Goal: Task Accomplishment & Management: Complete application form

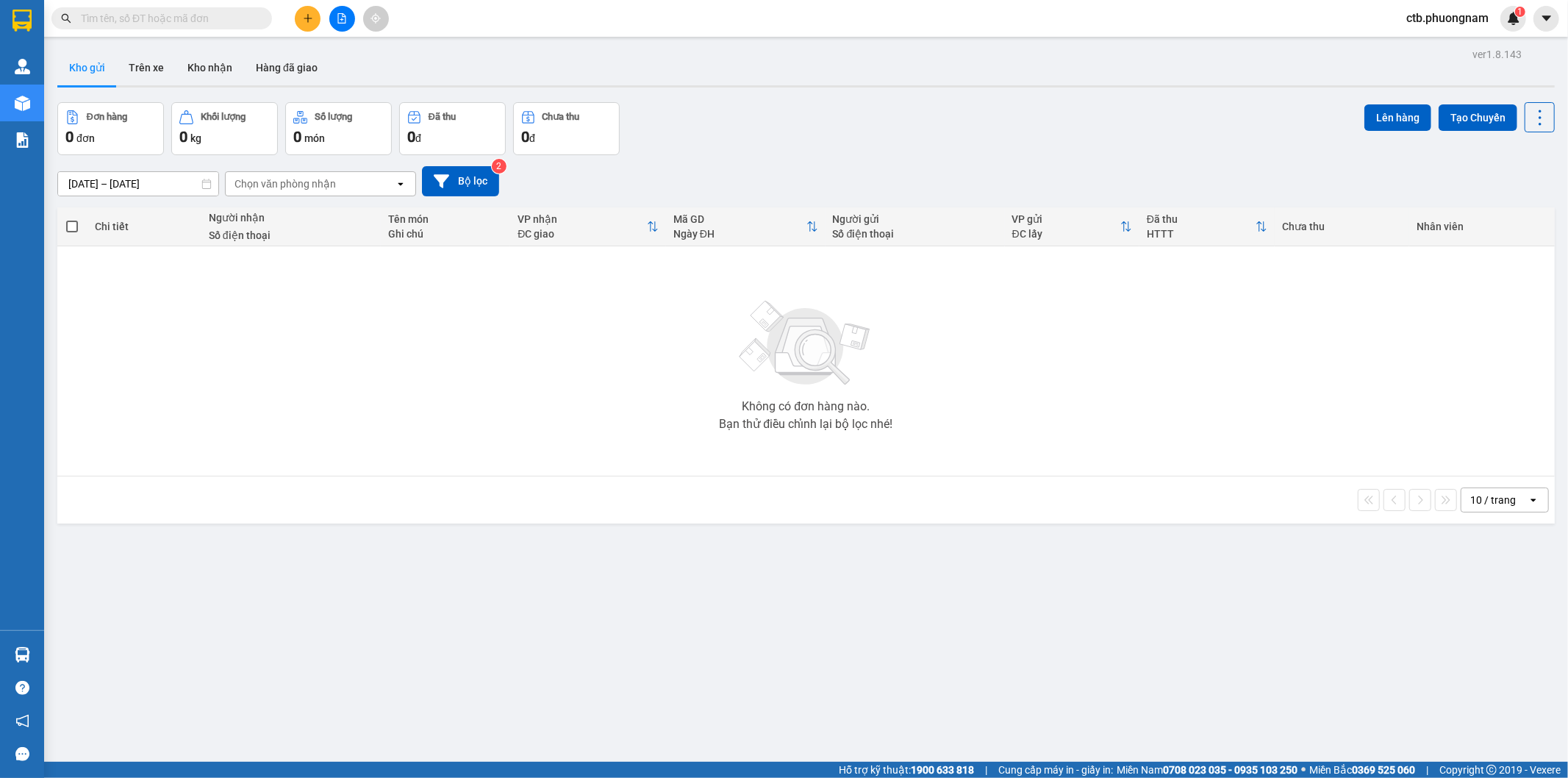
click at [199, 15] on input "text" at bounding box center [168, 18] width 174 height 16
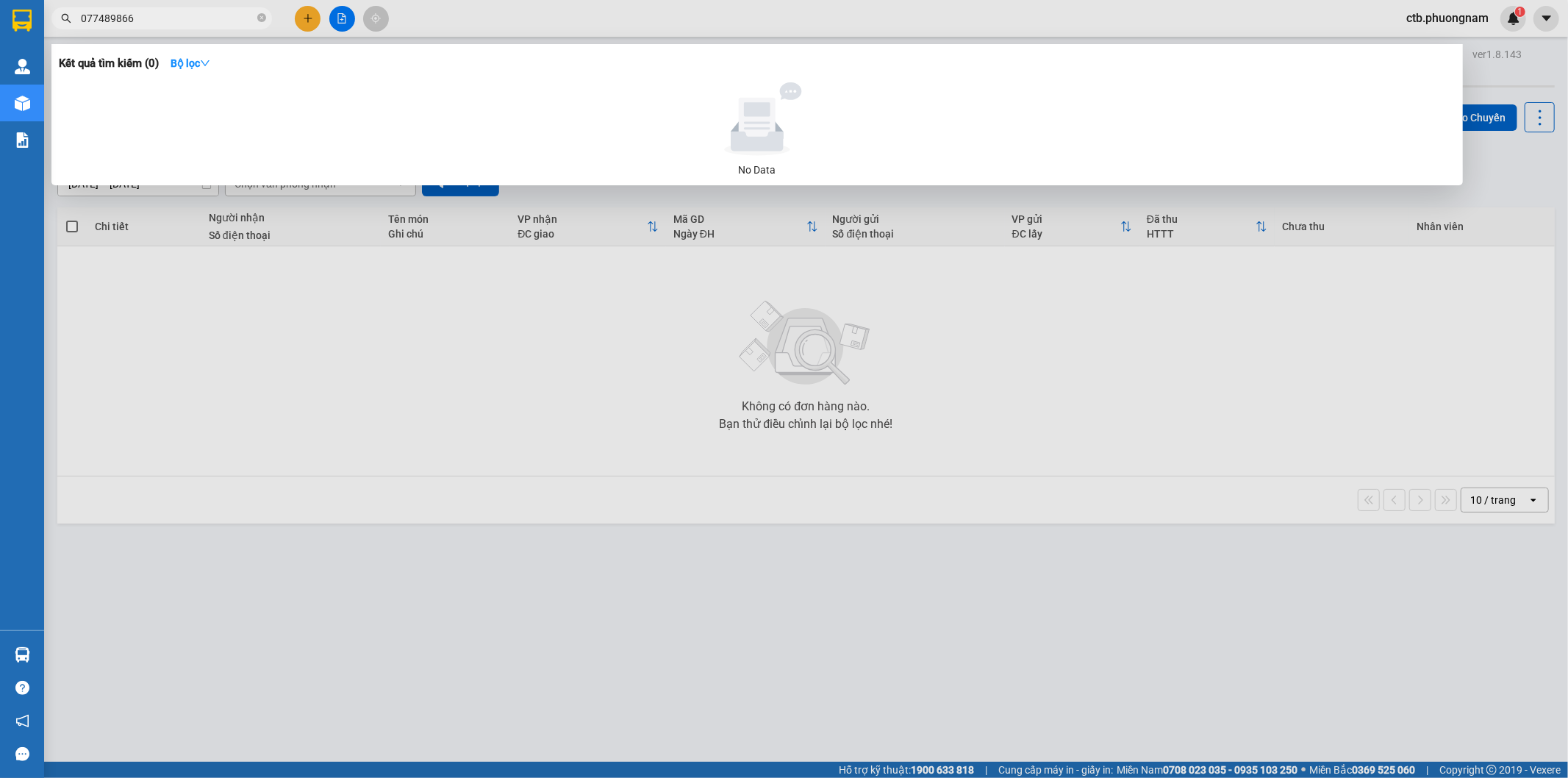
type input "0774898667"
click at [257, 14] on icon "close-circle" at bounding box center [262, 18] width 8 height 8
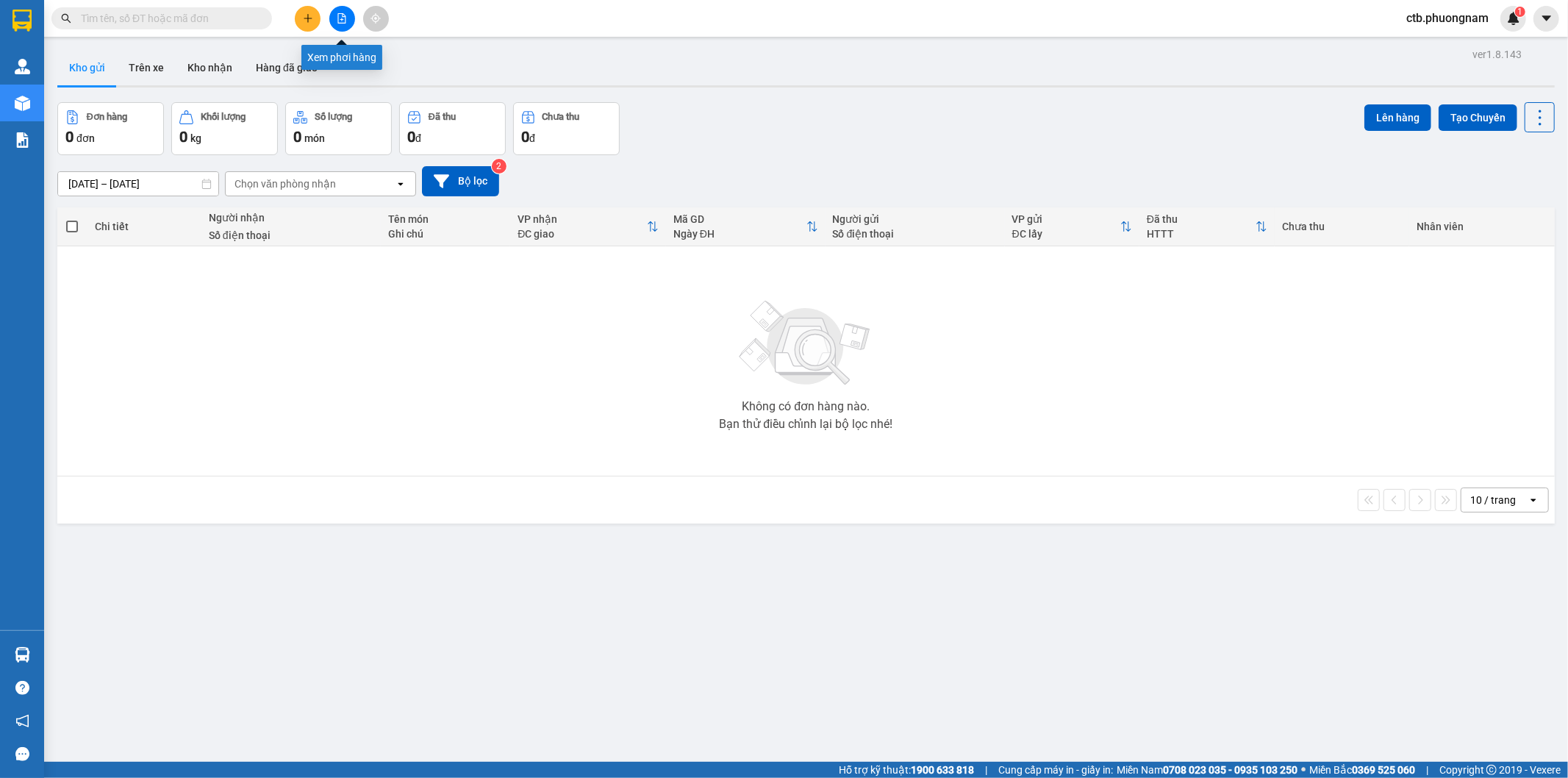
click at [343, 24] on button at bounding box center [342, 19] width 25 height 25
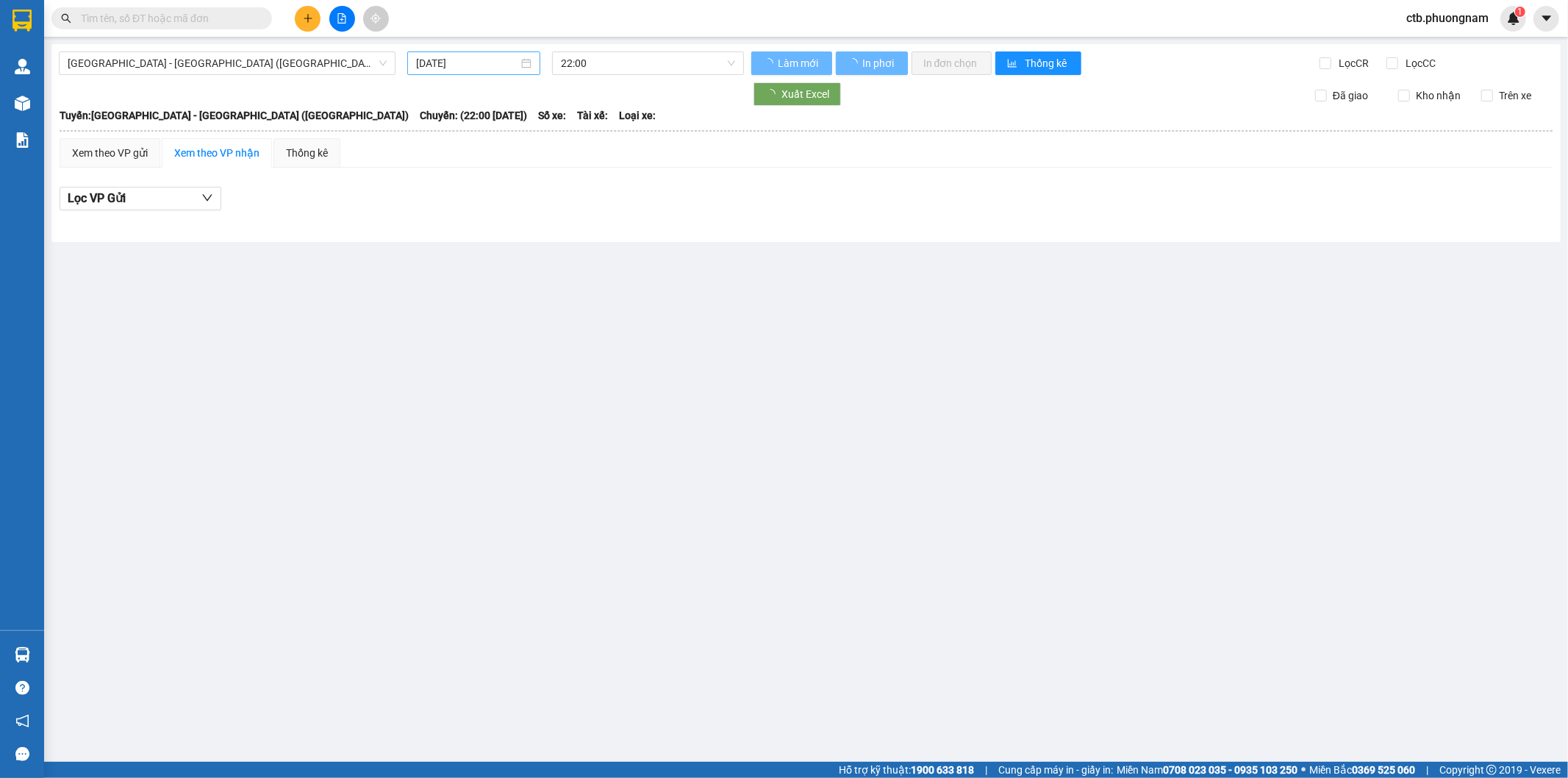
click at [503, 69] on input "[DATE]" at bounding box center [467, 62] width 102 height 16
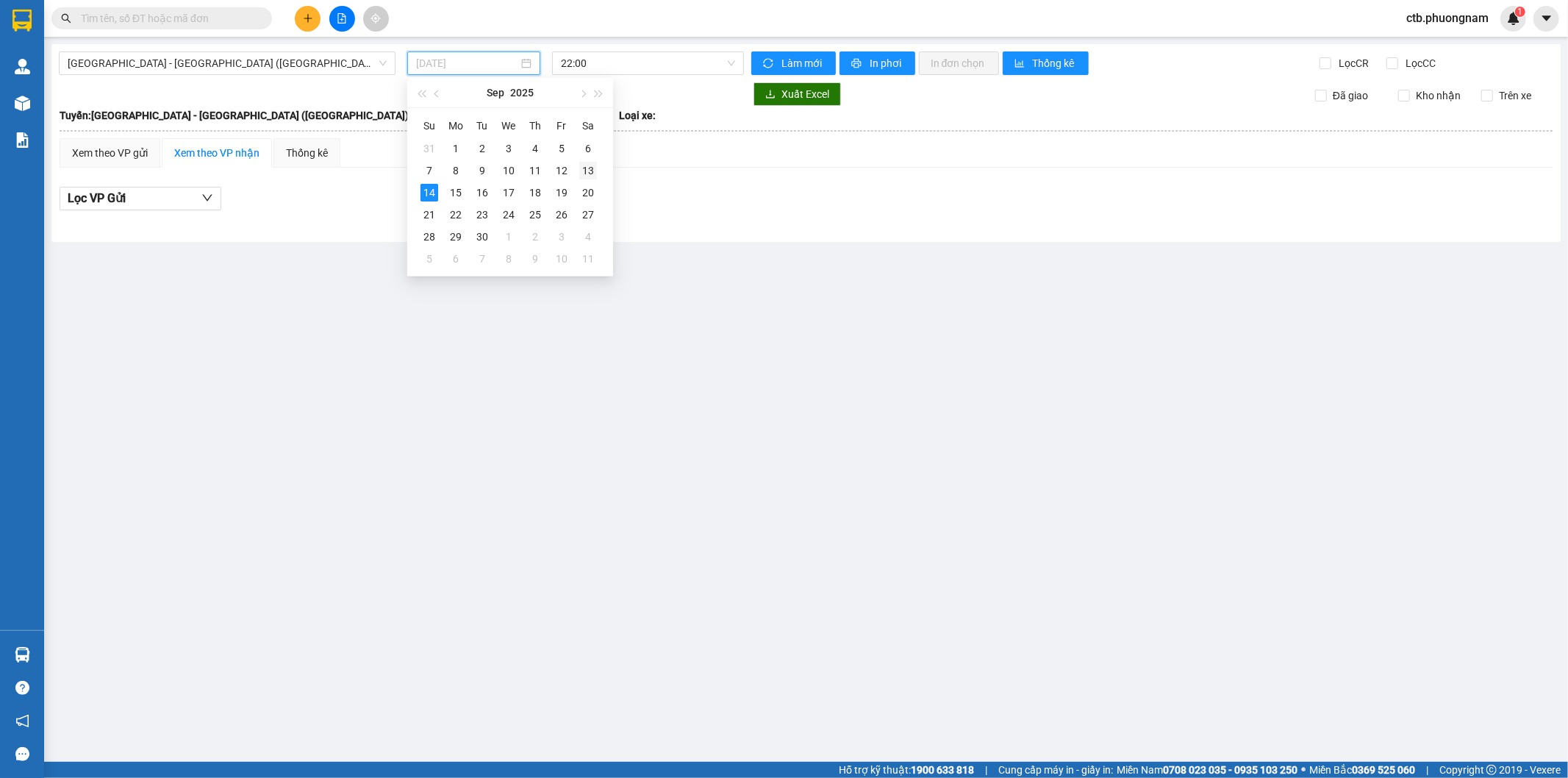
click at [592, 168] on div "13" at bounding box center [587, 170] width 18 height 18
type input "[DATE]"
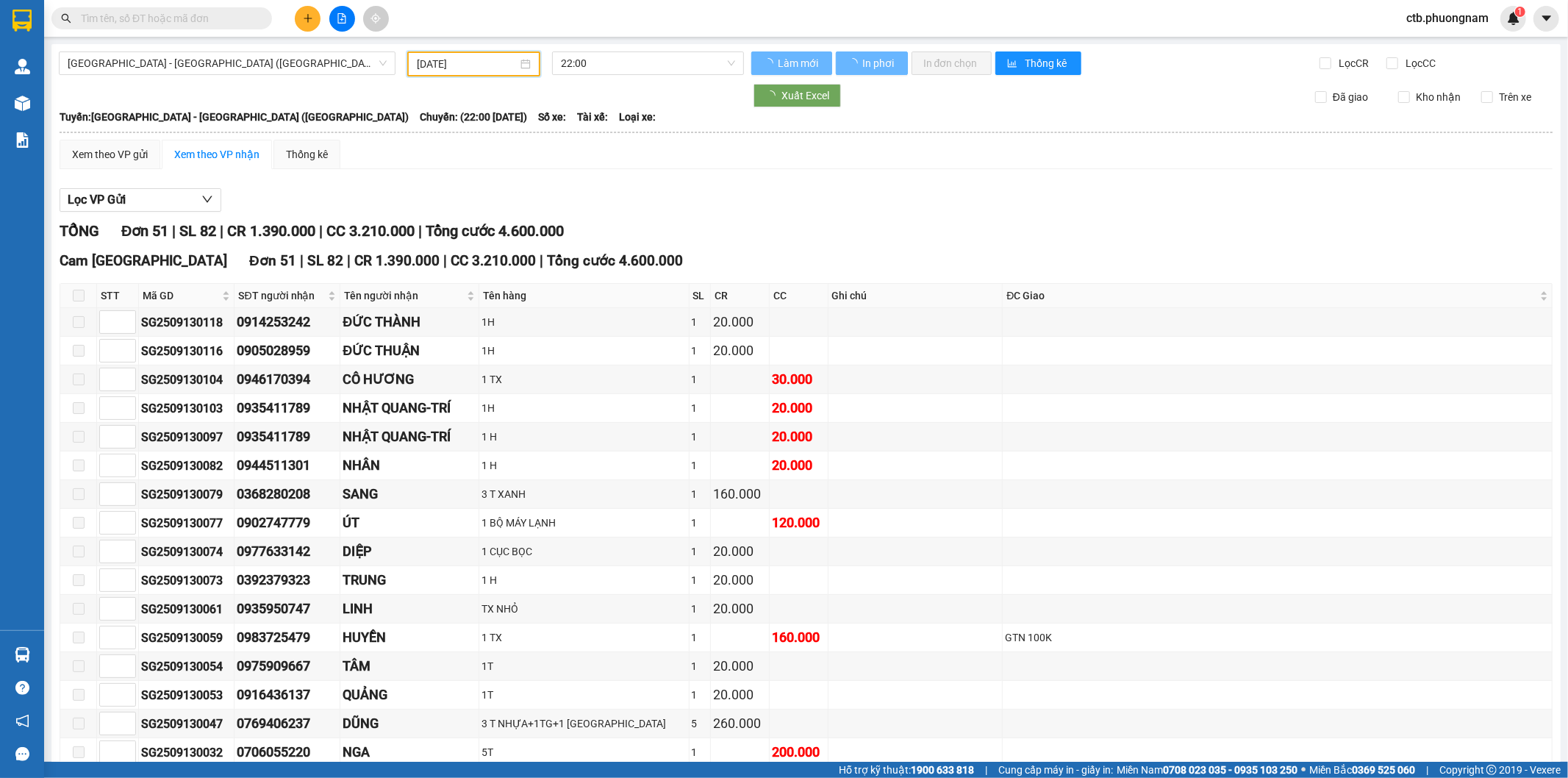
click at [207, 14] on input "text" at bounding box center [168, 18] width 174 height 16
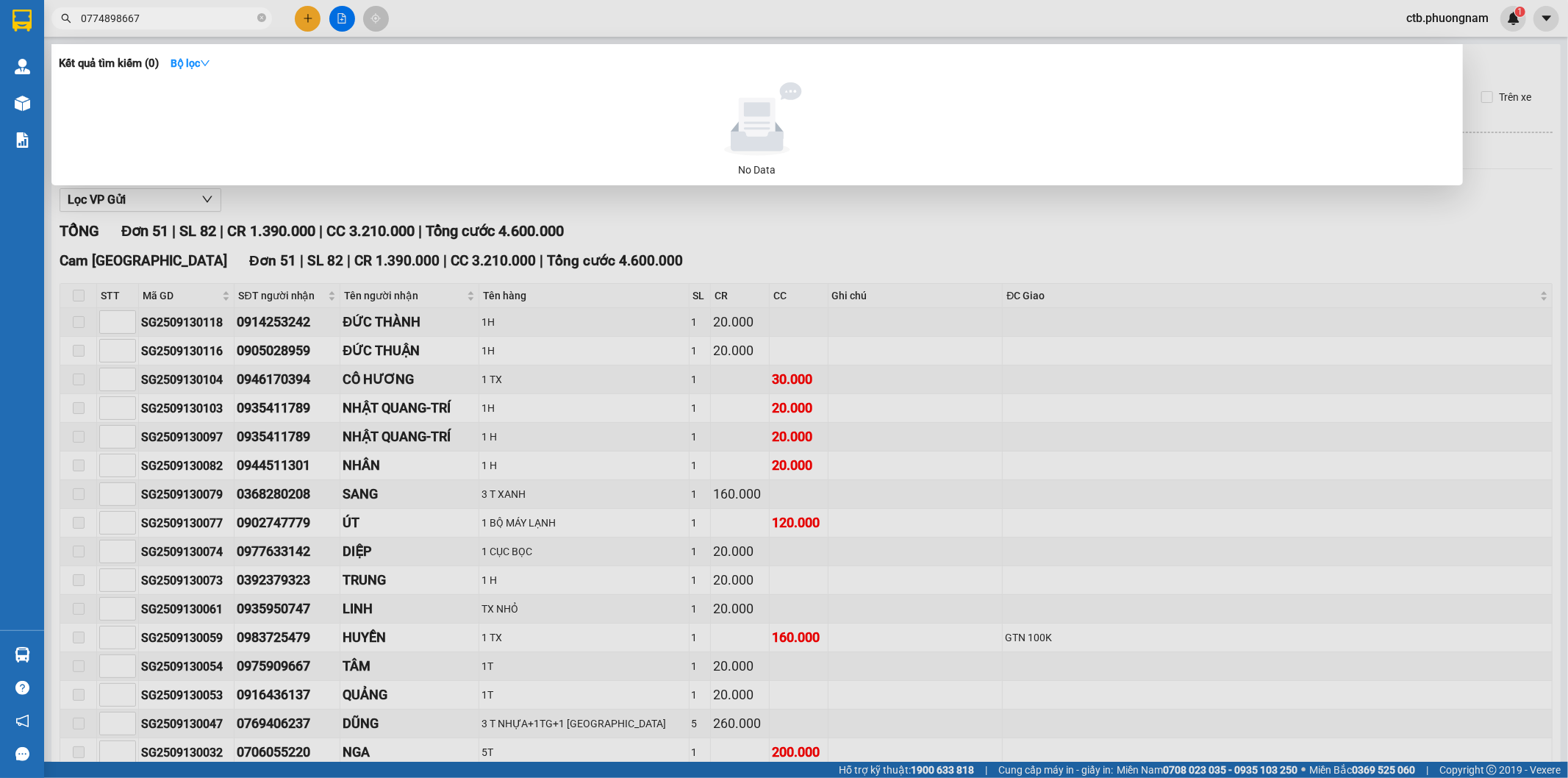
click at [1126, 335] on div at bounding box center [784, 389] width 1568 height 778
click at [173, 17] on input "0774898667" at bounding box center [168, 18] width 174 height 16
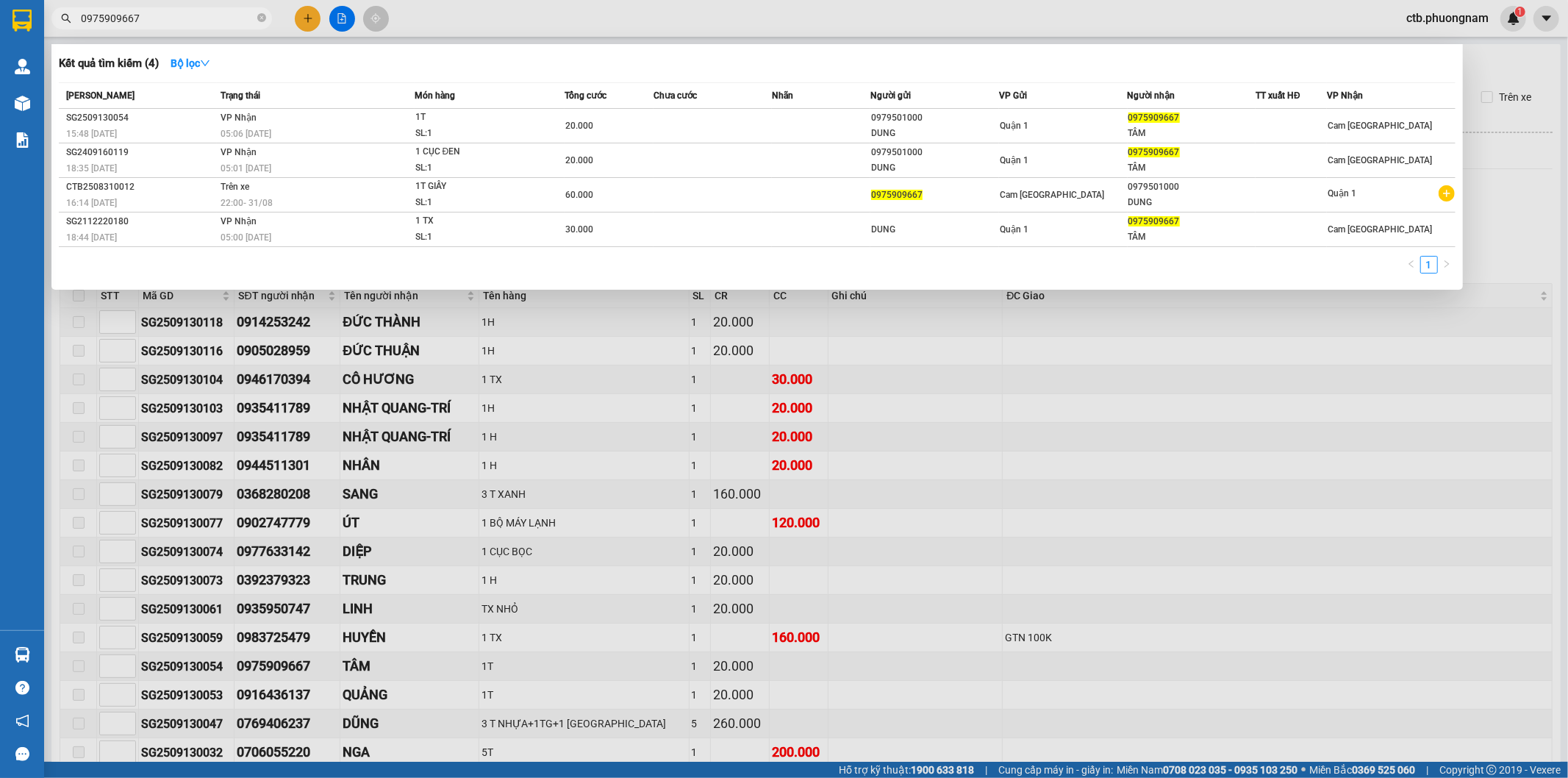
type input "0975909667"
click at [1030, 421] on div at bounding box center [784, 389] width 1568 height 778
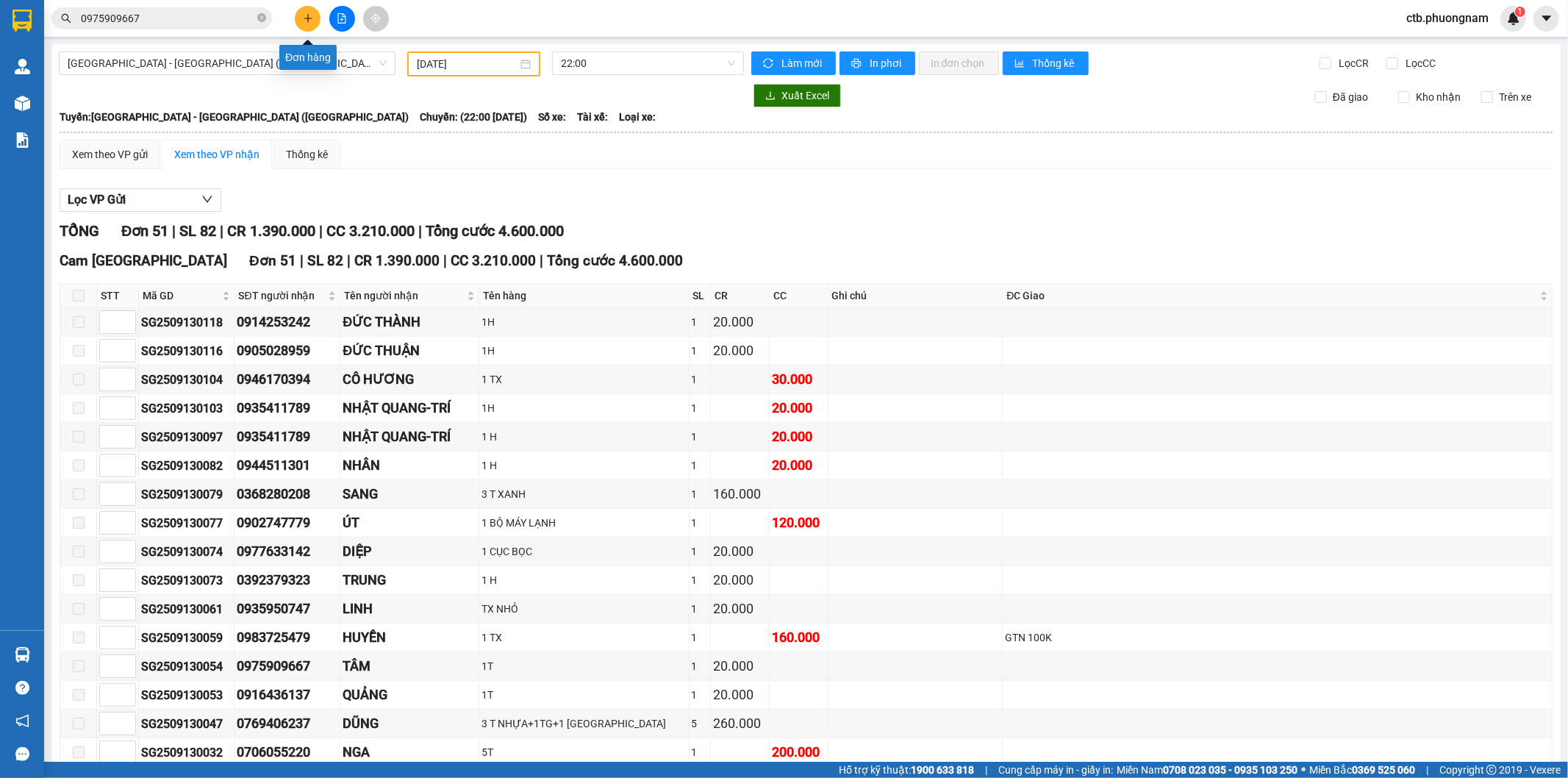
click at [313, 16] on button at bounding box center [307, 19] width 25 height 25
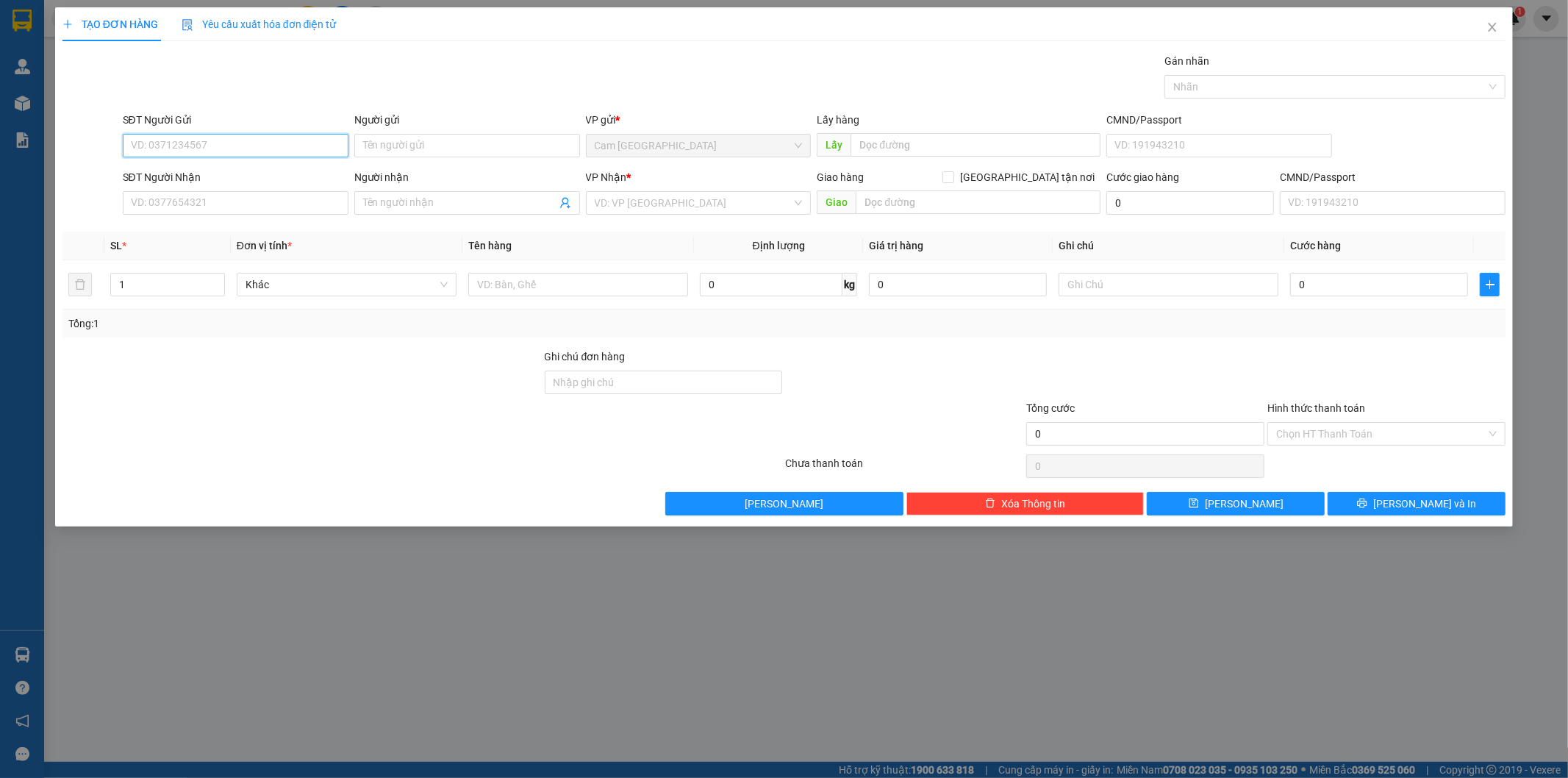
click at [298, 141] on input "SĐT Người Gửi" at bounding box center [235, 146] width 225 height 24
type input "0973364547"
click at [304, 177] on div "0973364547" at bounding box center [235, 175] width 208 height 16
type input "0986165864"
type input "[PERSON_NAME]"
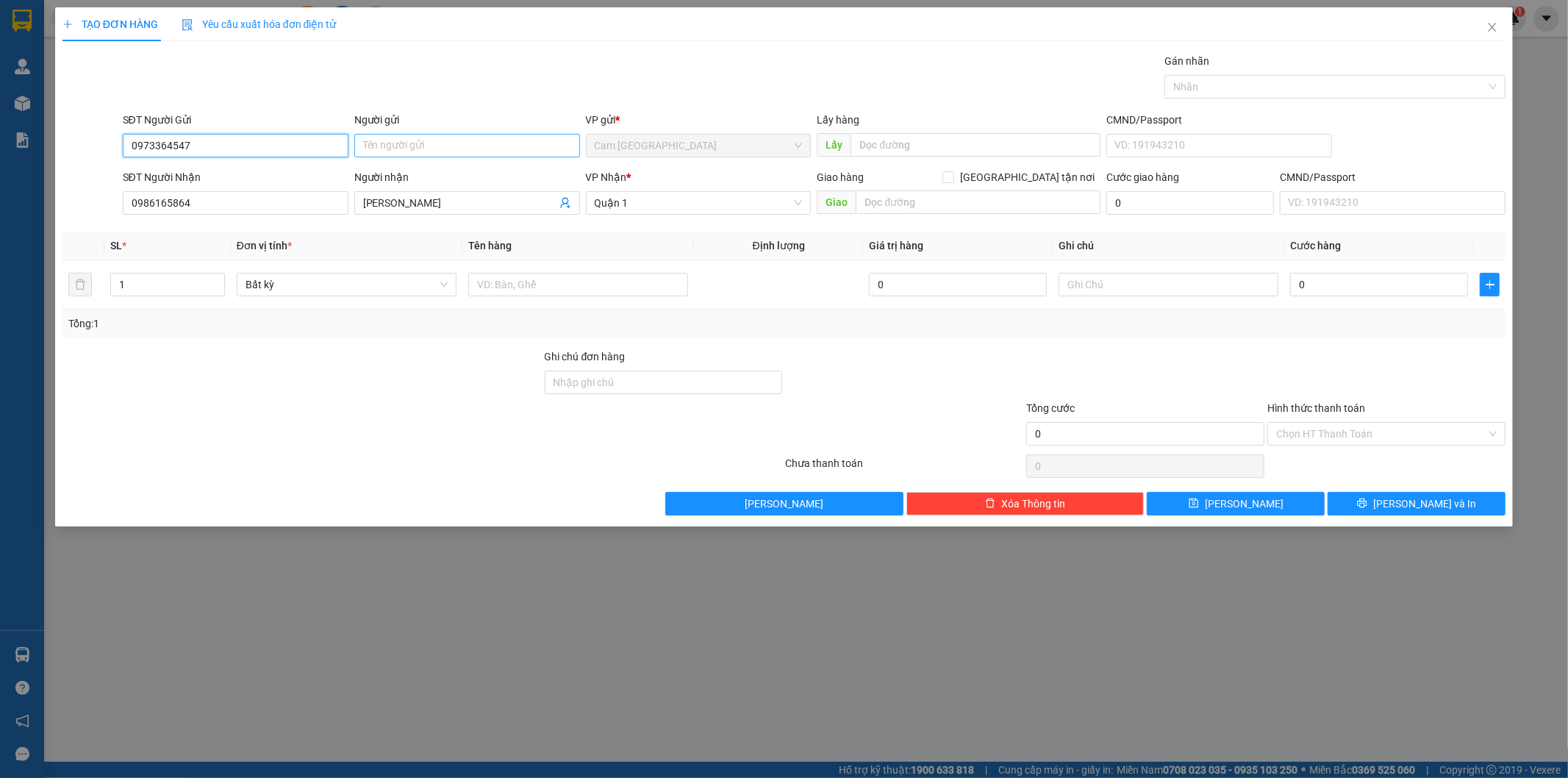
type input "0973364547"
click at [366, 144] on input "Người gửi" at bounding box center [467, 146] width 225 height 24
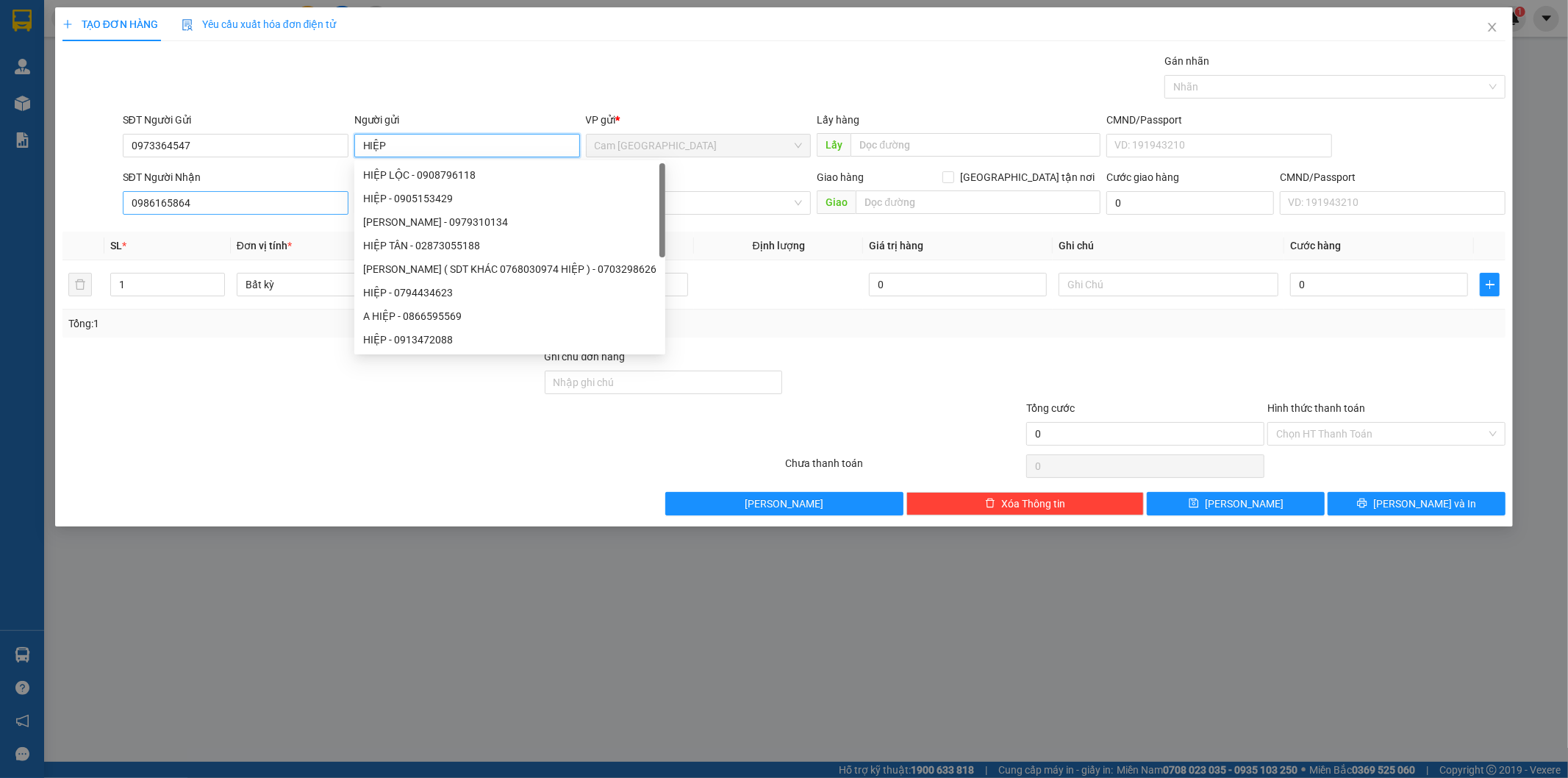
type input "HIỆP"
click at [212, 203] on input "0986165864" at bounding box center [235, 203] width 225 height 24
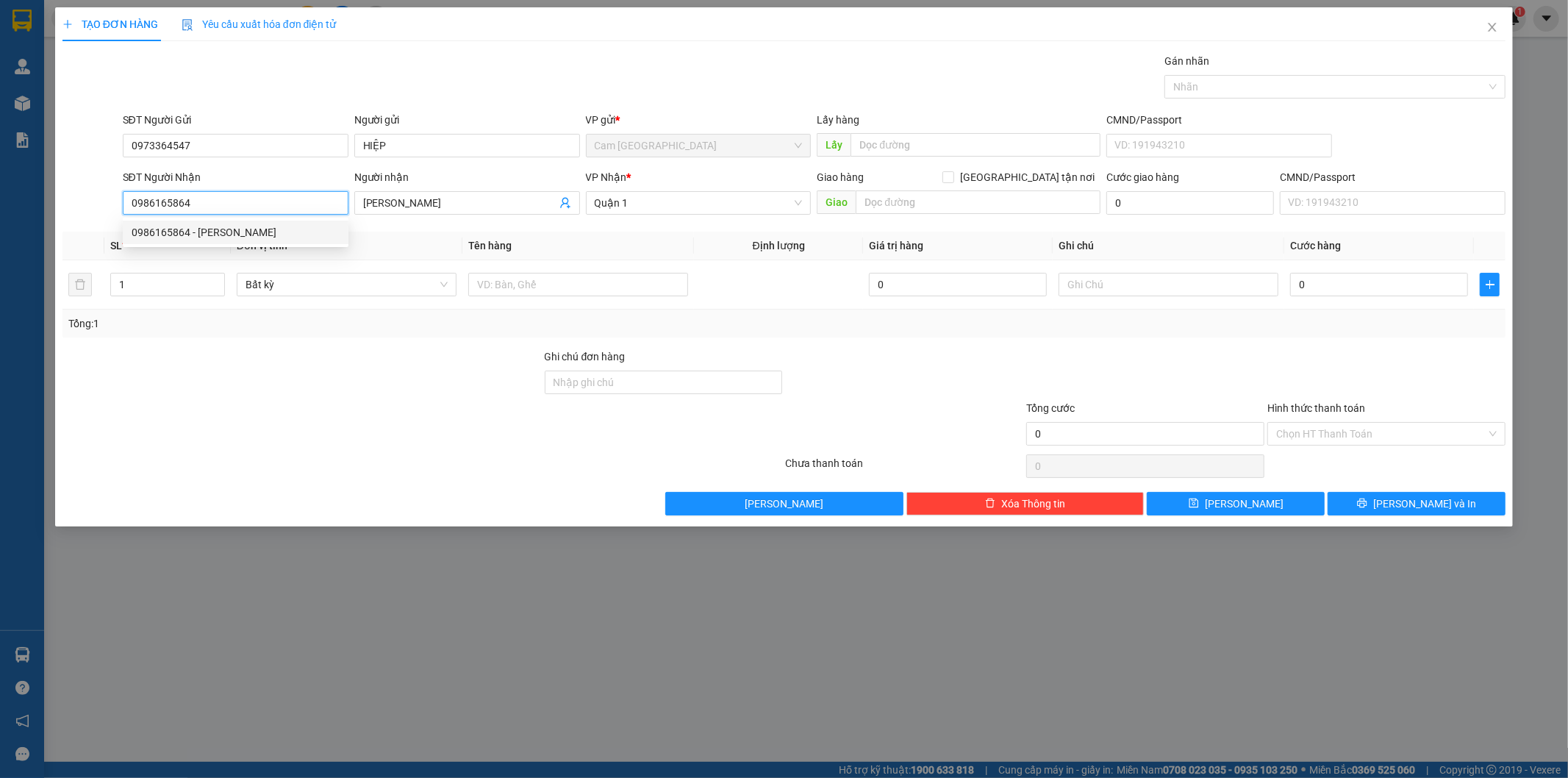
drag, startPoint x: 188, startPoint y: 203, endPoint x: 97, endPoint y: 208, distance: 91.1
click at [98, 208] on div "SĐT Người Nhận 0986165864 Người nhận VĂN KIÊN VP Nhận * Quận 1 Giao hàng [GEOGR…" at bounding box center [784, 194] width 1446 height 51
type input "09028888536"
click at [206, 229] on div "09028888536 - [GEOGRAPHIC_DATA]" at bounding box center [235, 232] width 208 height 16
type input "VINH"
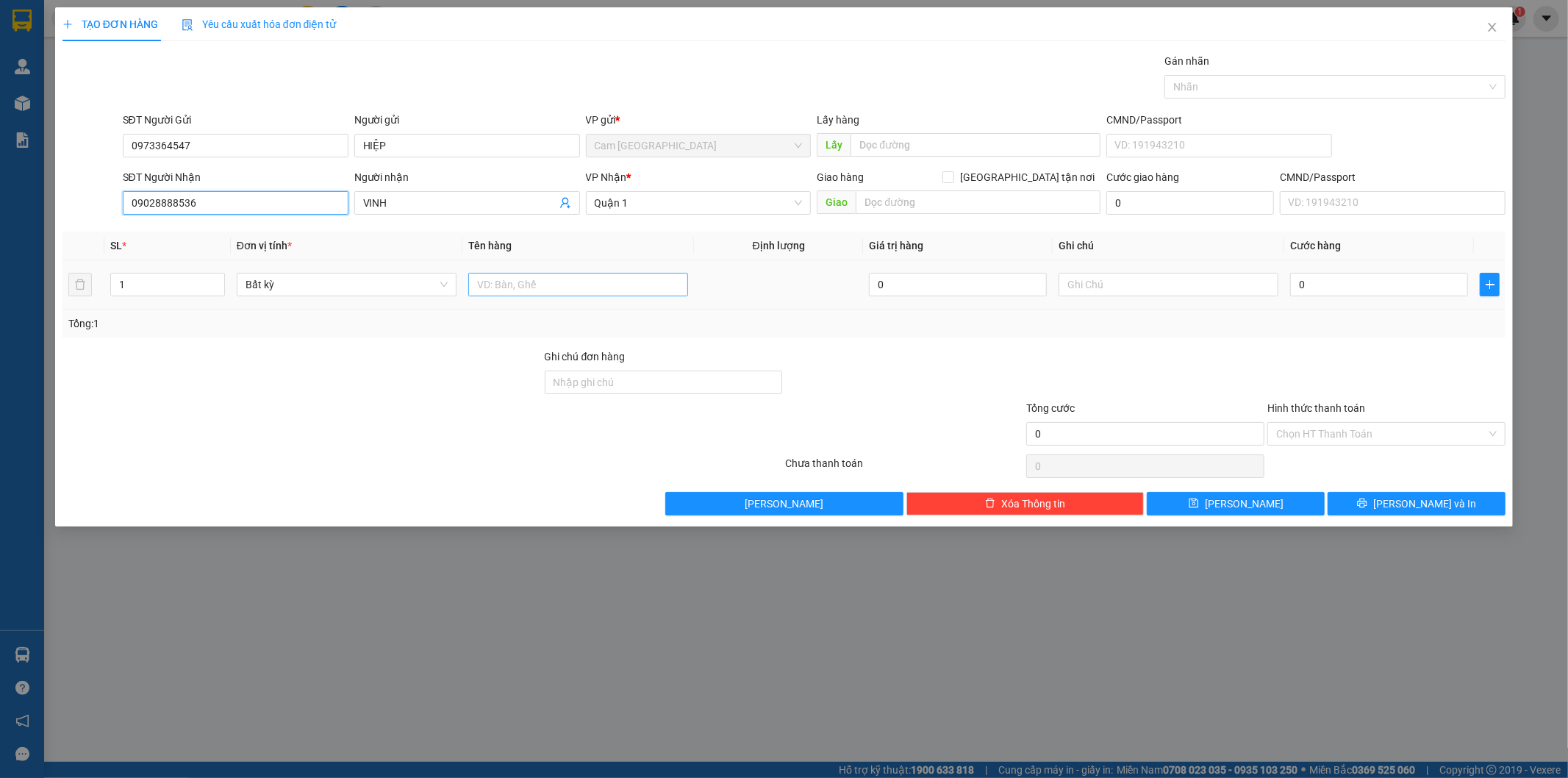
type input "09028888536"
click at [555, 276] on input "text" at bounding box center [578, 284] width 219 height 24
type input "1TX"
click at [1320, 285] on input "0" at bounding box center [1379, 284] width 178 height 24
type input "6"
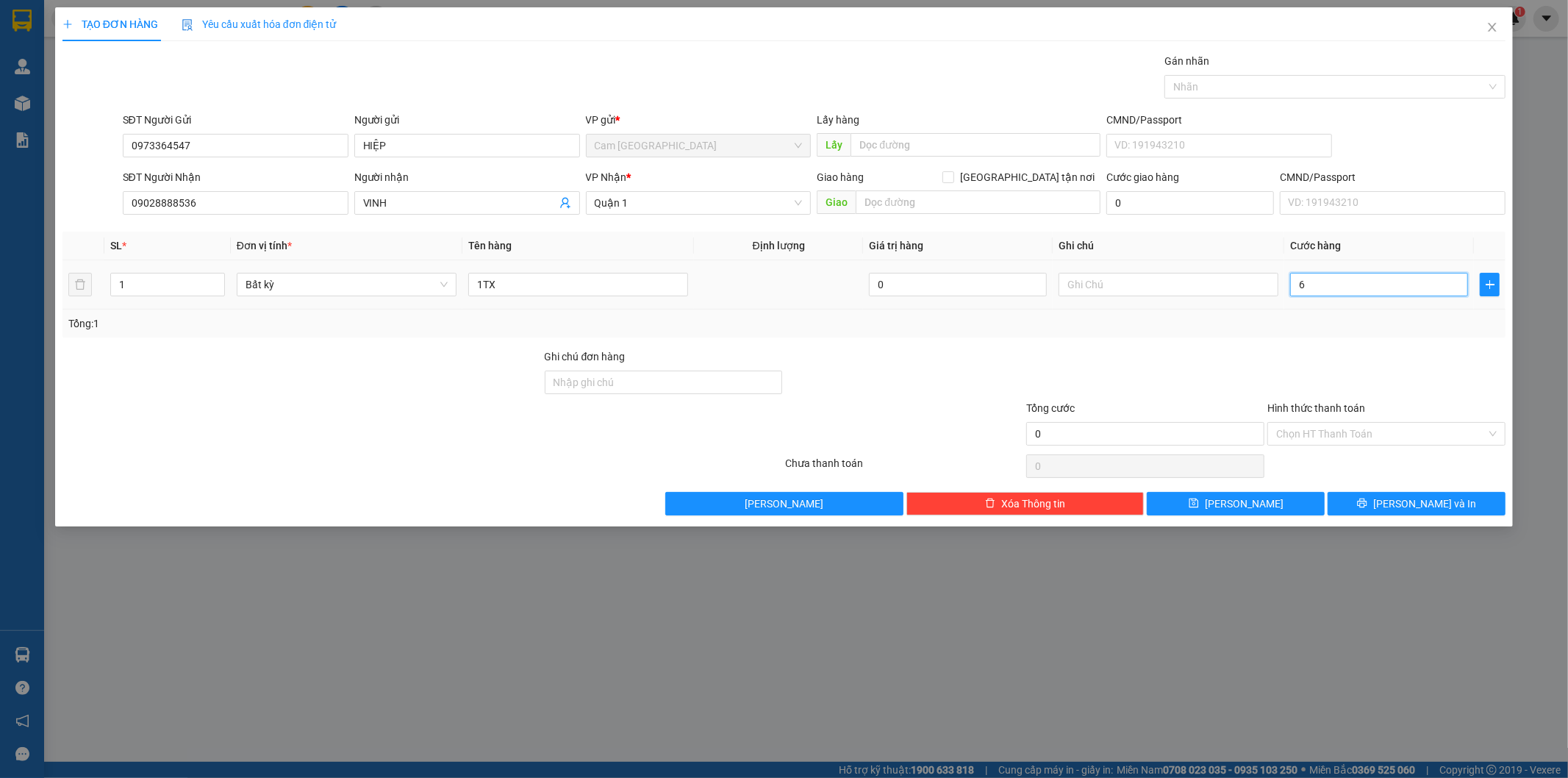
type input "6"
type input "60"
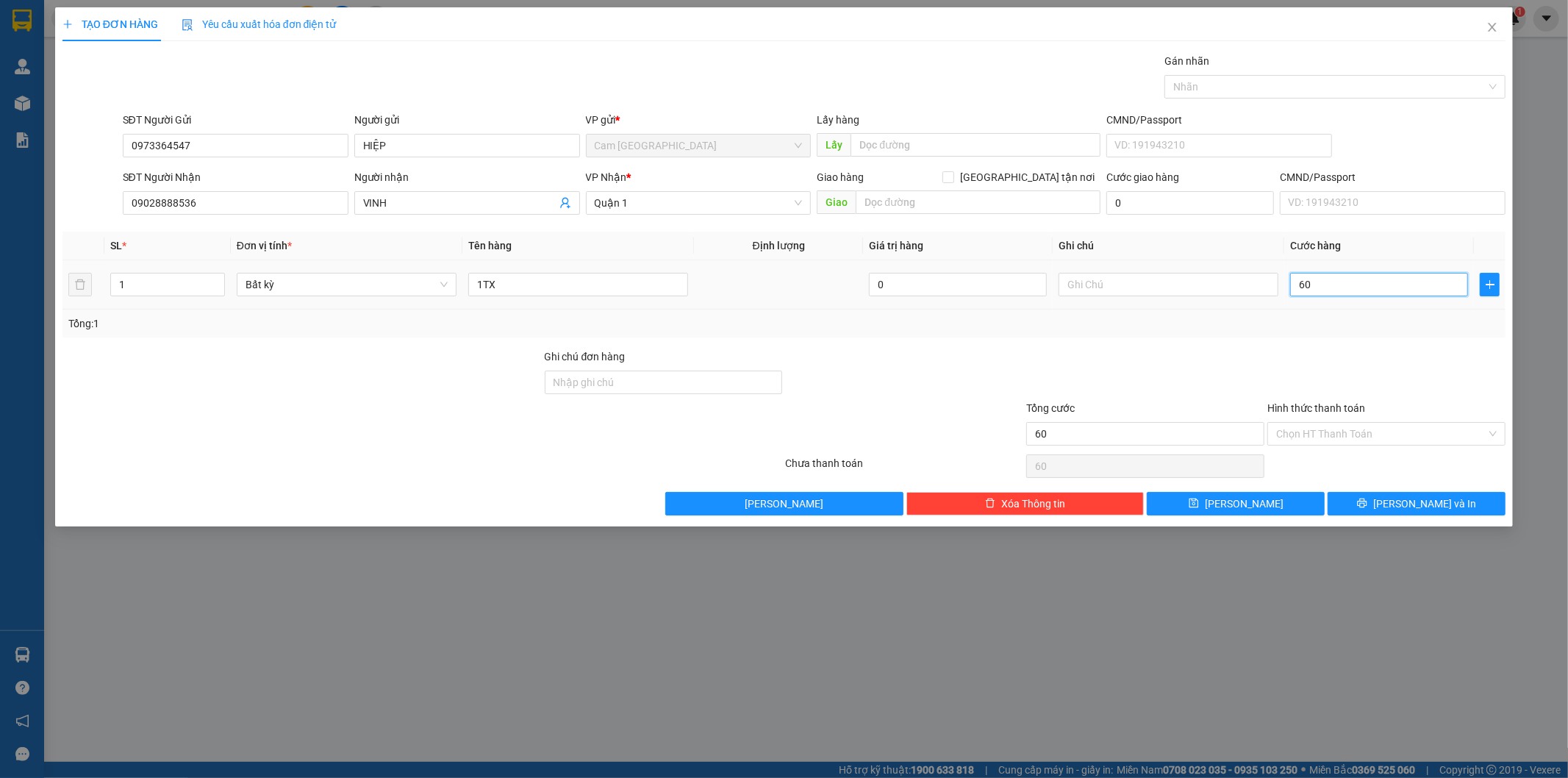
type input "600"
type input "6.000"
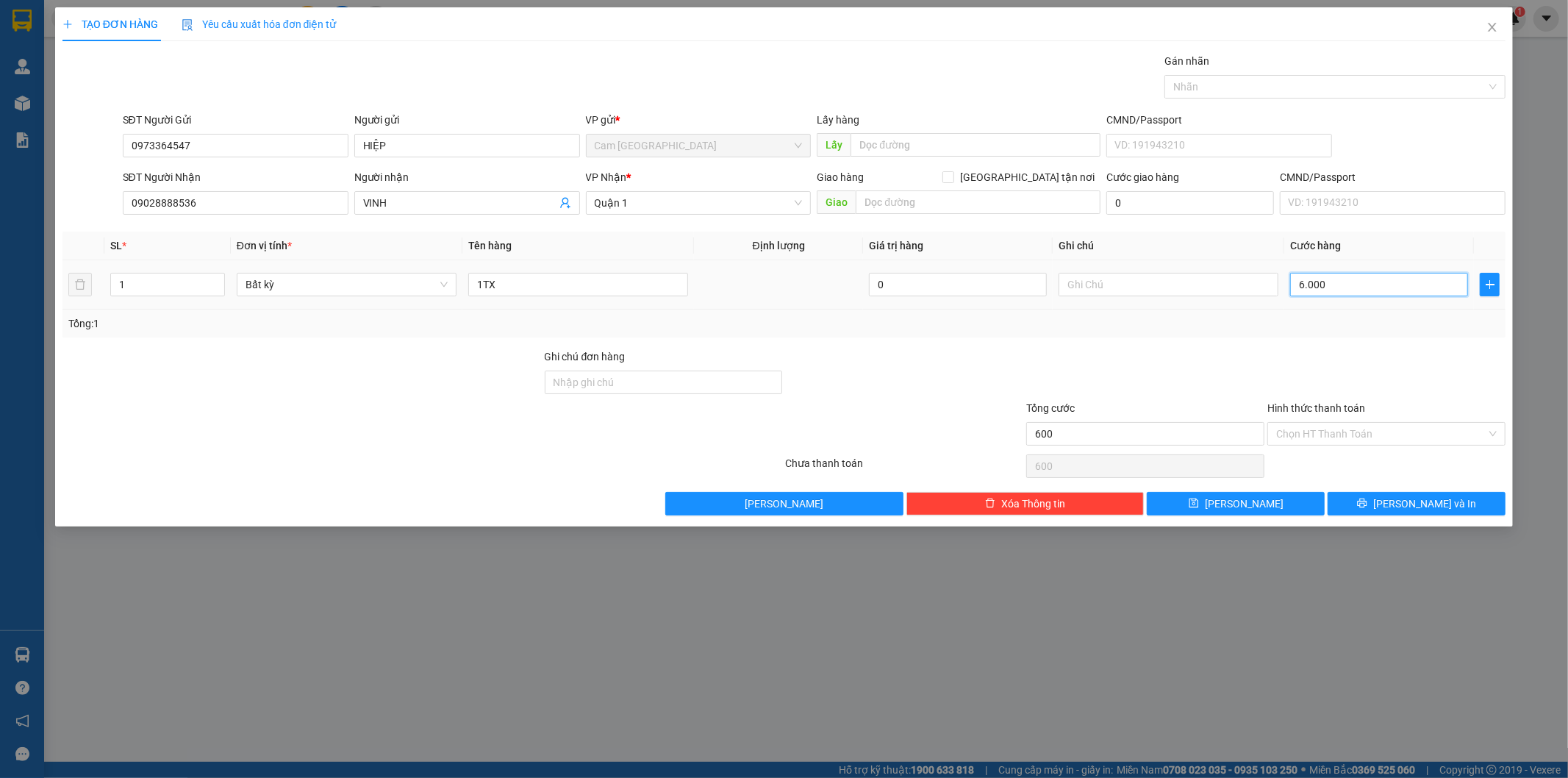
type input "6.000"
type input "60.000"
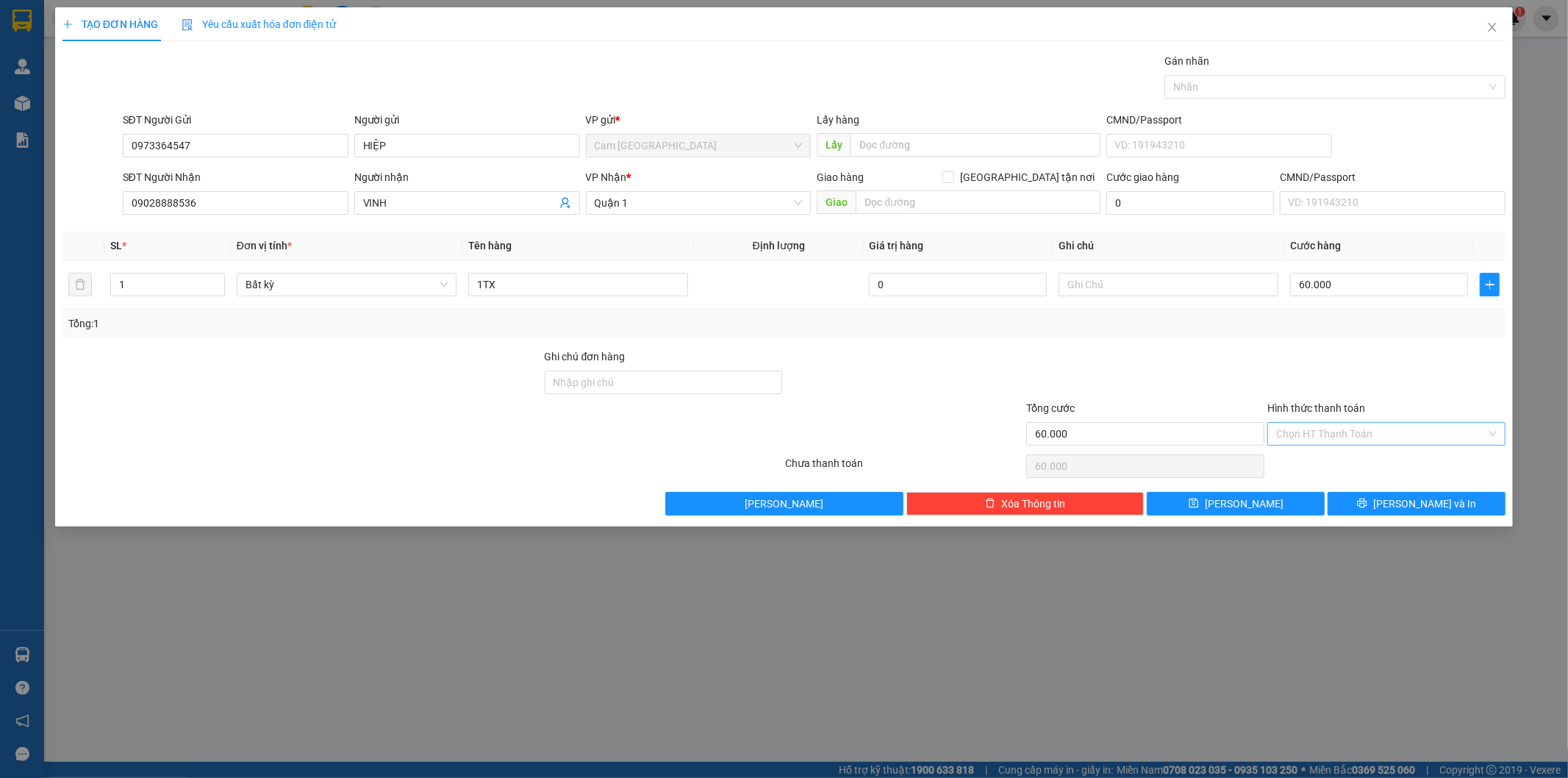
click at [1309, 438] on input "Hình thức thanh toán" at bounding box center [1381, 434] width 210 height 22
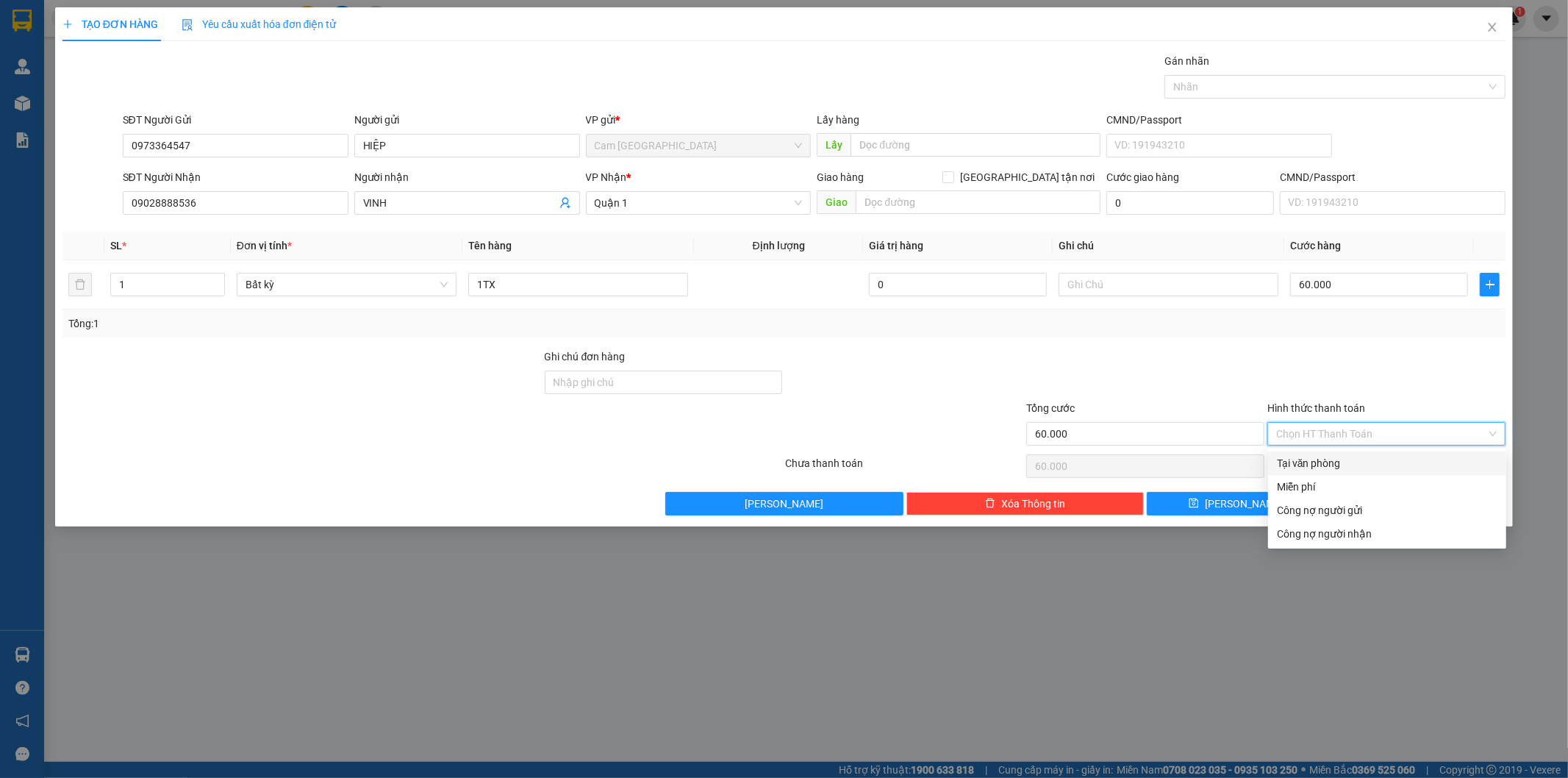
click at [1308, 458] on div "Tại văn phòng" at bounding box center [1387, 462] width 220 height 16
type input "0"
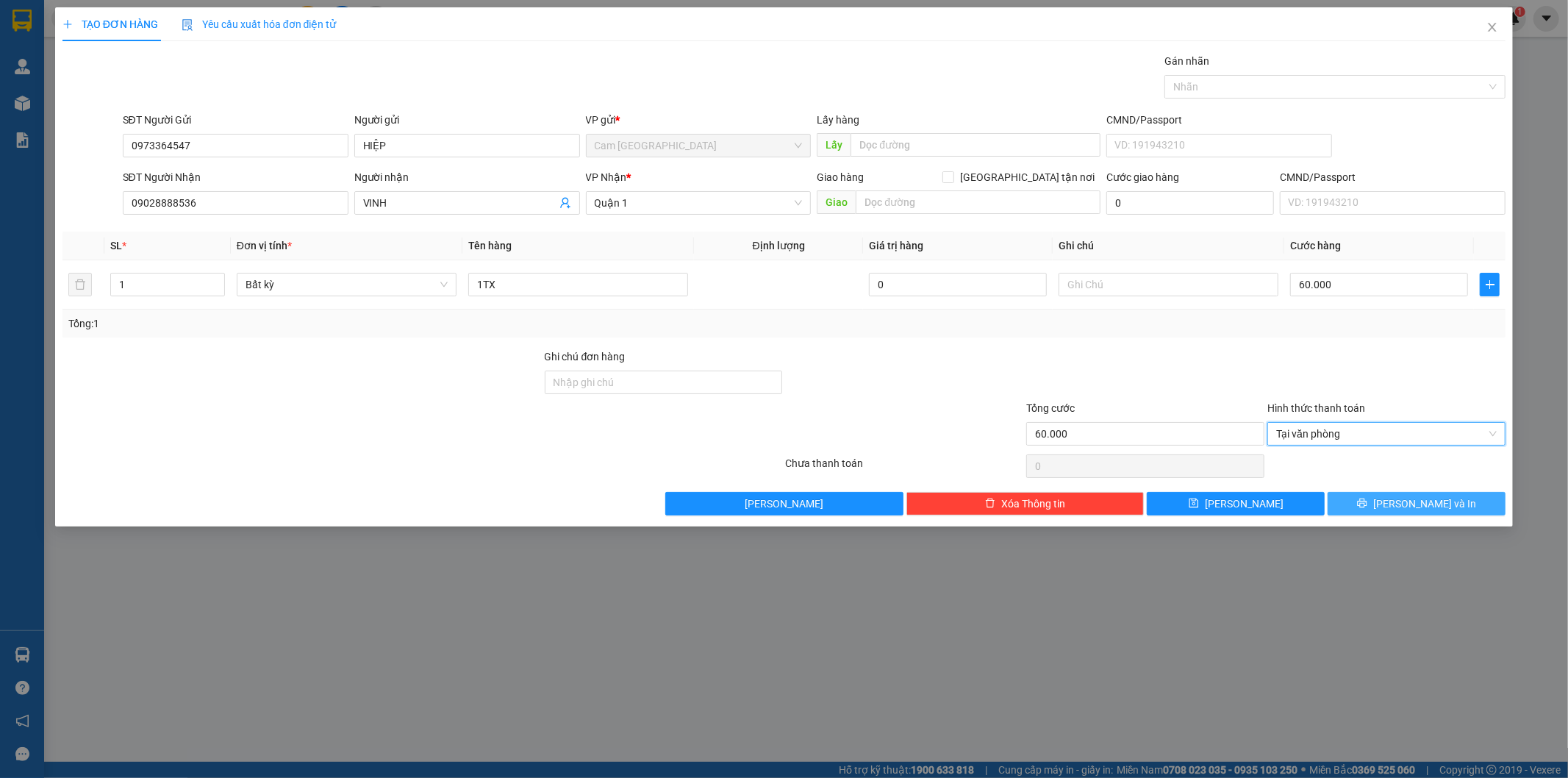
click at [1360, 504] on button "[PERSON_NAME] và In" at bounding box center [1416, 504] width 178 height 24
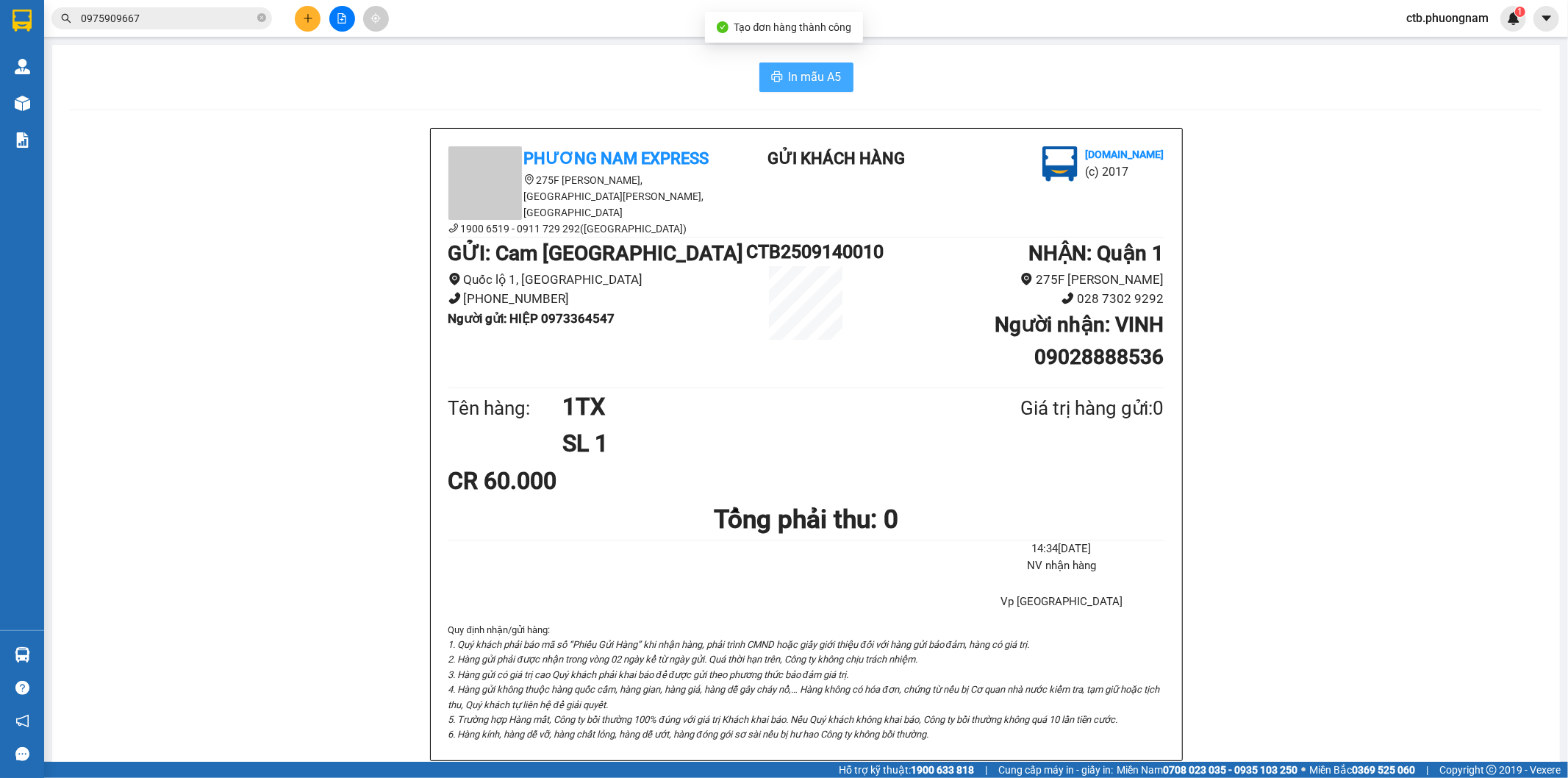
click at [785, 89] on button "In mẫu A5" at bounding box center [806, 77] width 94 height 30
click at [300, 20] on button at bounding box center [307, 19] width 25 height 25
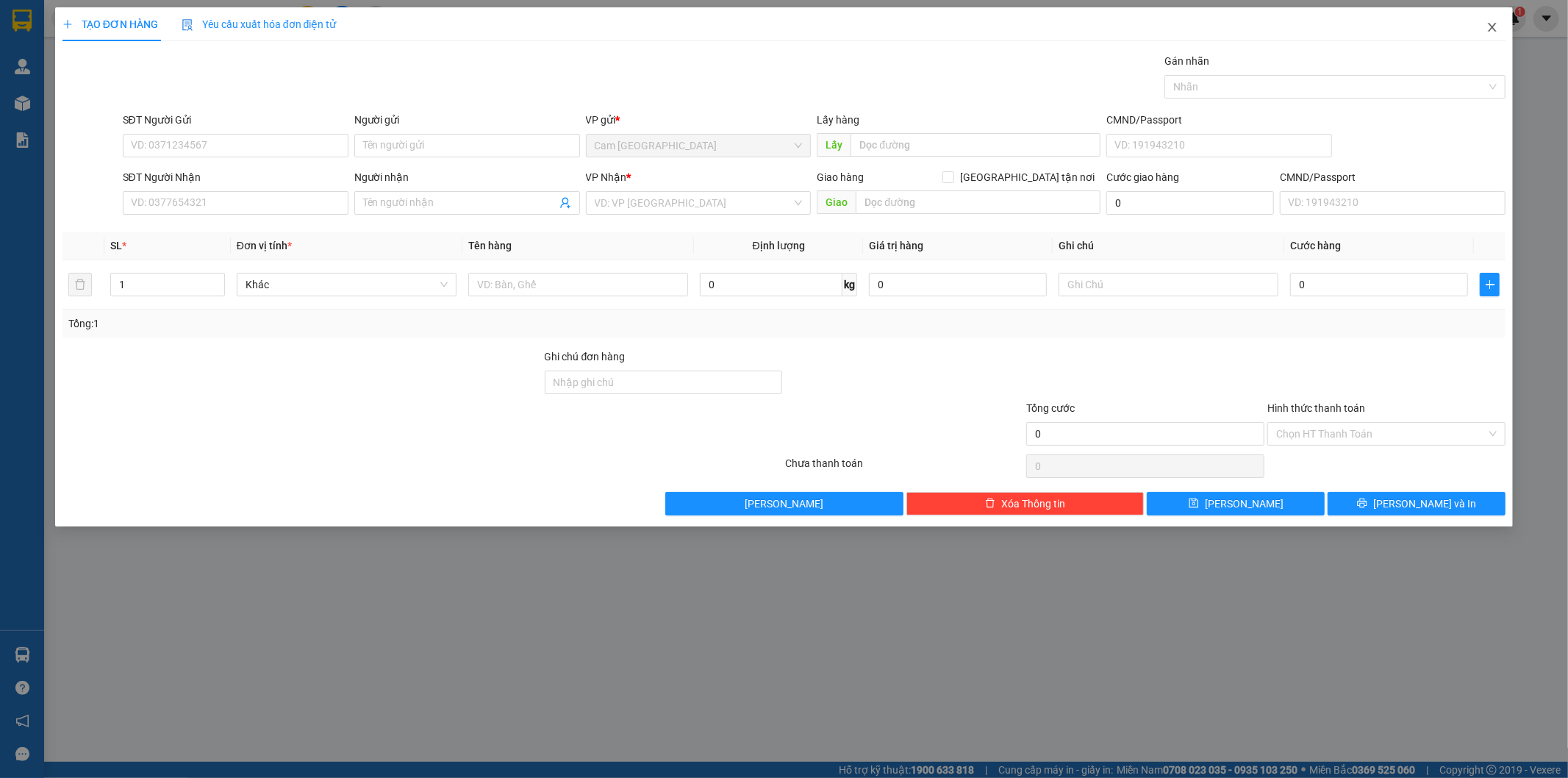
click at [1490, 27] on icon "close" at bounding box center [1492, 27] width 12 height 12
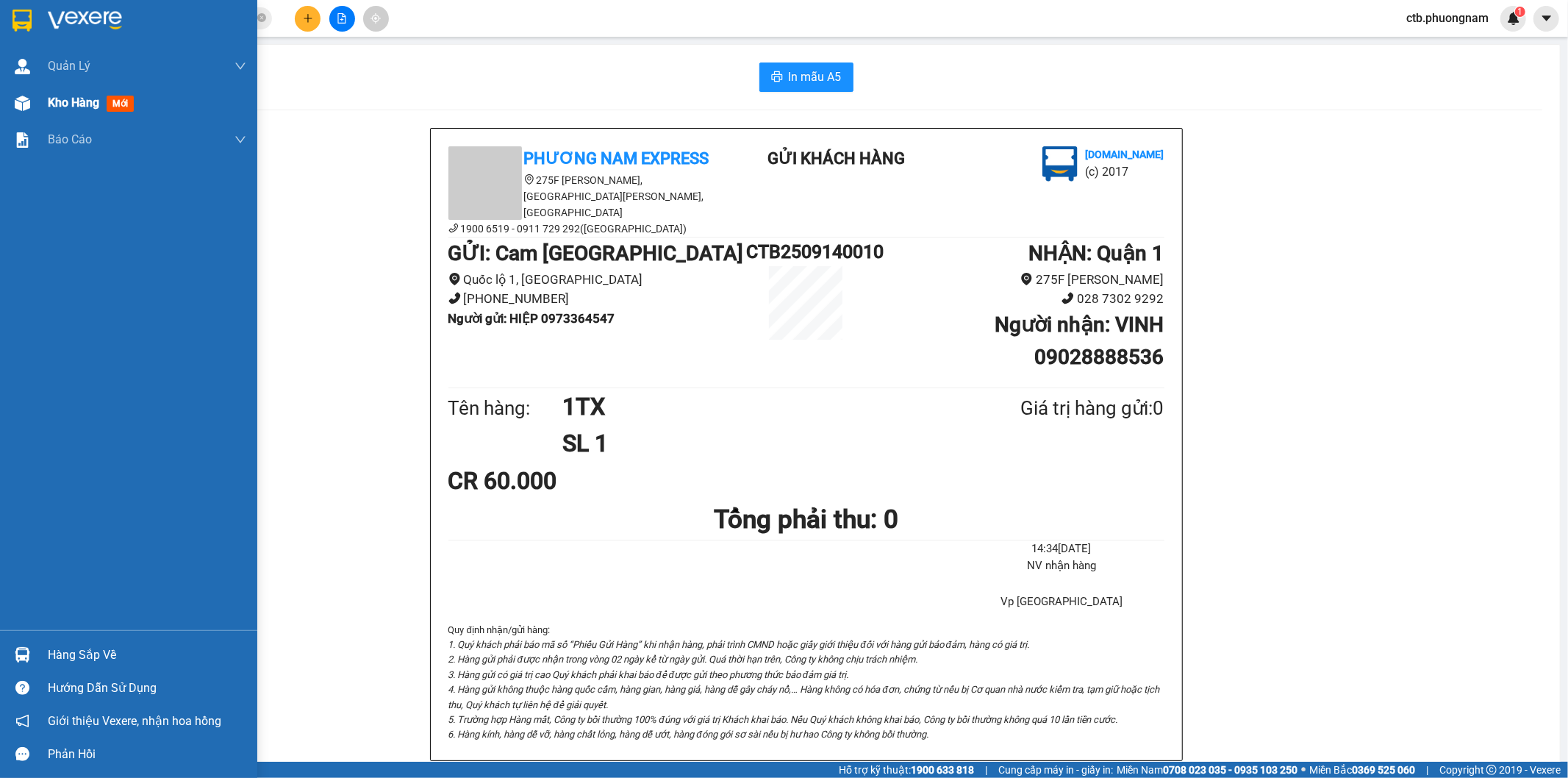
click at [82, 97] on span "Kho hàng" at bounding box center [73, 102] width 51 height 14
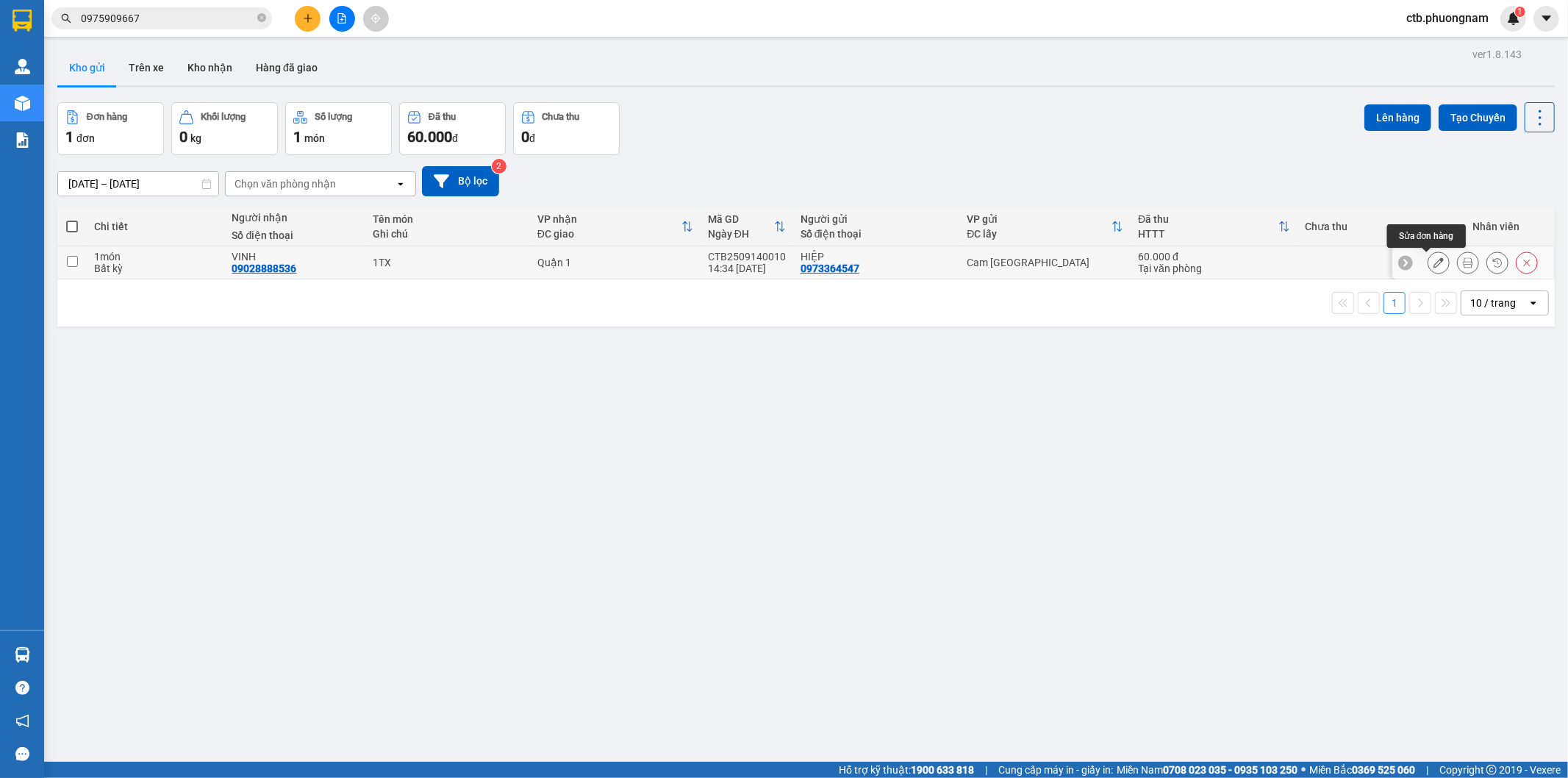
click at [1434, 262] on button at bounding box center [1438, 262] width 20 height 25
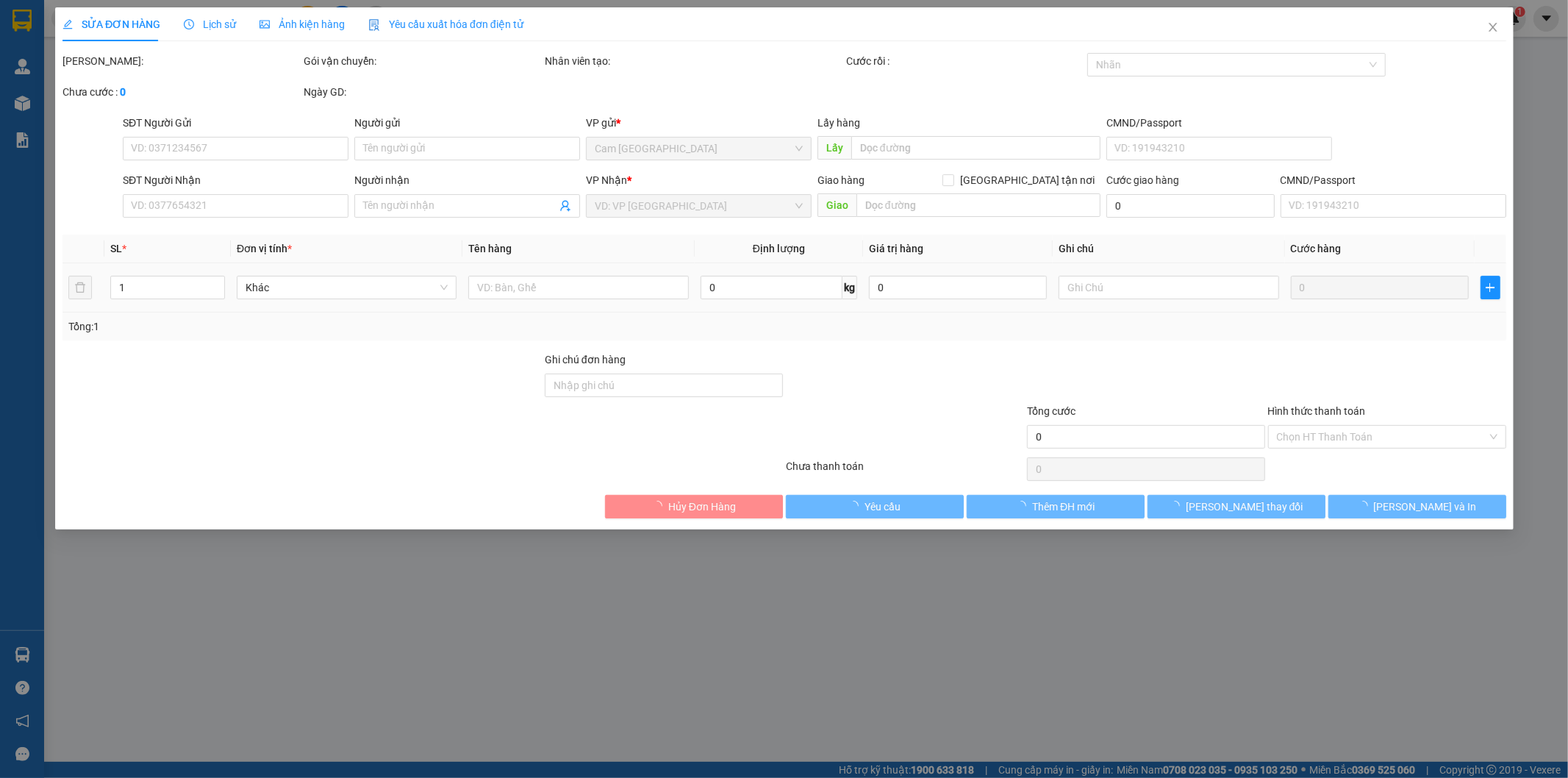
type input "0973364547"
type input "HIỆP"
type input "09028888536"
type input "VINH"
type input "60.000"
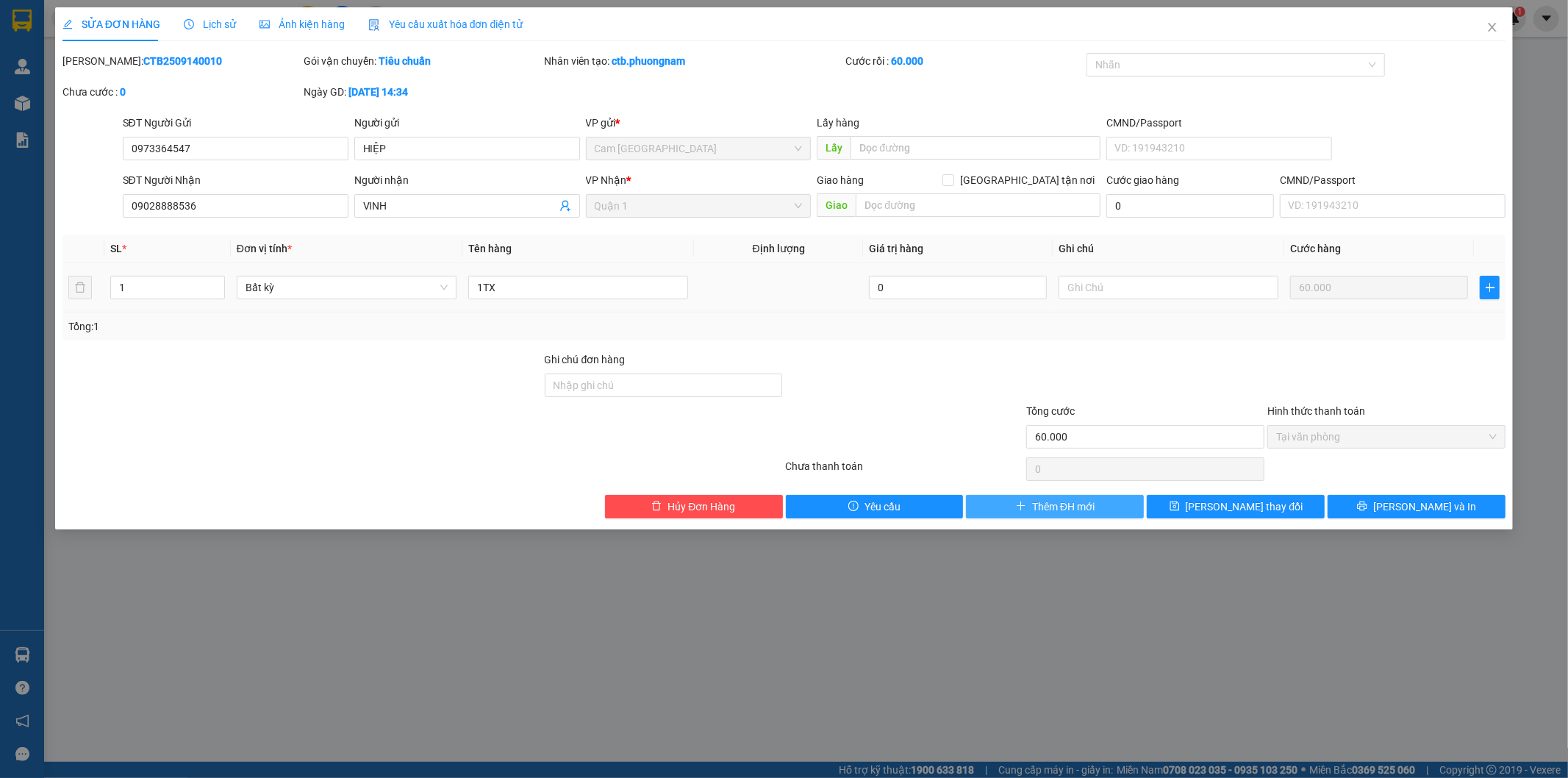
click at [1057, 499] on span "Thêm ĐH mới" at bounding box center [1063, 506] width 62 height 16
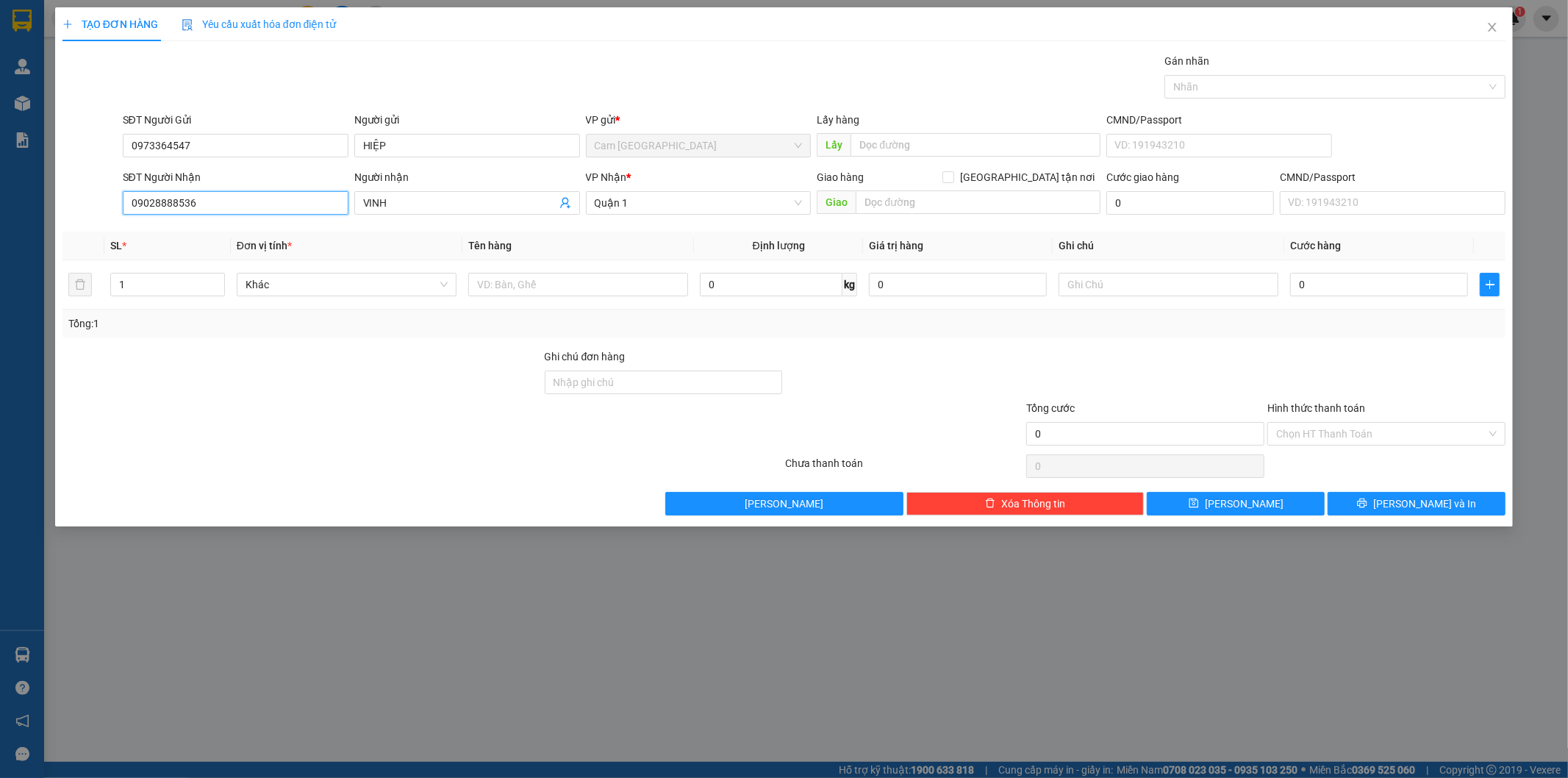
drag, startPoint x: 208, startPoint y: 206, endPoint x: 111, endPoint y: 203, distance: 97.0
click at [111, 203] on div "SĐT Người Nhận 09028888536 09028888536 Người nhận VINH VP Nhận * [GEOGRAPHIC_DA…" at bounding box center [784, 194] width 1446 height 51
drag, startPoint x: 399, startPoint y: 196, endPoint x: 299, endPoint y: 212, distance: 101.3
click at [304, 218] on div "SĐT Người Nhận VD: 0377654321 Người nhận VINH VINH VP Nhận * Quận 1 Giao hàng […" at bounding box center [814, 194] width 1389 height 51
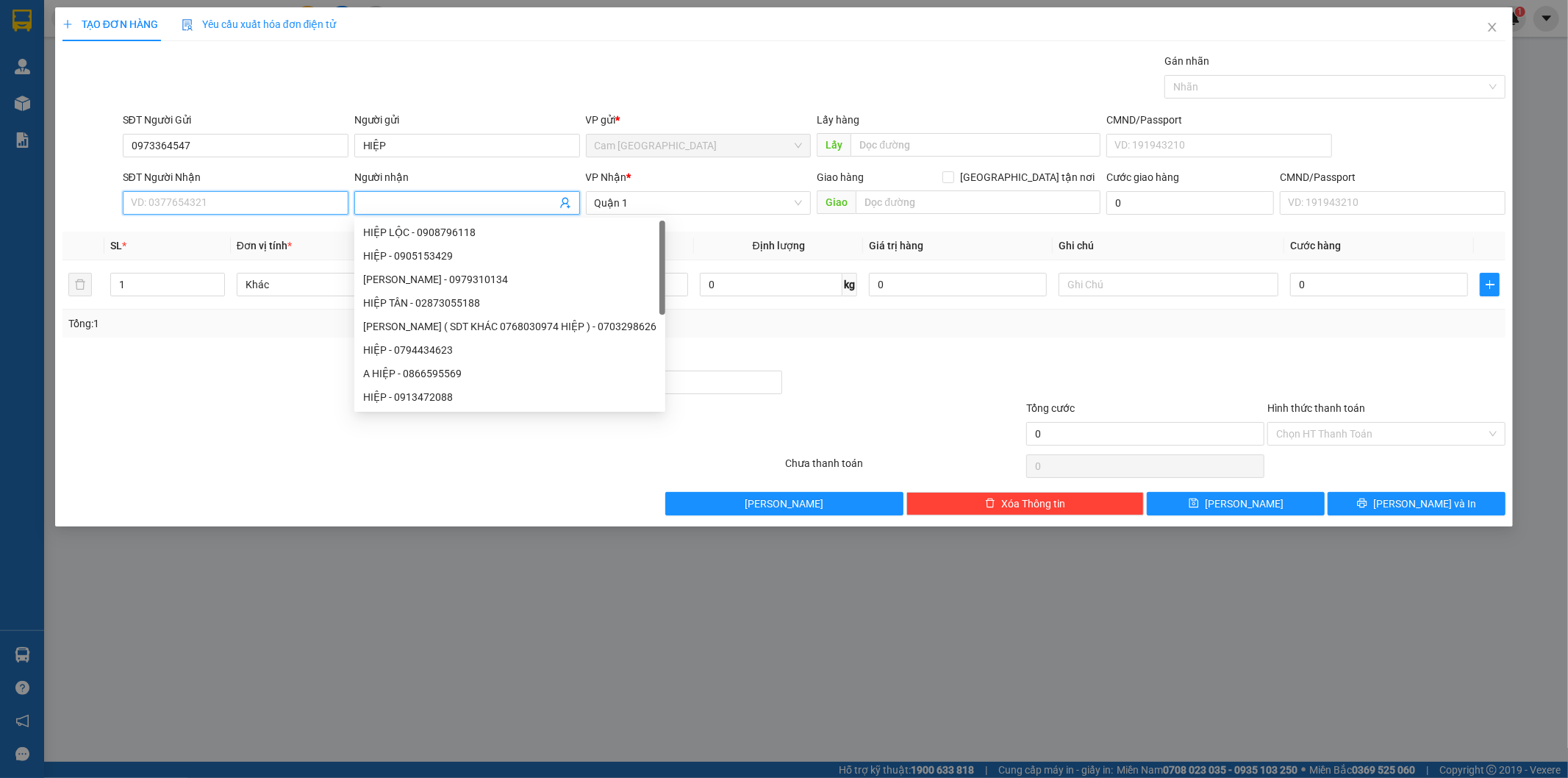
click at [248, 209] on input "SĐT Người Nhận" at bounding box center [235, 203] width 225 height 24
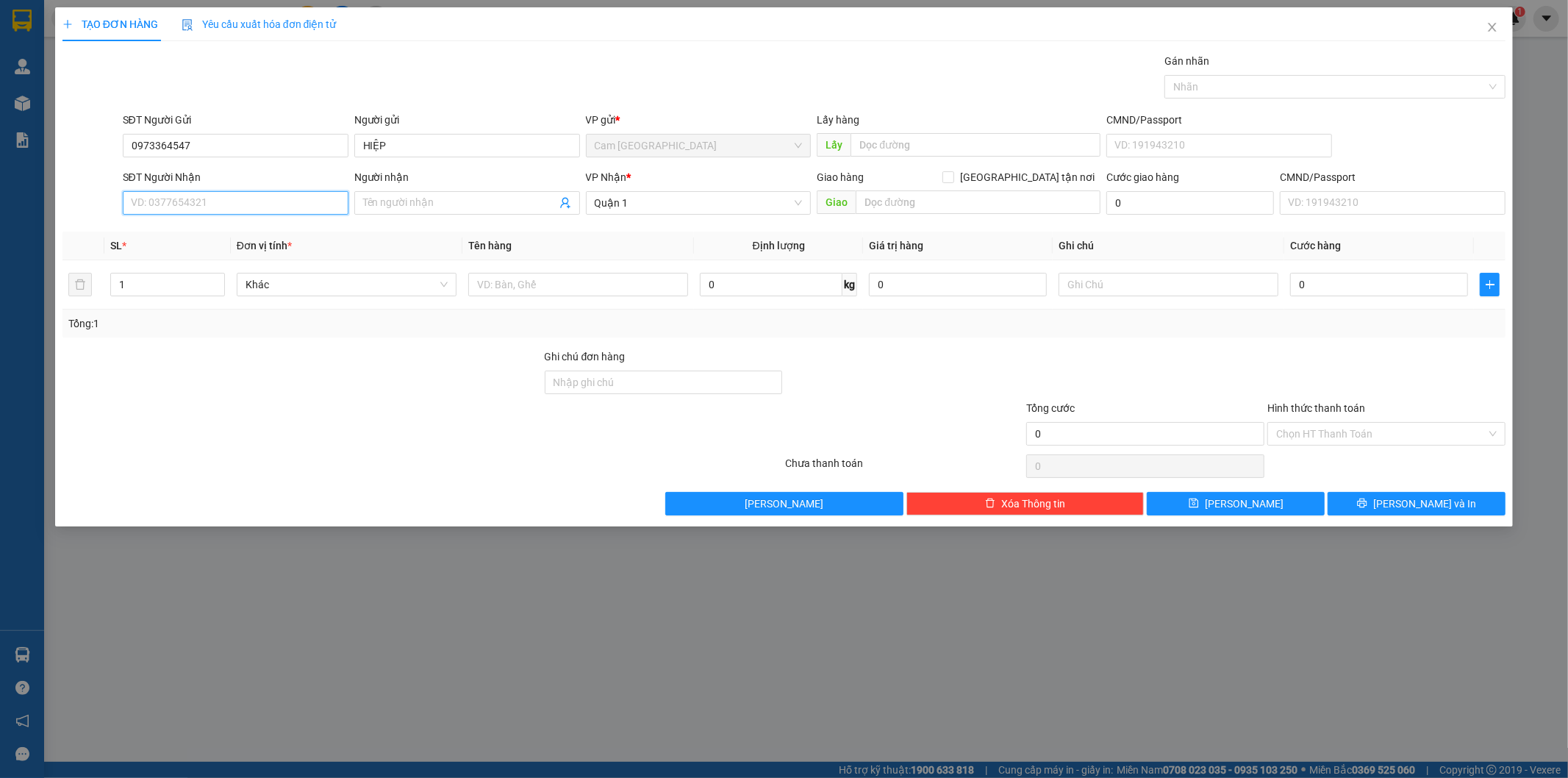
click at [250, 208] on input "SĐT Người Nhận" at bounding box center [235, 203] width 225 height 24
type input "0977018765"
click at [444, 196] on input "Người nhận" at bounding box center [459, 203] width 193 height 16
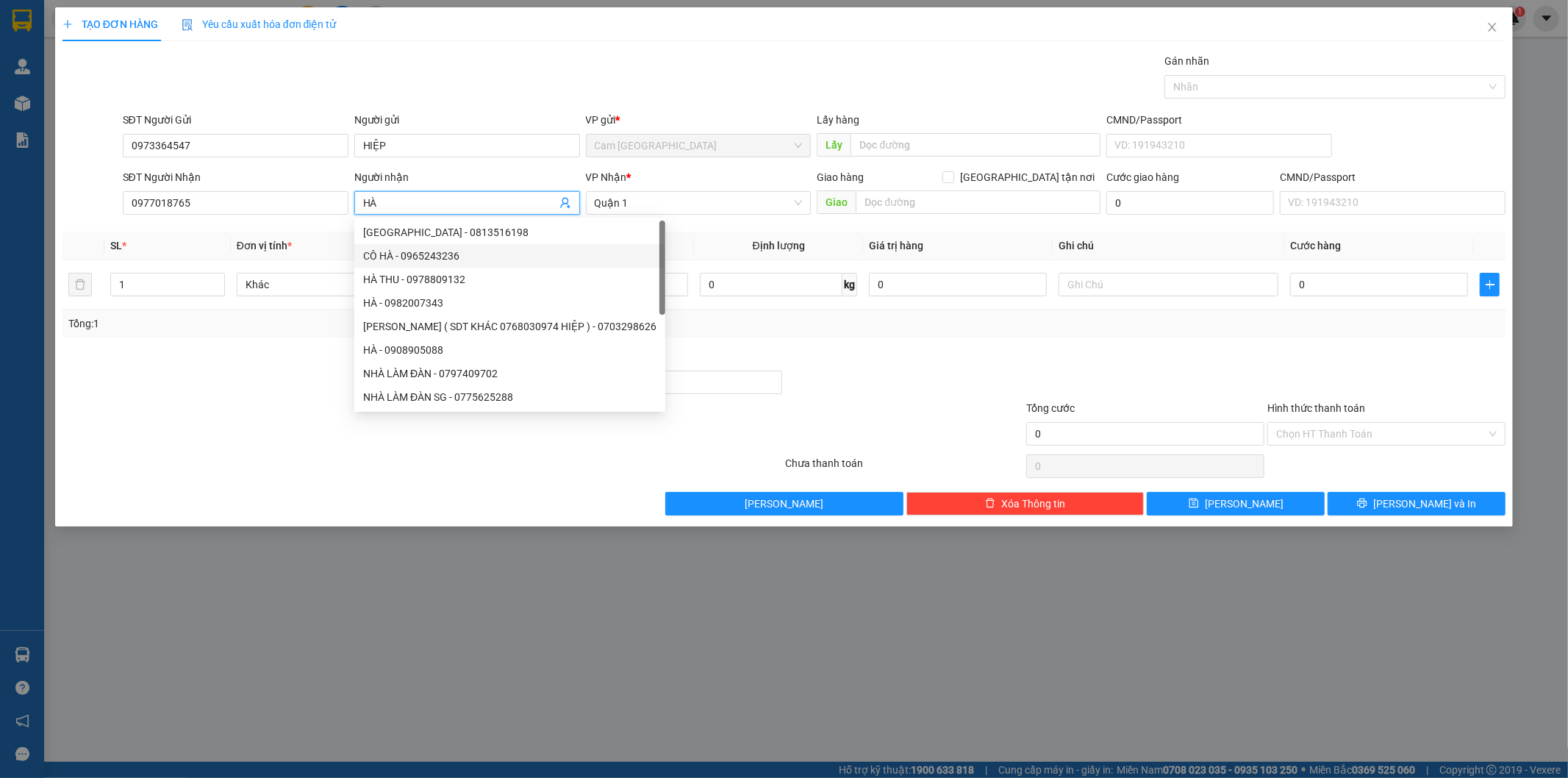
type input "HÀ"
click at [737, 246] on th "Định lượng" at bounding box center [777, 246] width 168 height 29
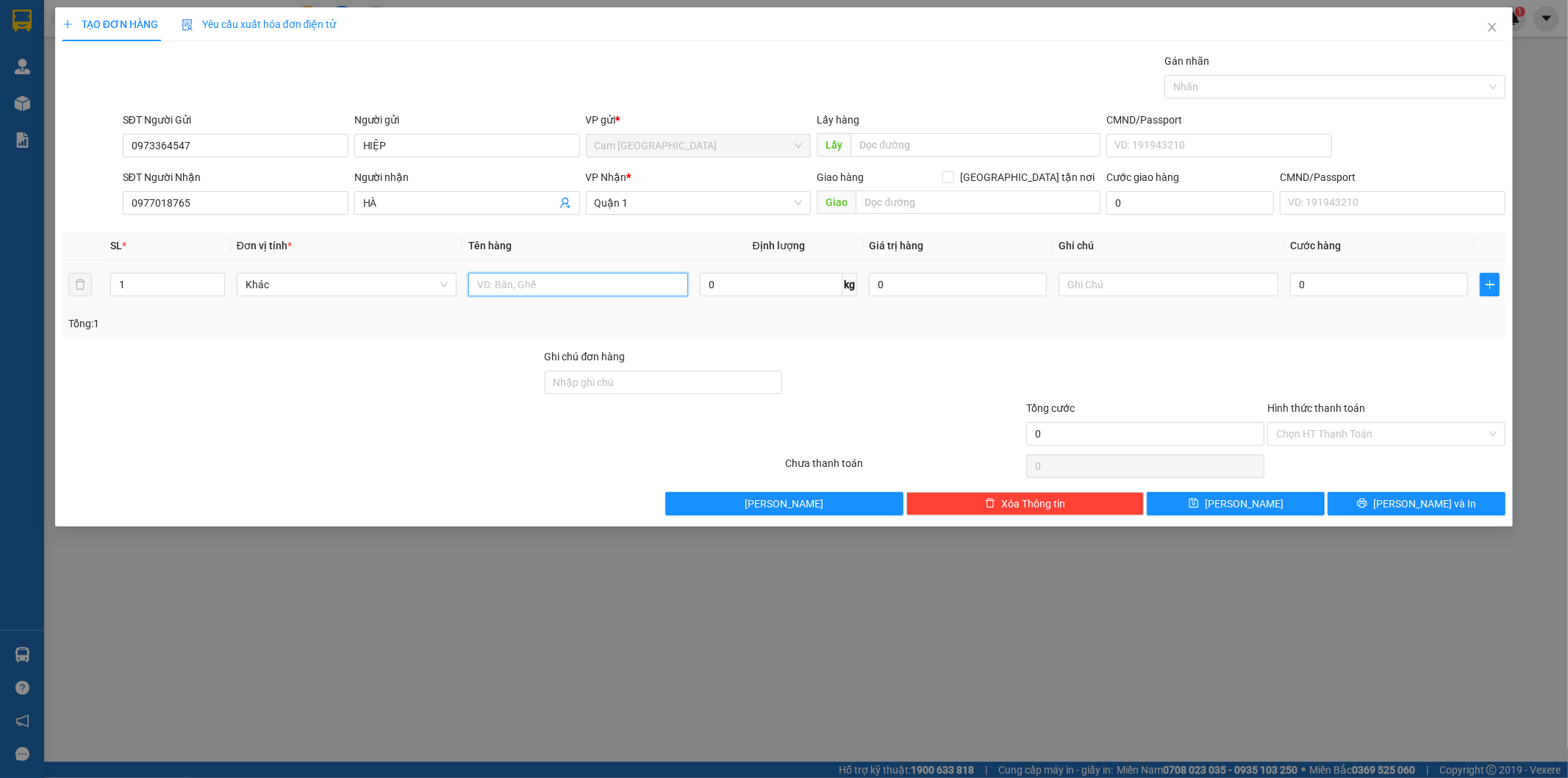
click at [667, 280] on input "text" at bounding box center [578, 284] width 219 height 24
type input "1TG"
click at [1333, 289] on input "0" at bounding box center [1379, 284] width 178 height 24
type input "3"
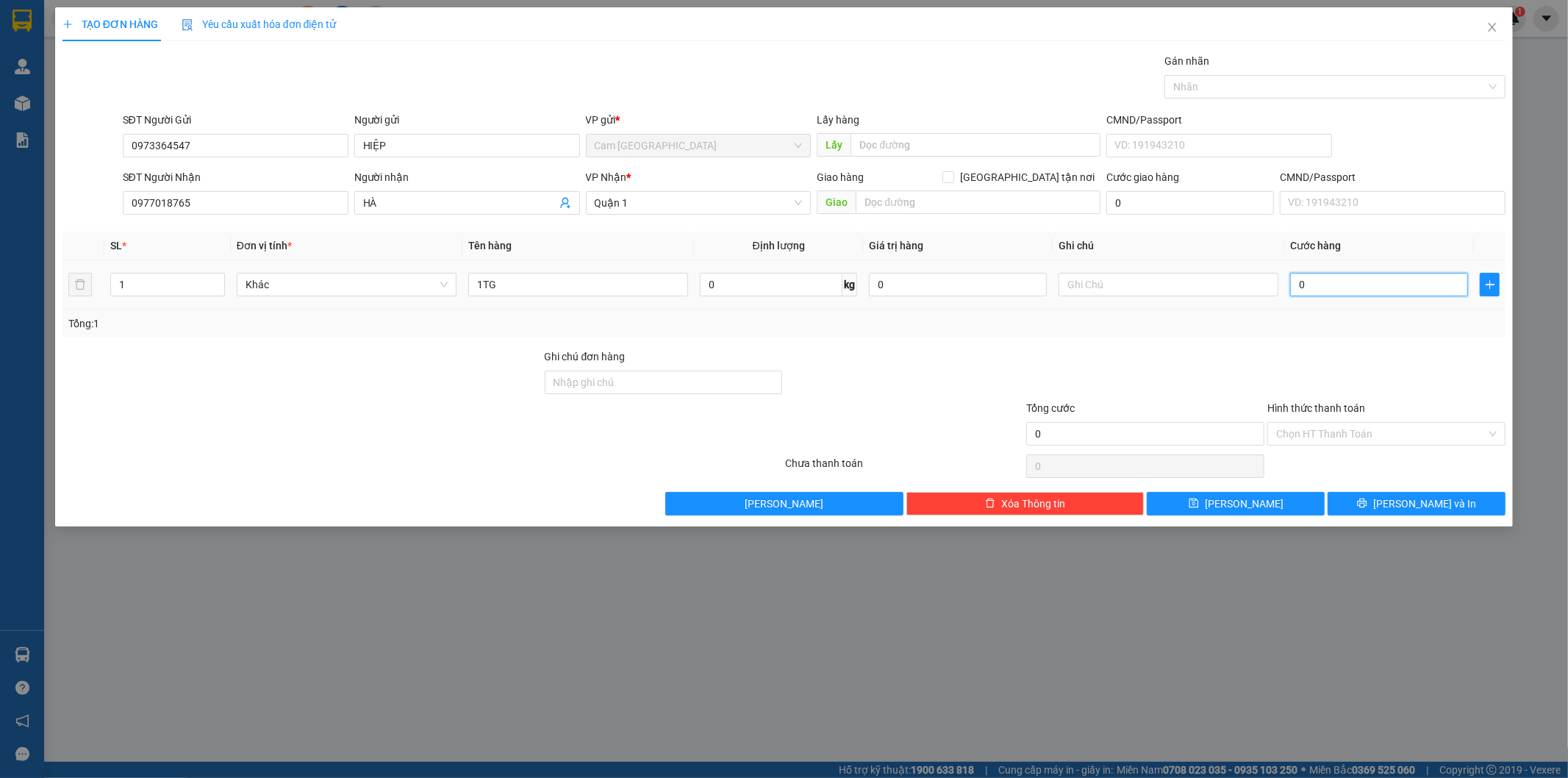
type input "3"
type input "30"
type input "300"
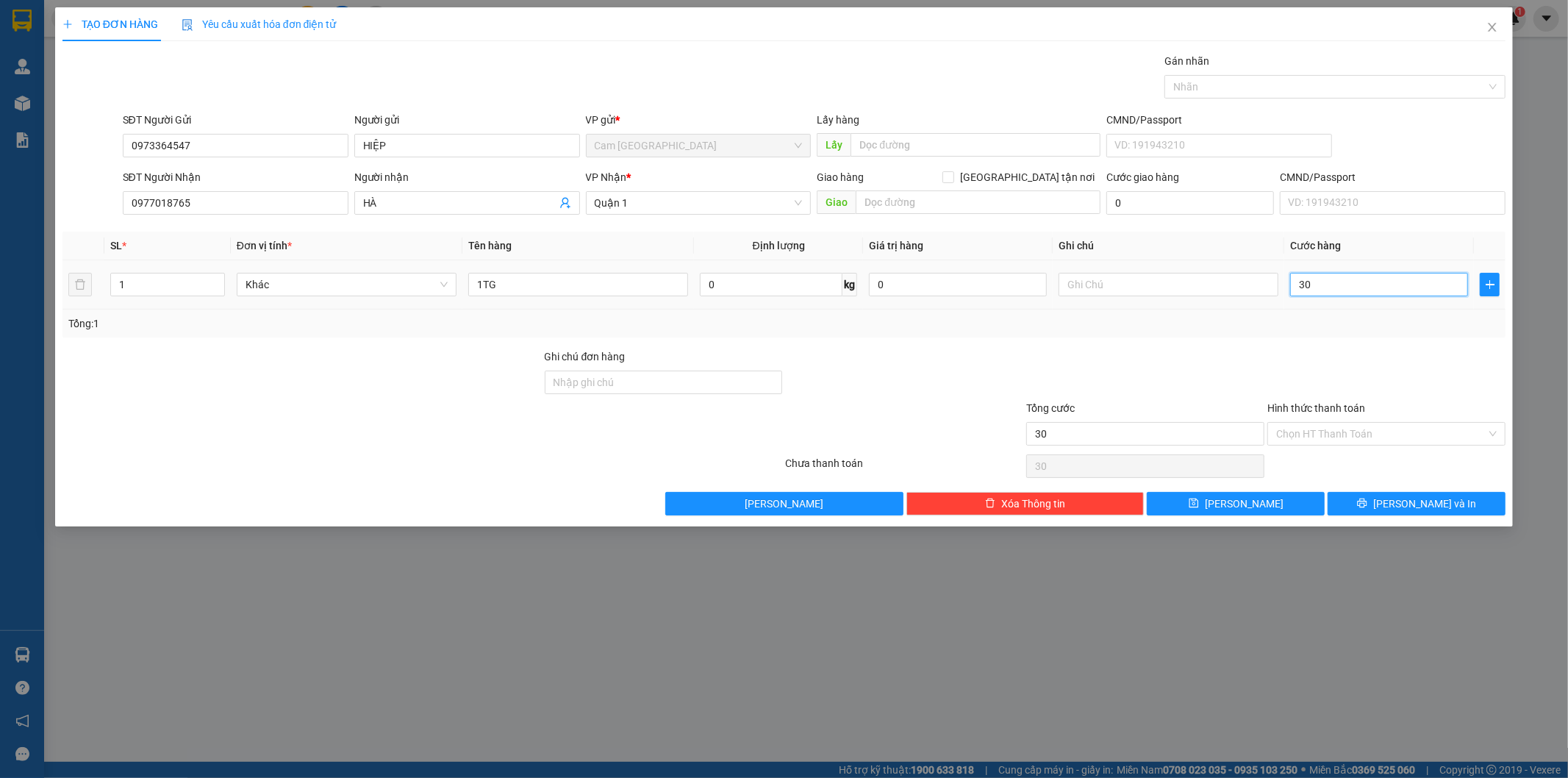
type input "300"
type input "3.000"
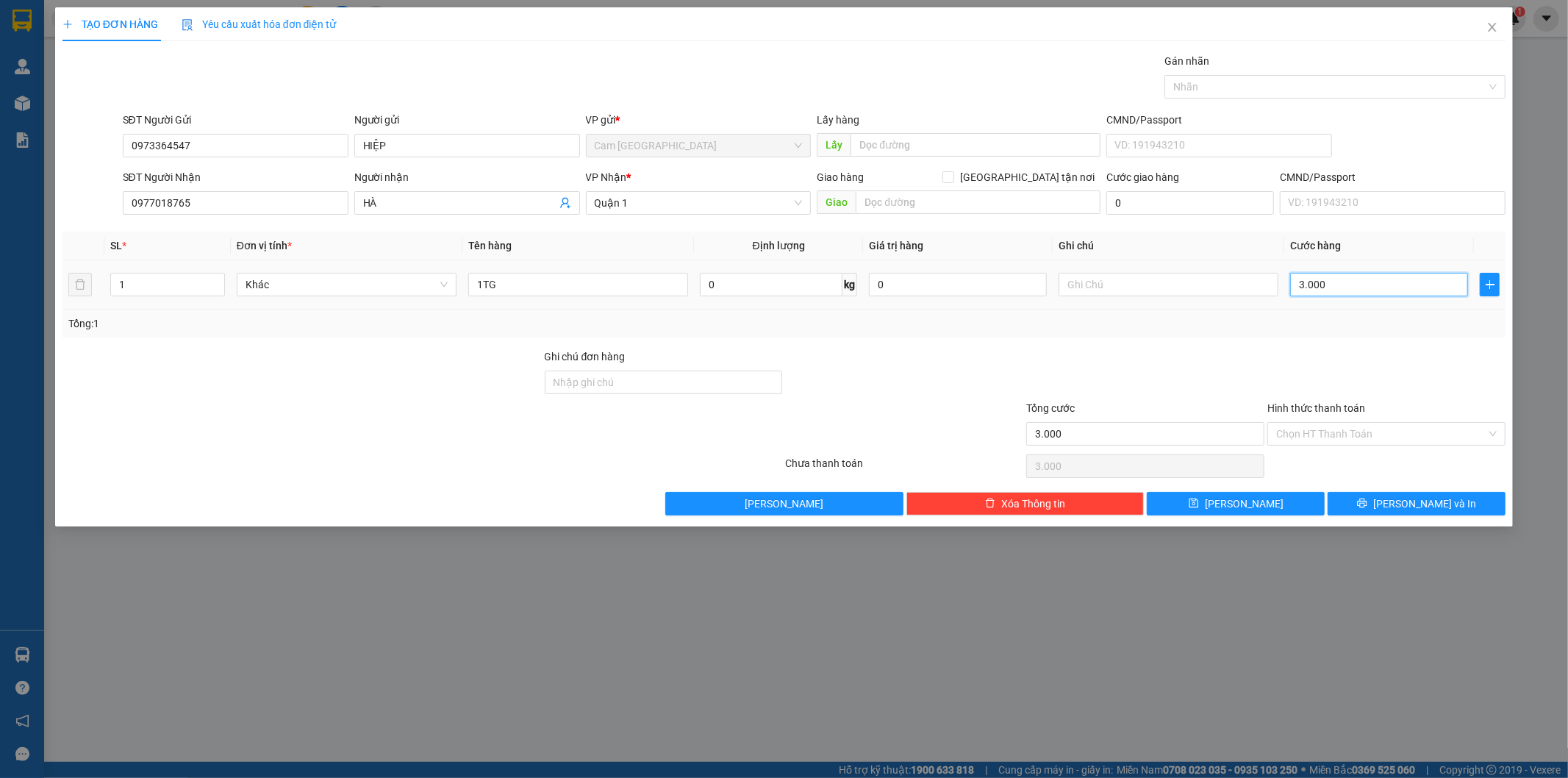
type input "30.000"
click at [1360, 432] on input "Hình thức thanh toán" at bounding box center [1381, 434] width 210 height 22
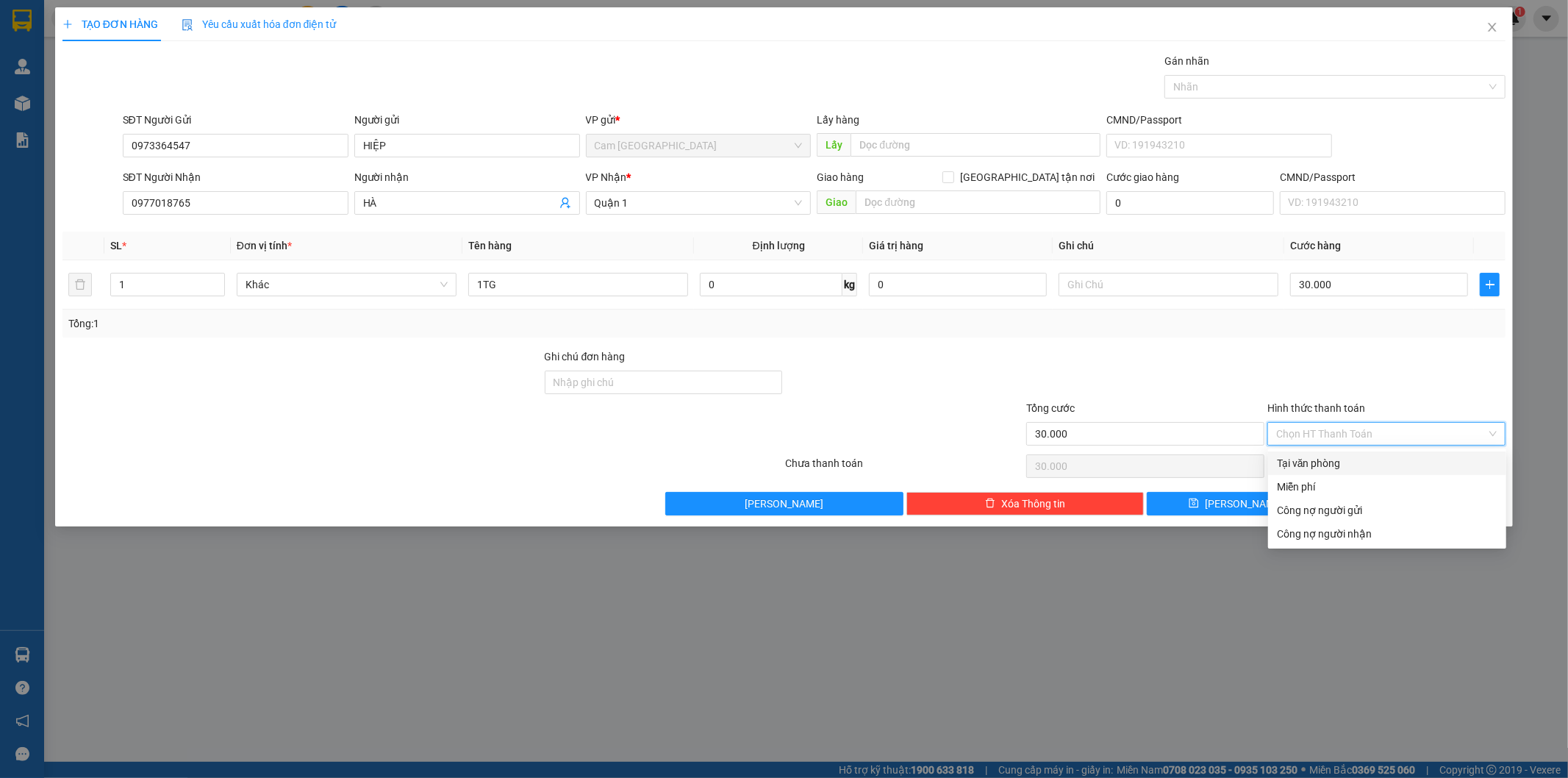
click at [1353, 465] on div "Tại văn phòng" at bounding box center [1387, 462] width 220 height 16
type input "0"
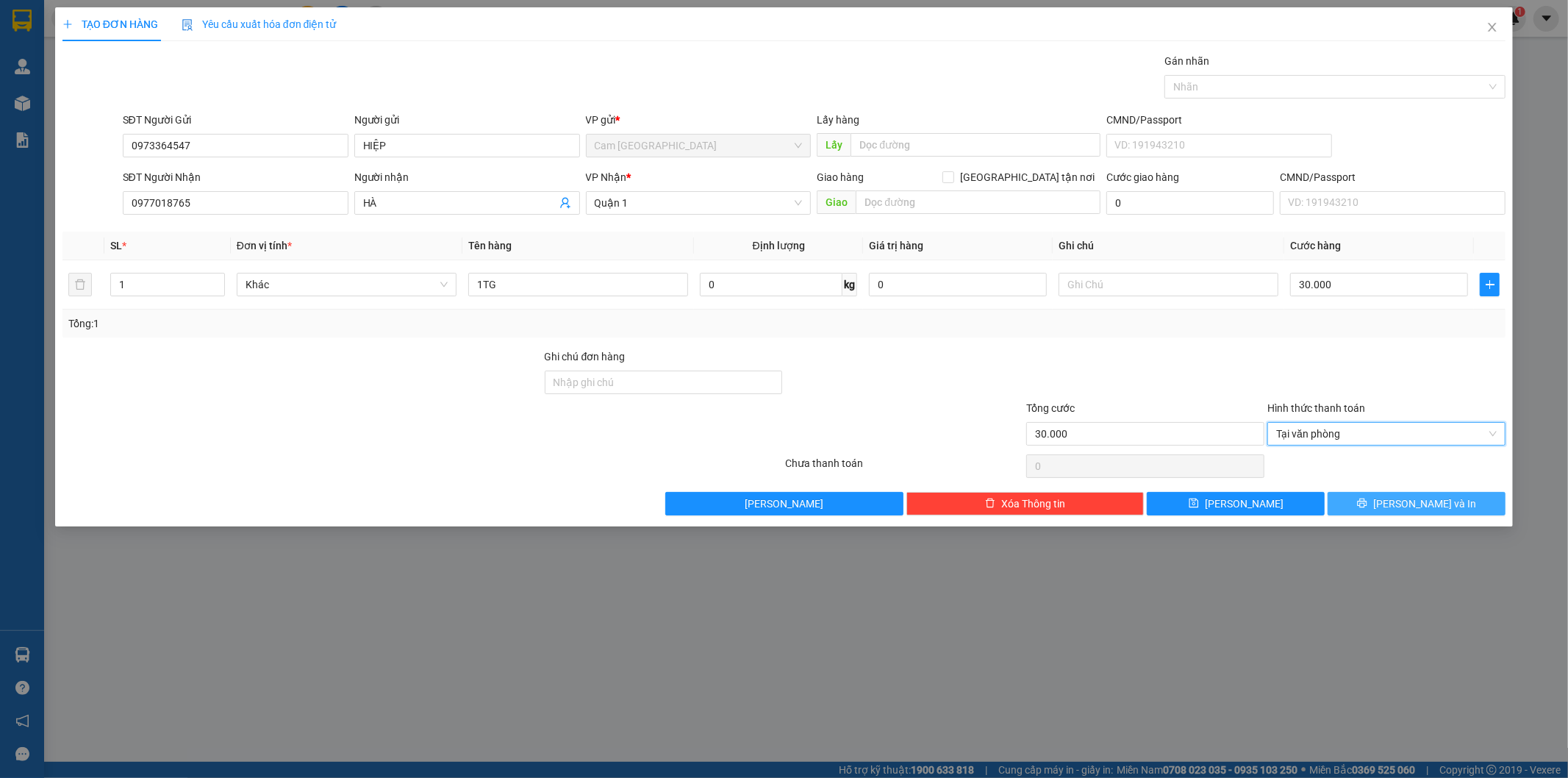
click at [1375, 505] on button "[PERSON_NAME] và In" at bounding box center [1416, 504] width 178 height 24
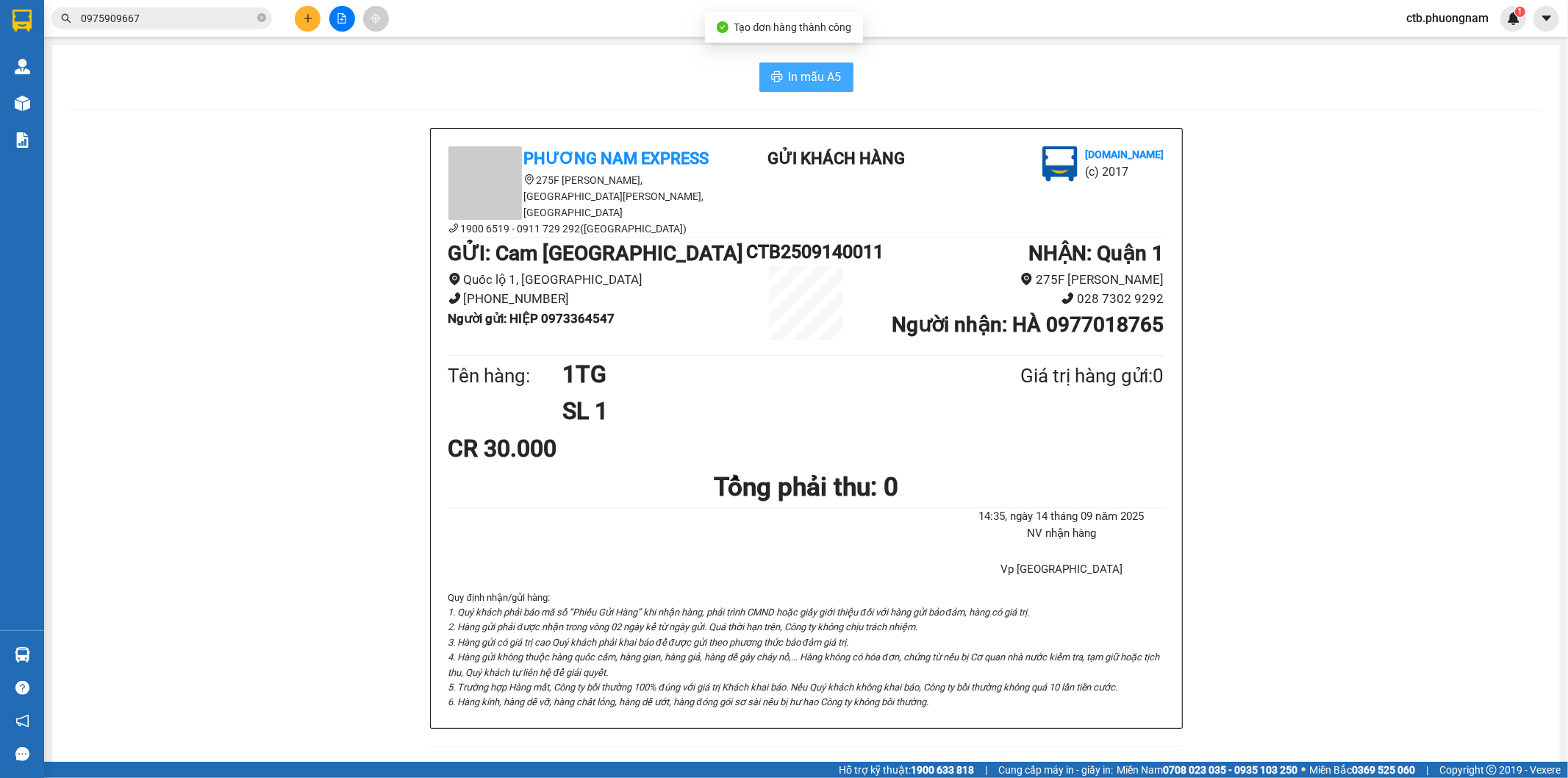
click at [835, 68] on button "In mẫu A5" at bounding box center [806, 77] width 94 height 30
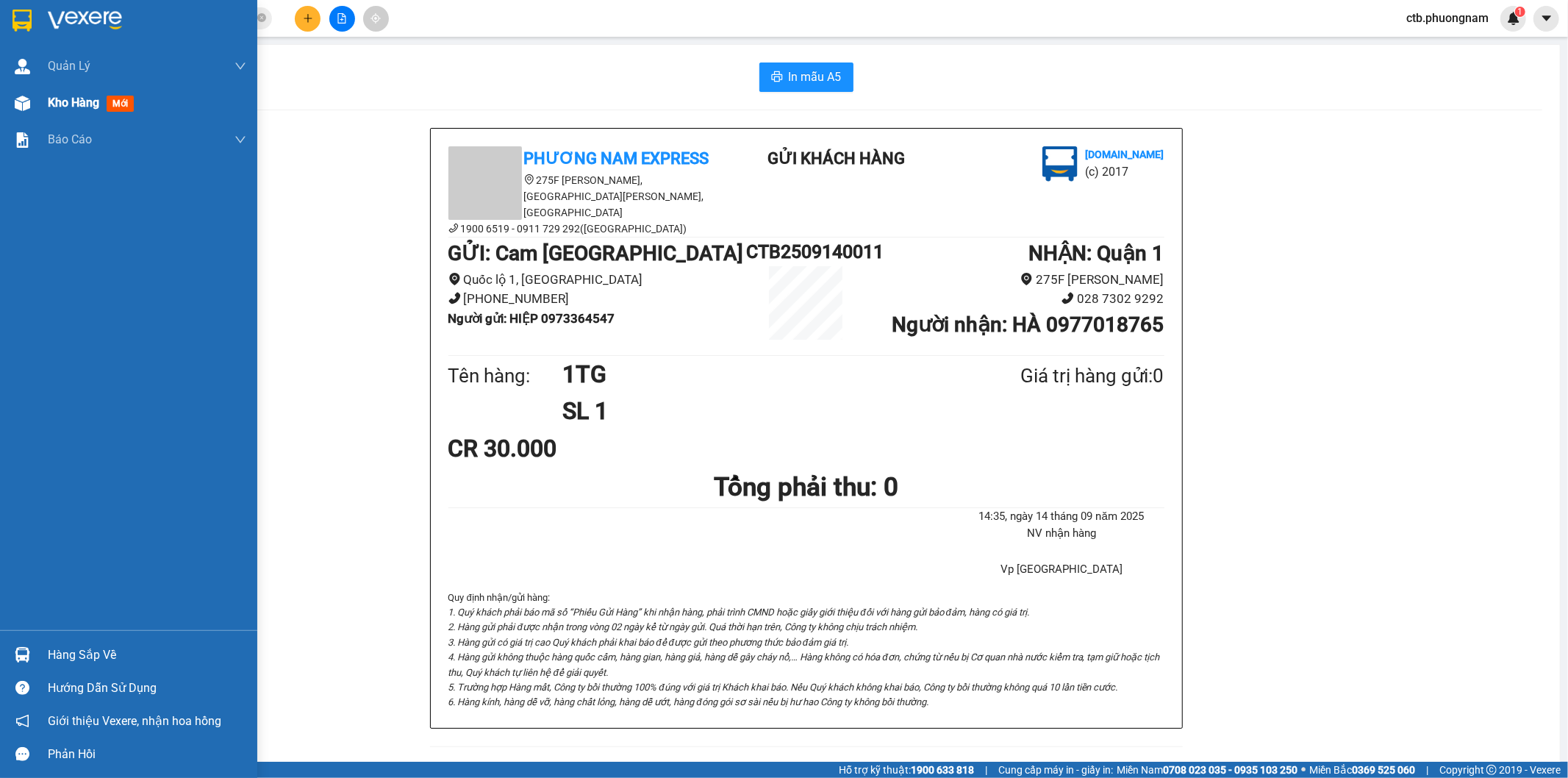
click at [95, 109] on span "Kho hàng" at bounding box center [73, 102] width 51 height 14
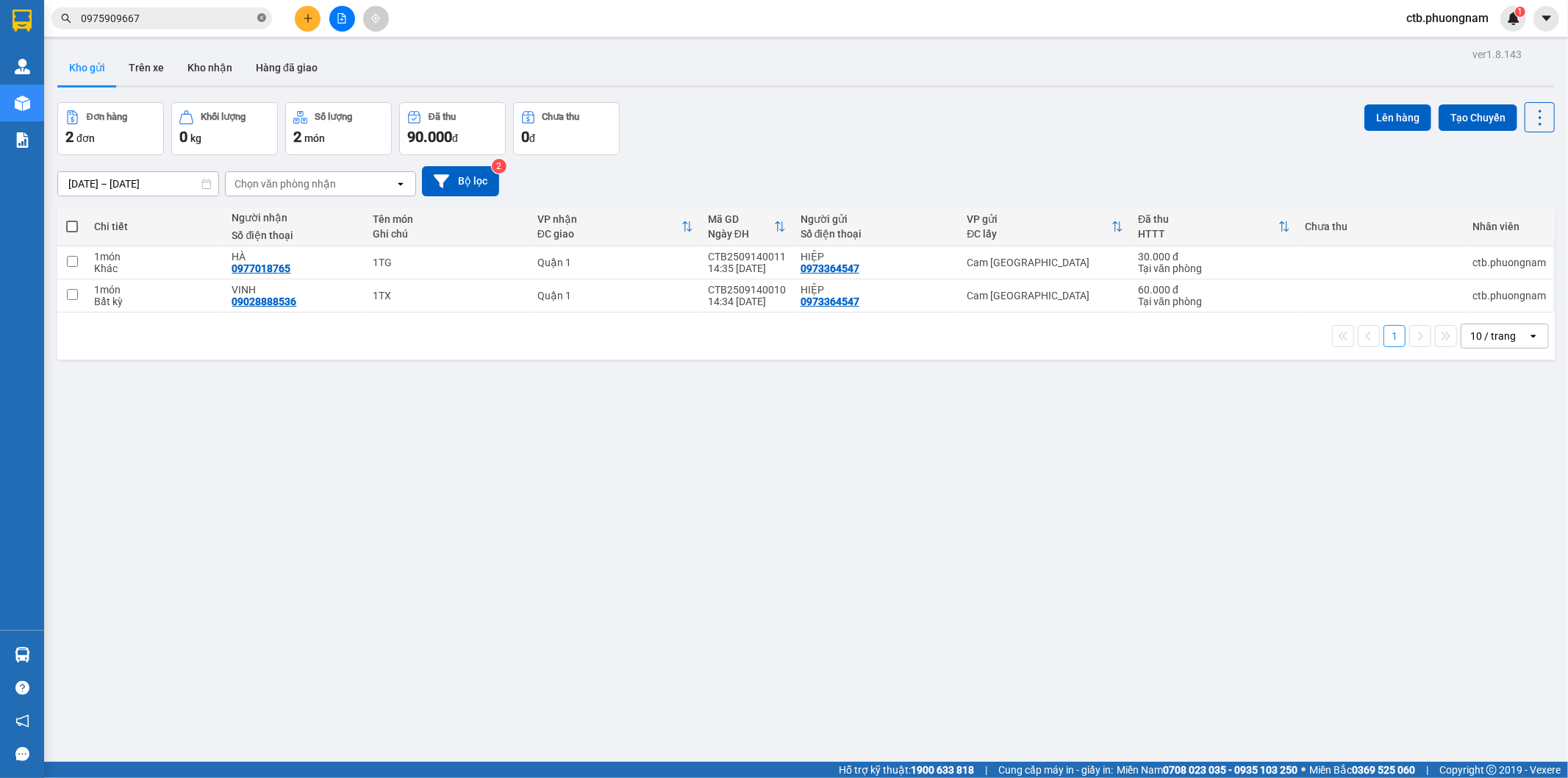
click at [262, 20] on icon "close-circle" at bounding box center [262, 18] width 8 height 8
click at [311, 12] on button at bounding box center [307, 19] width 25 height 25
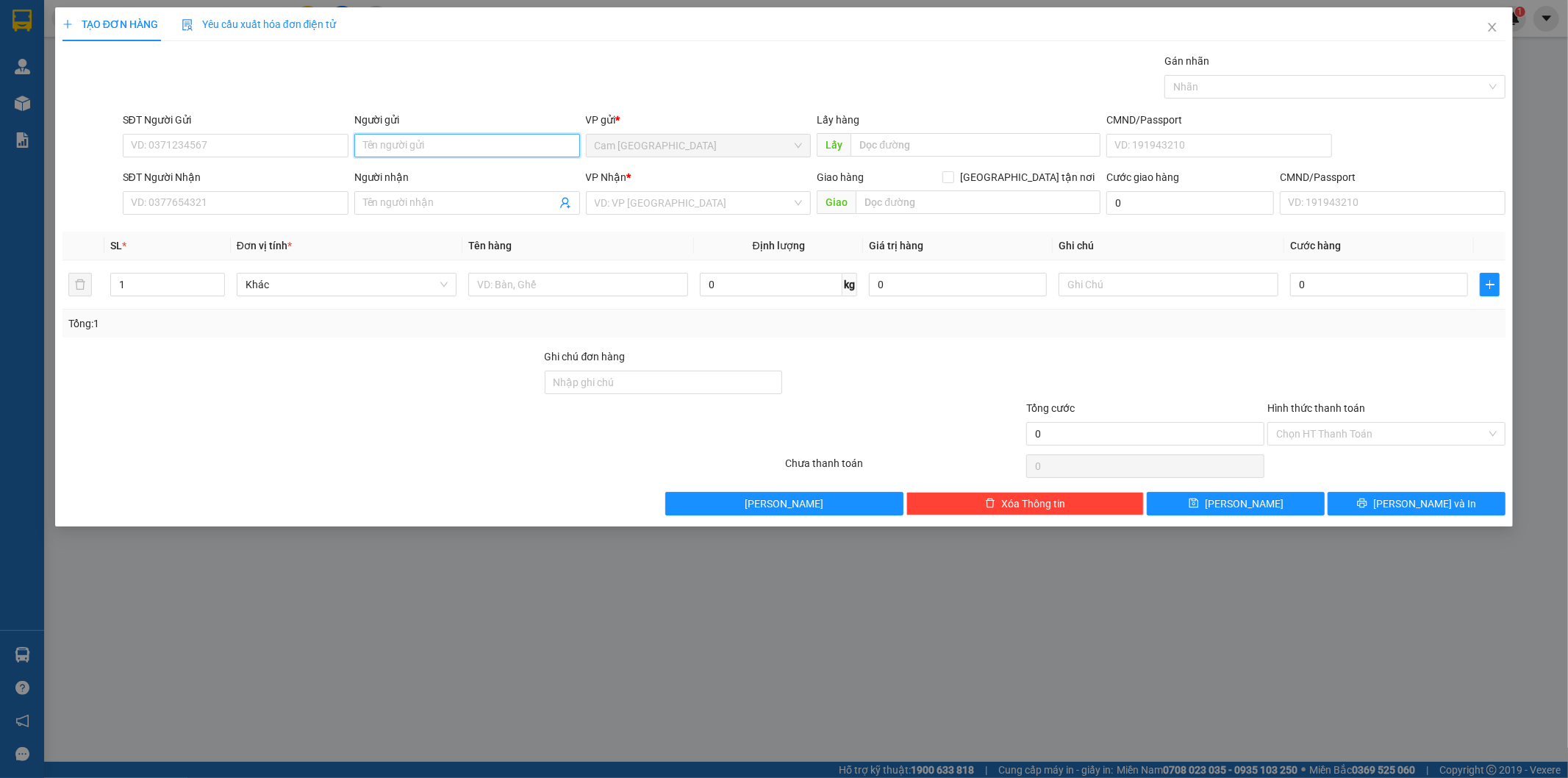
click at [441, 134] on input "Người gửi" at bounding box center [467, 146] width 225 height 24
type input "TƯỜNG PHÁT"
click at [310, 191] on div "SĐT Người Nhận VD: 0377654321" at bounding box center [235, 194] width 225 height 51
click at [320, 208] on input "SĐT Người Nhận" at bounding box center [235, 203] width 225 height 24
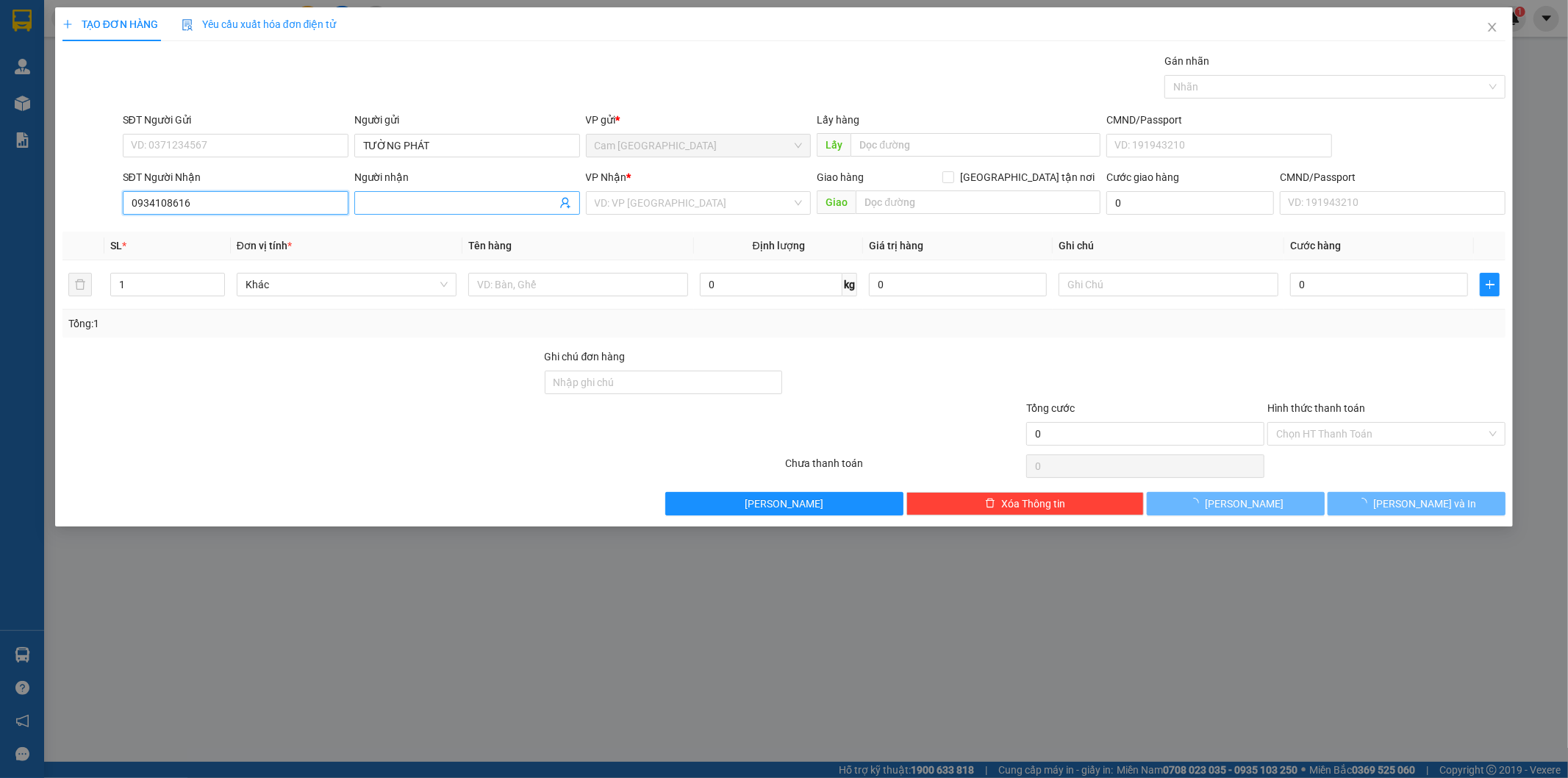
type input "0934108616"
click at [464, 208] on input "Người nhận" at bounding box center [459, 203] width 193 height 16
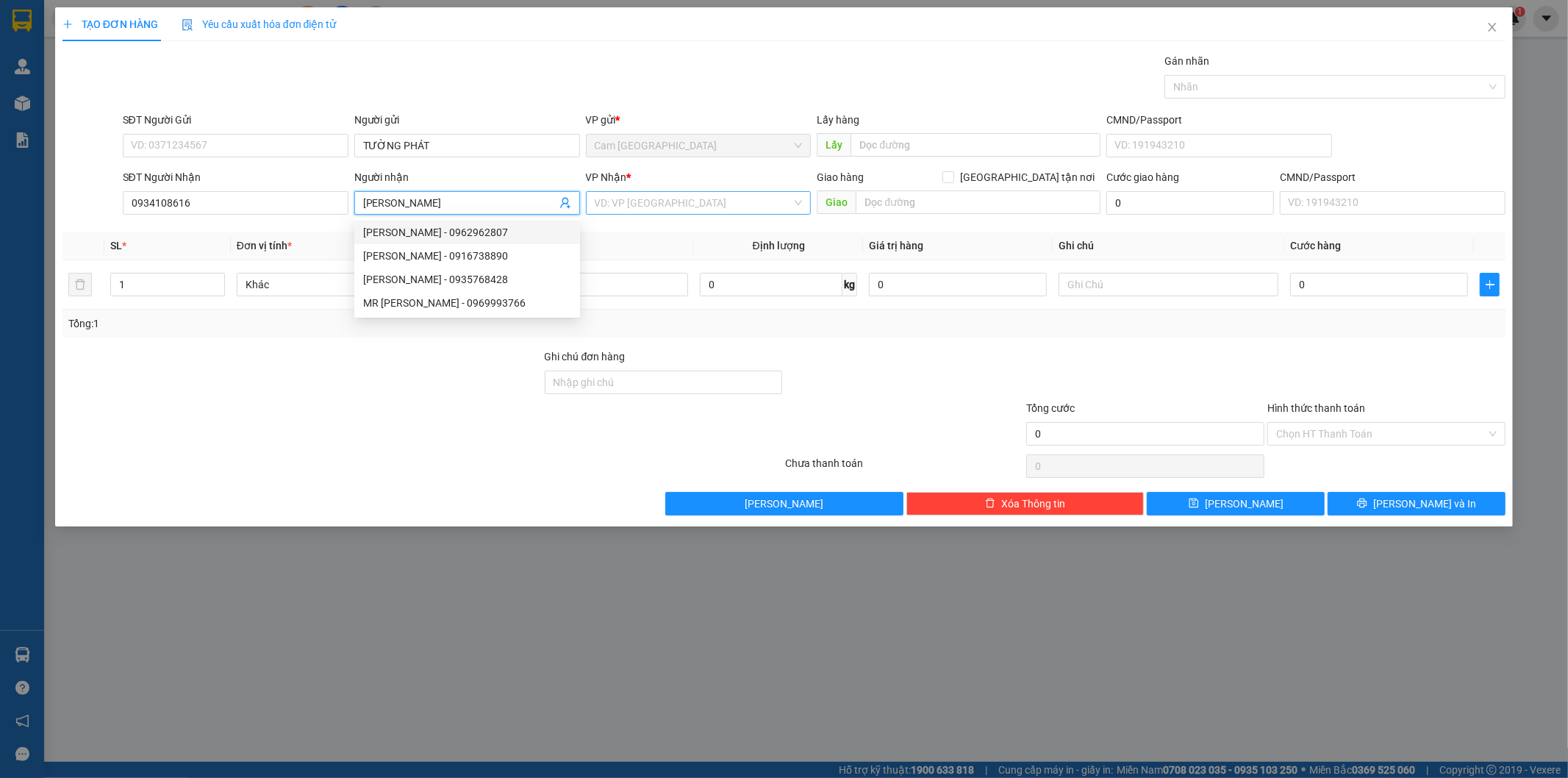
type input "[PERSON_NAME]"
click at [673, 203] on input "search" at bounding box center [694, 203] width 197 height 22
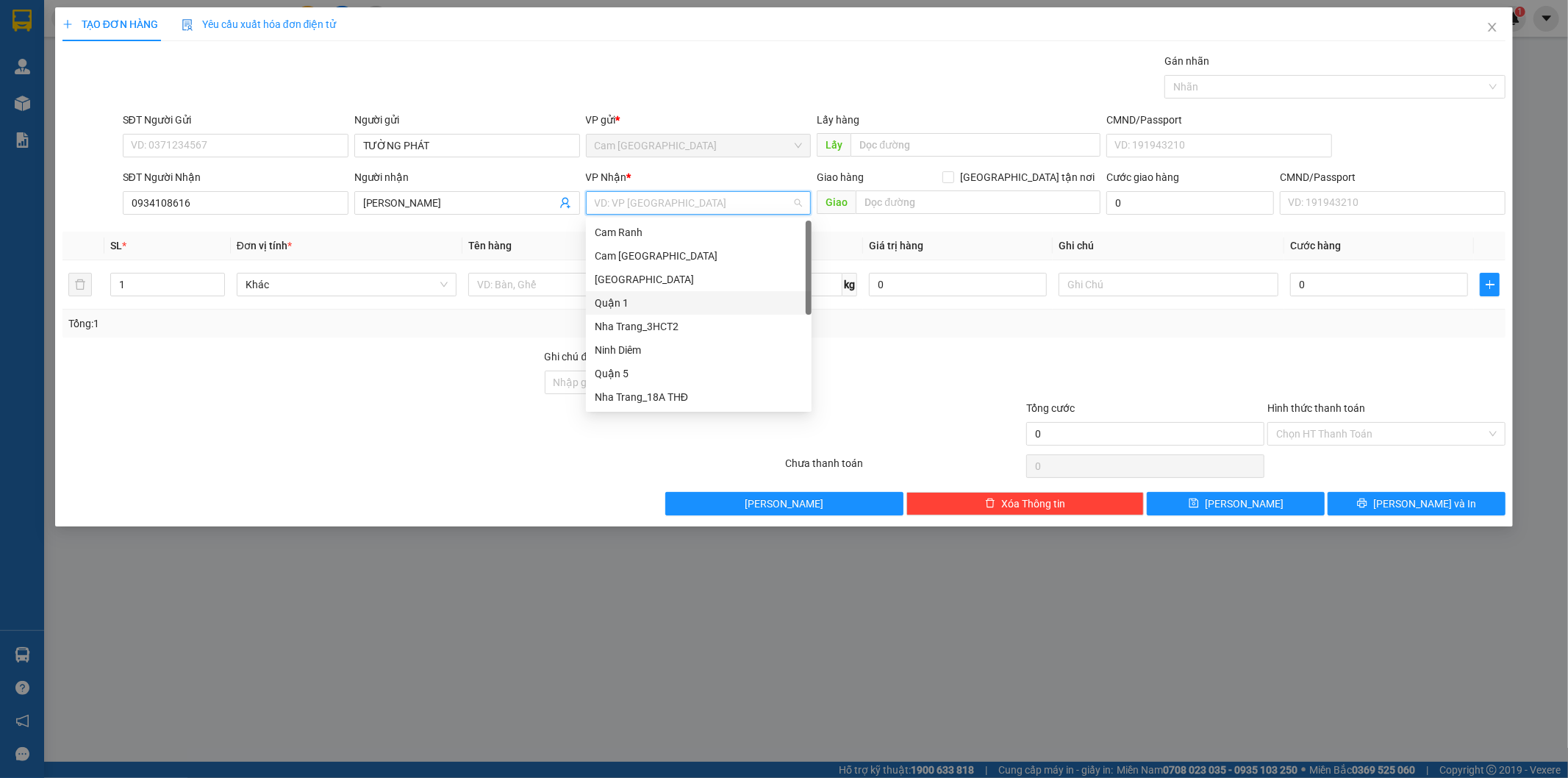
click at [657, 304] on div "Quận 1" at bounding box center [699, 302] width 208 height 16
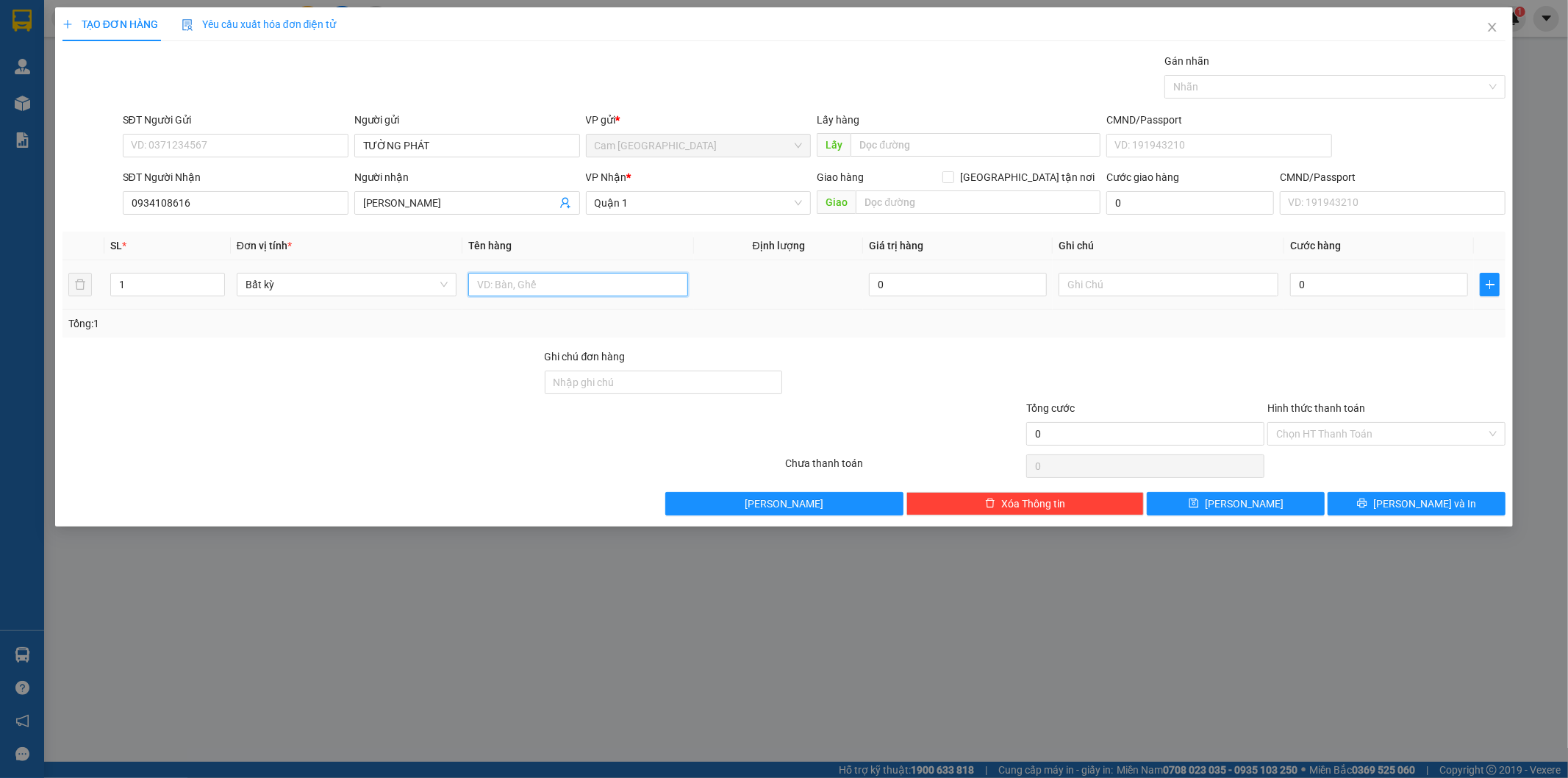
click at [584, 282] on input "text" at bounding box center [578, 284] width 219 height 24
type input "1 CỤC ĐEN"
click at [1342, 282] on input "0" at bounding box center [1379, 284] width 178 height 24
type input "2"
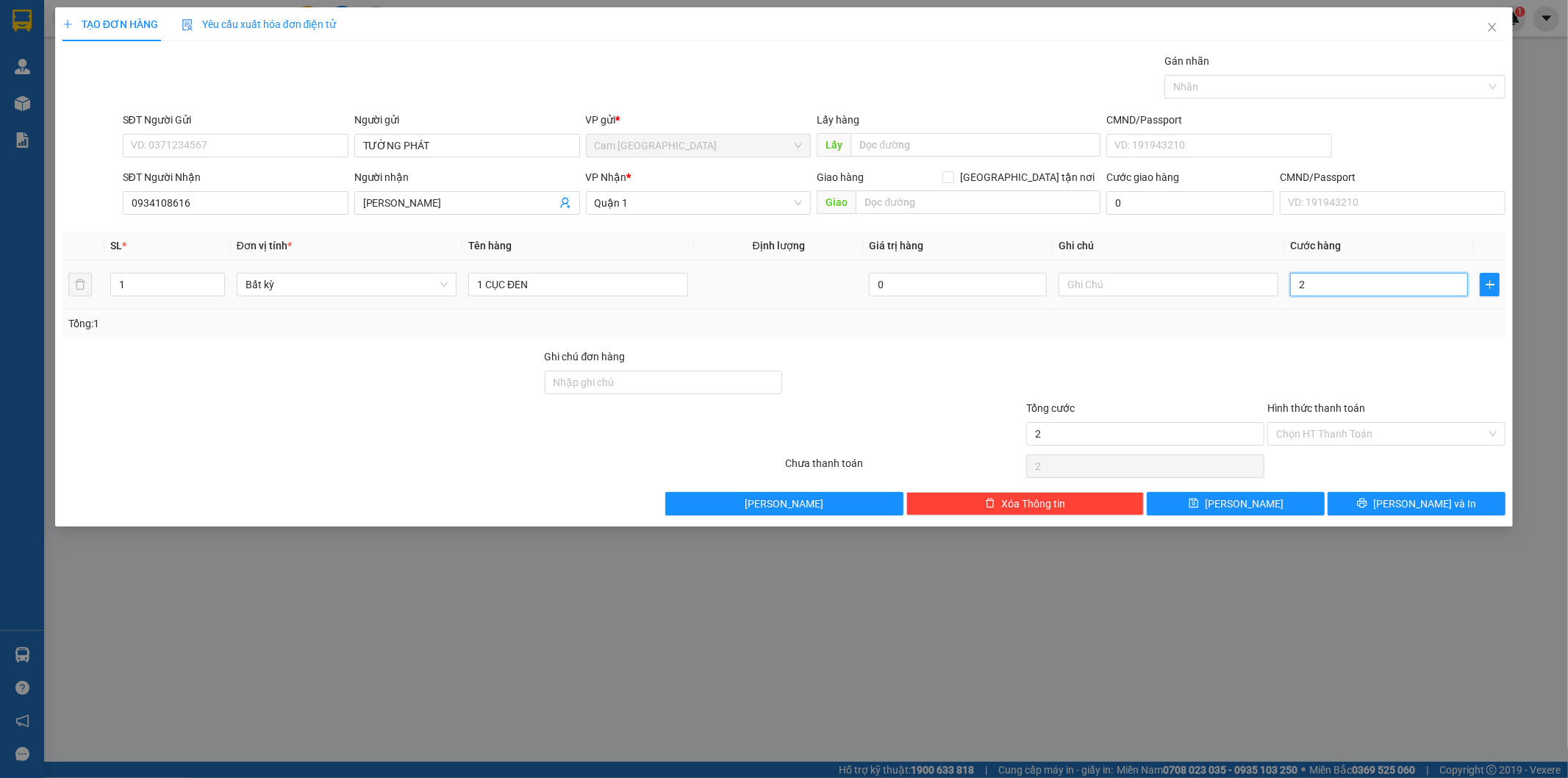
type input "2"
type input "20"
type input "200"
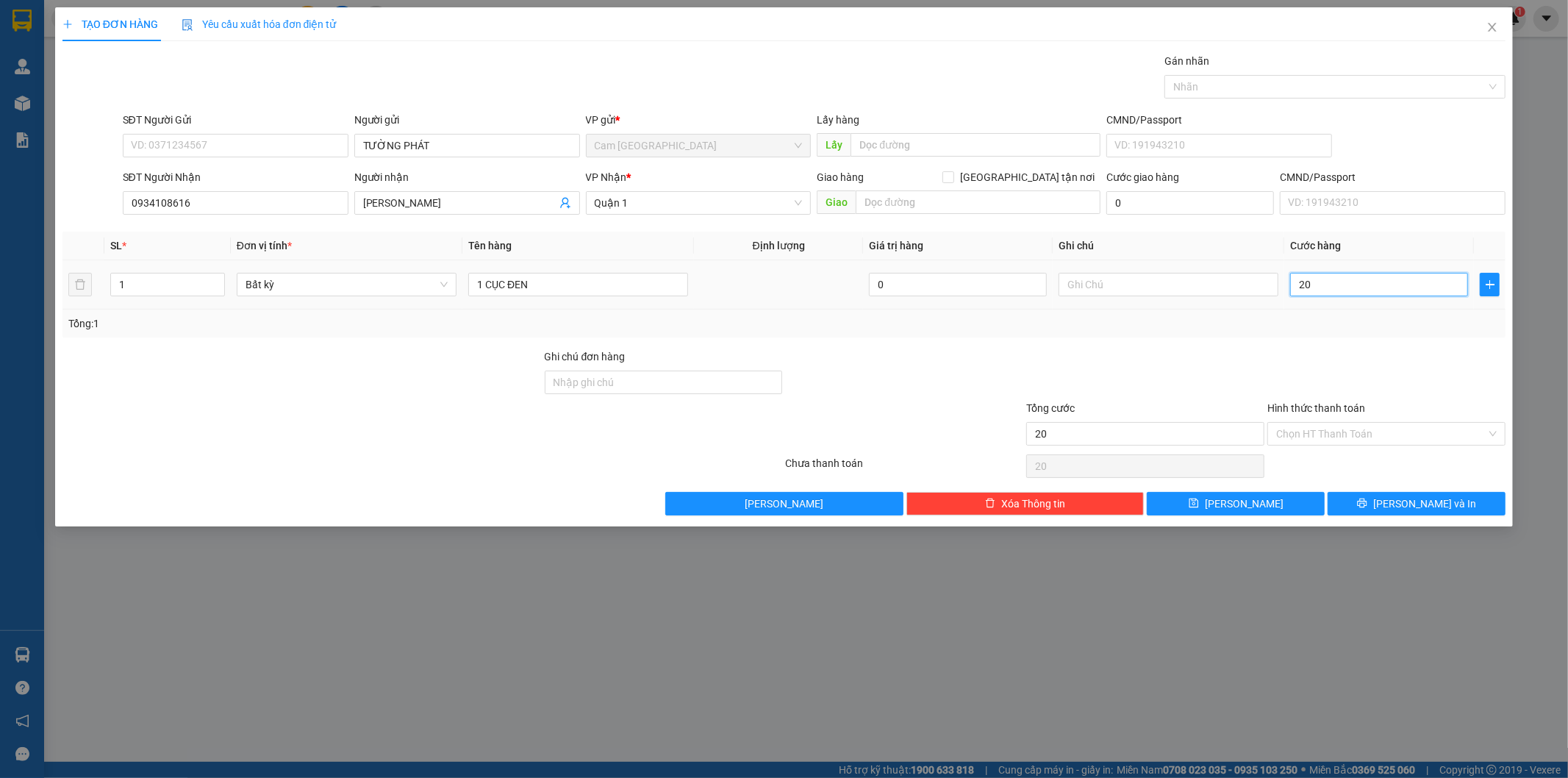
type input "200"
type input "2.000"
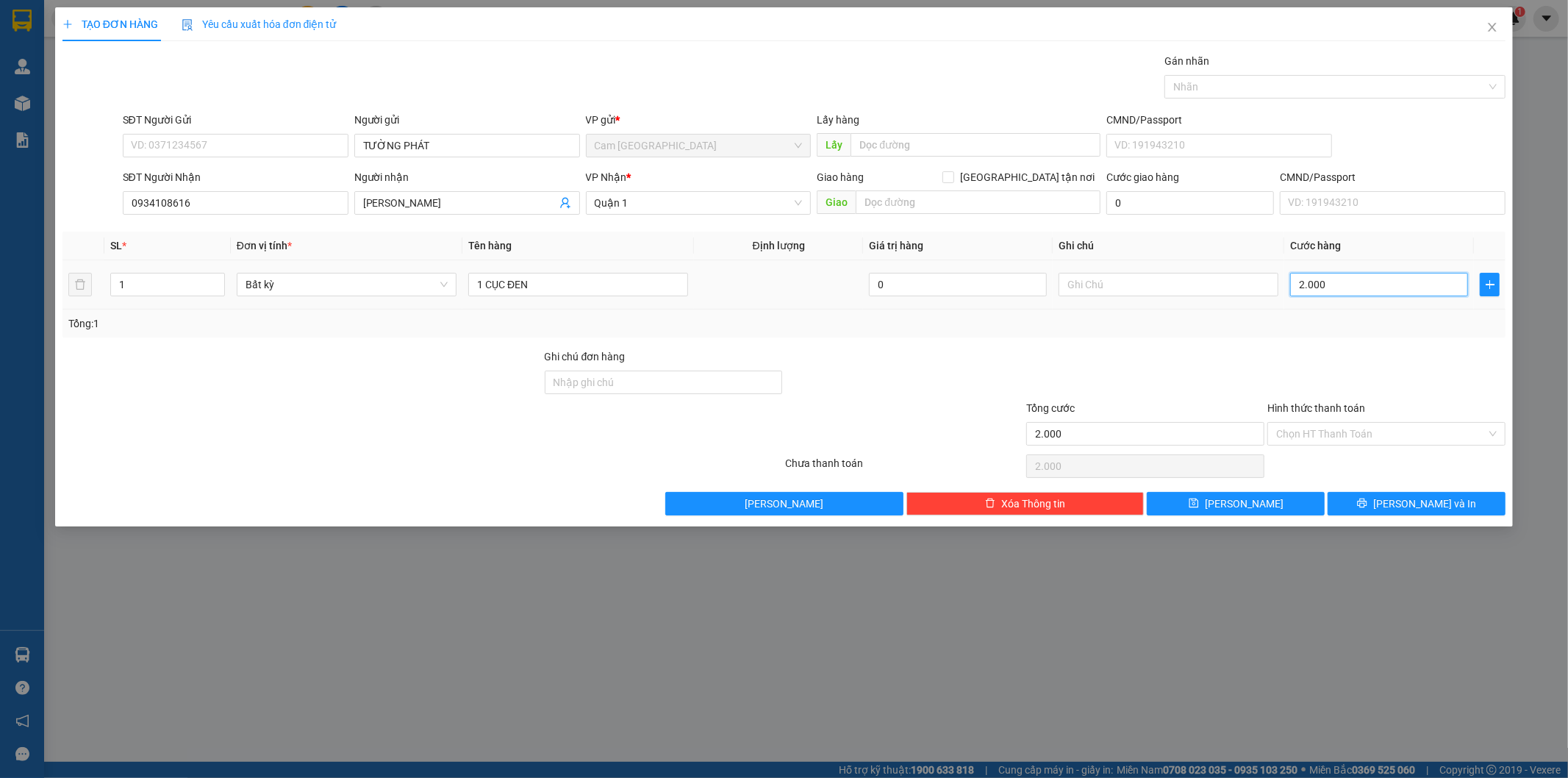
type input "20.000"
click at [1339, 430] on input "Hình thức thanh toán" at bounding box center [1381, 434] width 210 height 22
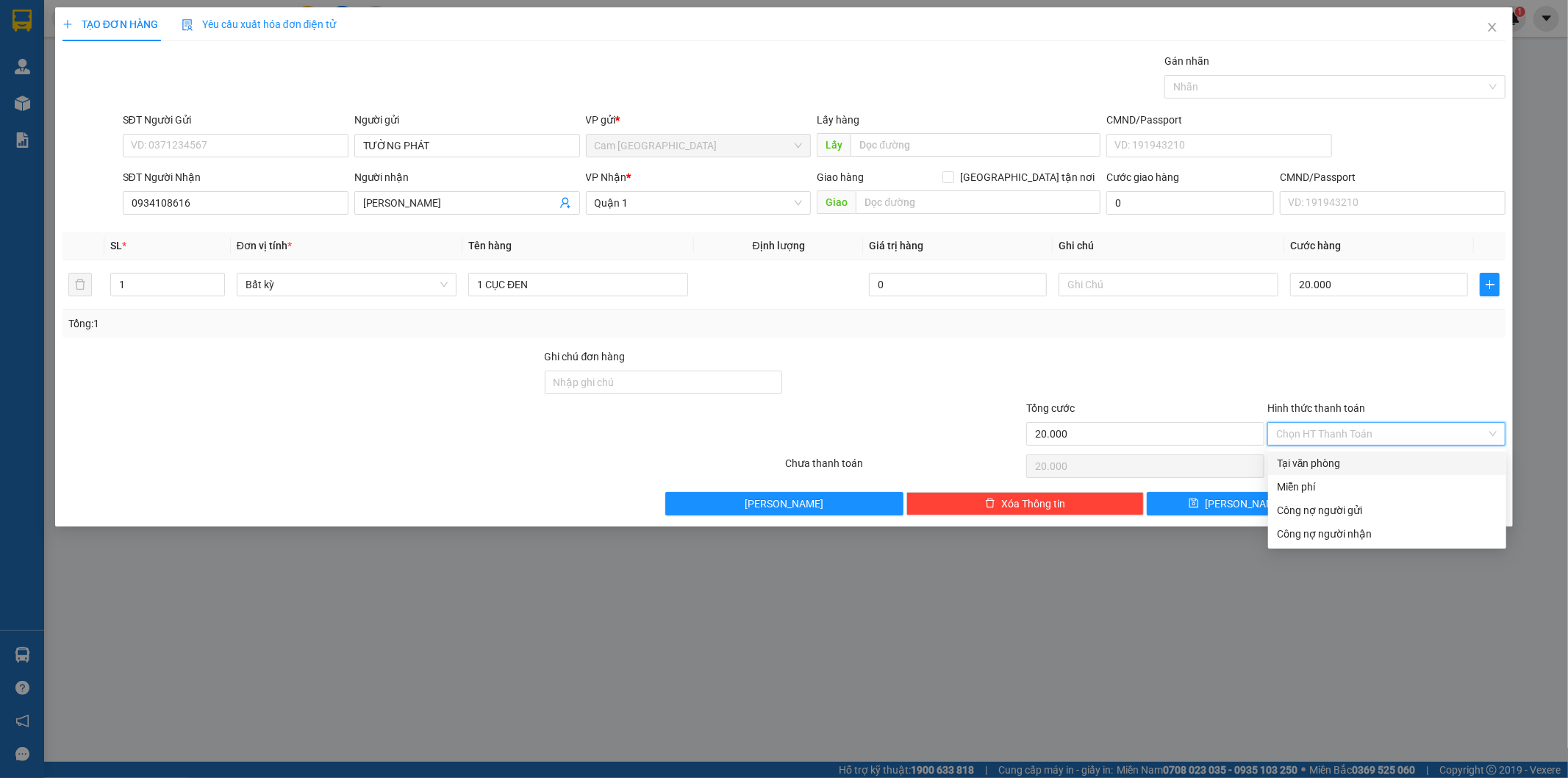
click at [1331, 459] on div "Tại văn phòng" at bounding box center [1387, 462] width 220 height 16
type input "0"
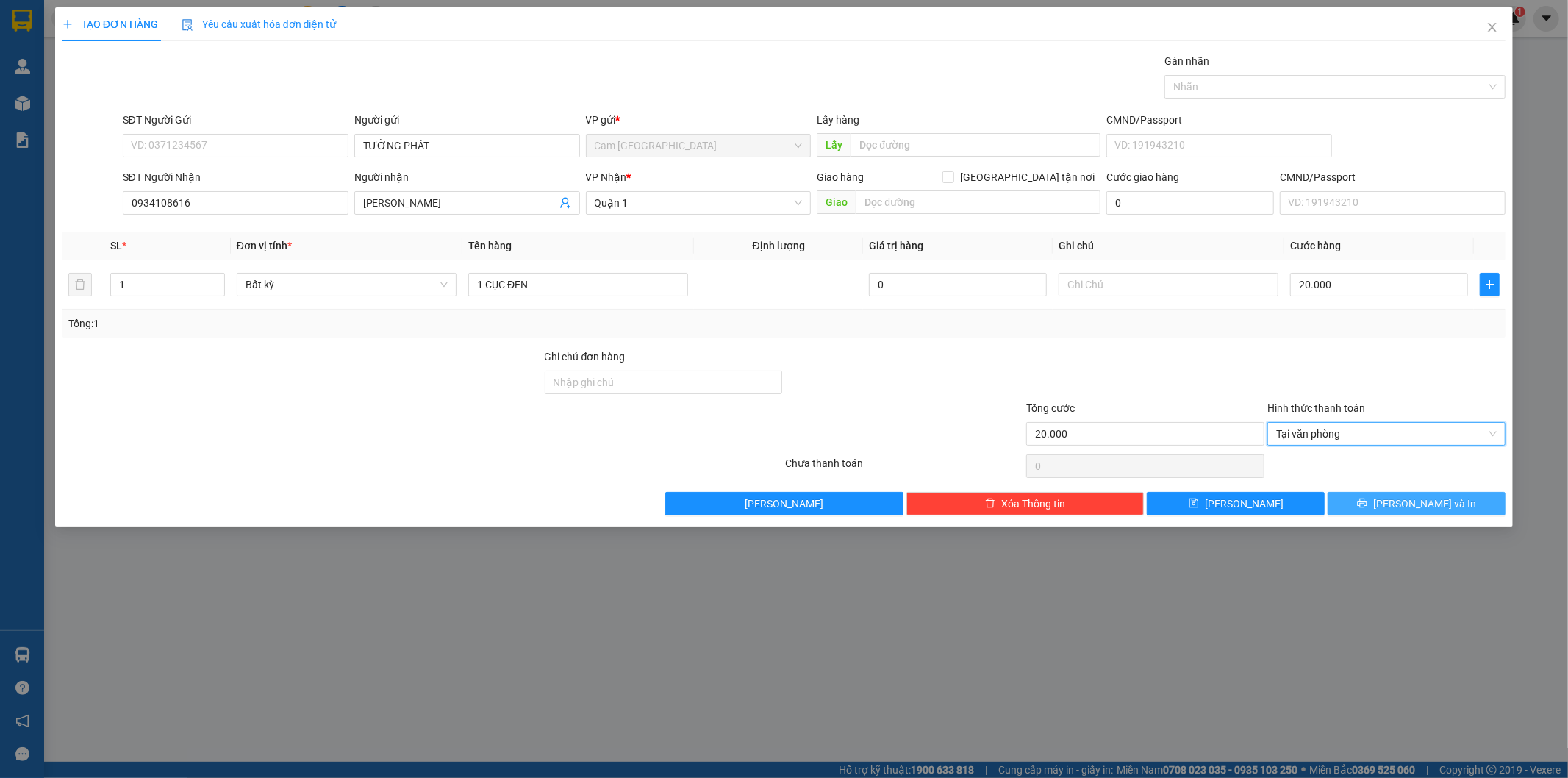
click at [1365, 497] on button "[PERSON_NAME] và In" at bounding box center [1416, 504] width 178 height 24
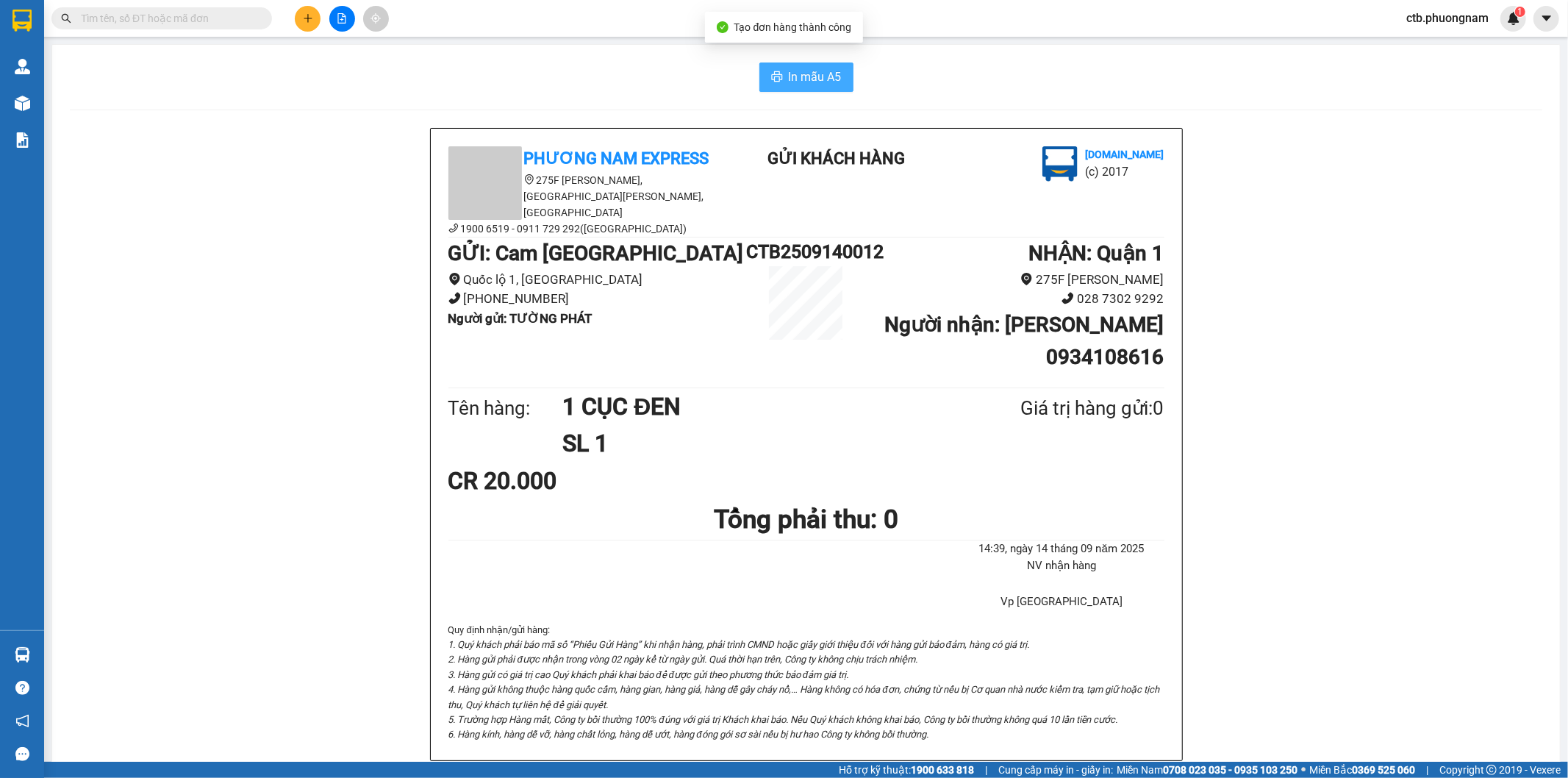
click at [781, 78] on button "In mẫu A5" at bounding box center [806, 77] width 94 height 30
click at [298, 25] on div at bounding box center [342, 19] width 111 height 25
click at [298, 24] on button at bounding box center [307, 19] width 25 height 25
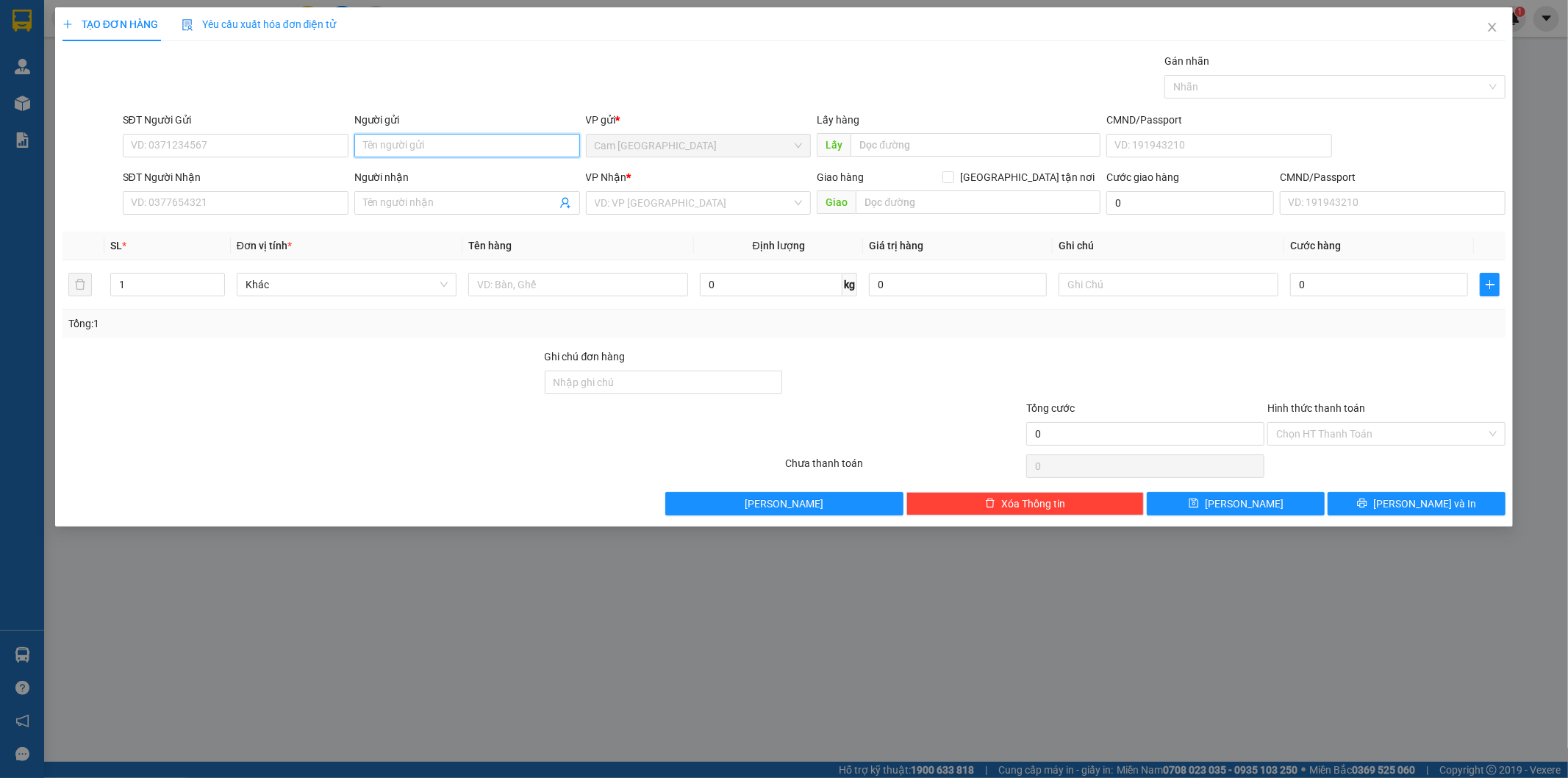
click at [386, 153] on input "Người gửi" at bounding box center [467, 146] width 225 height 24
type input "TƯỜNG PHÁT"
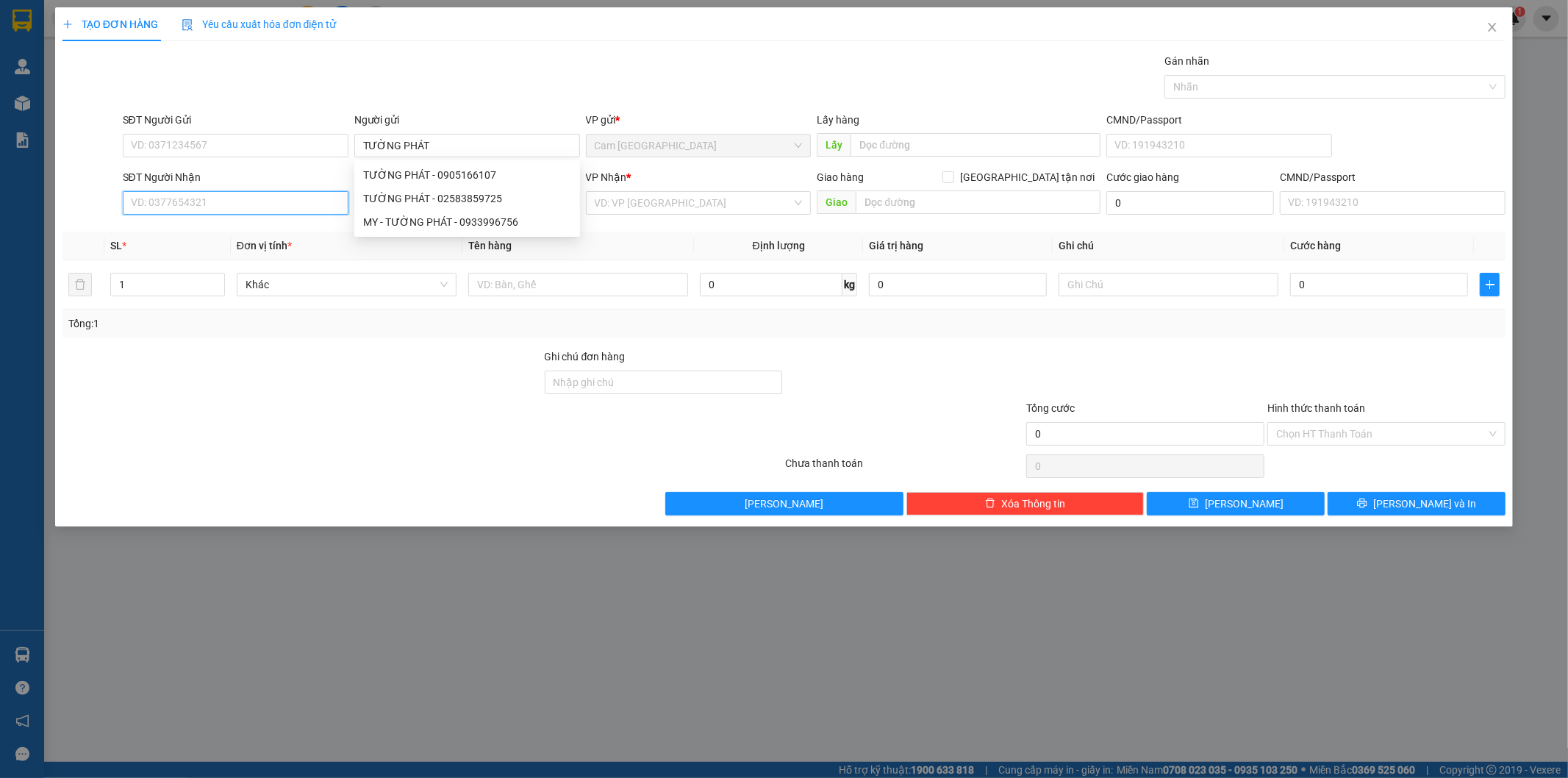
click at [246, 211] on input "SĐT Người Nhận" at bounding box center [235, 203] width 225 height 24
click at [333, 207] on input "SĐT Người Nhận" at bounding box center [235, 203] width 225 height 24
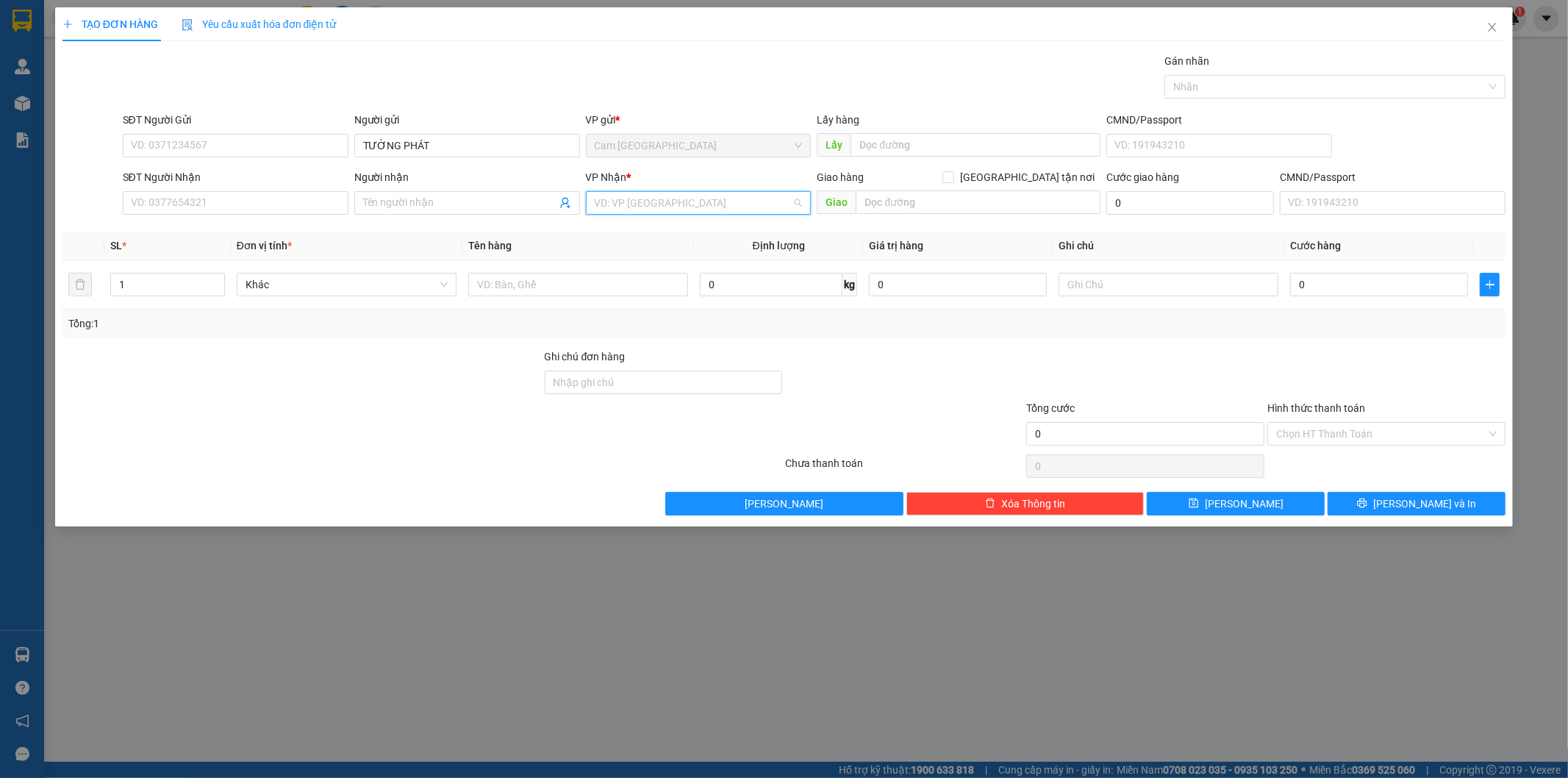
click at [641, 203] on input "search" at bounding box center [694, 203] width 197 height 22
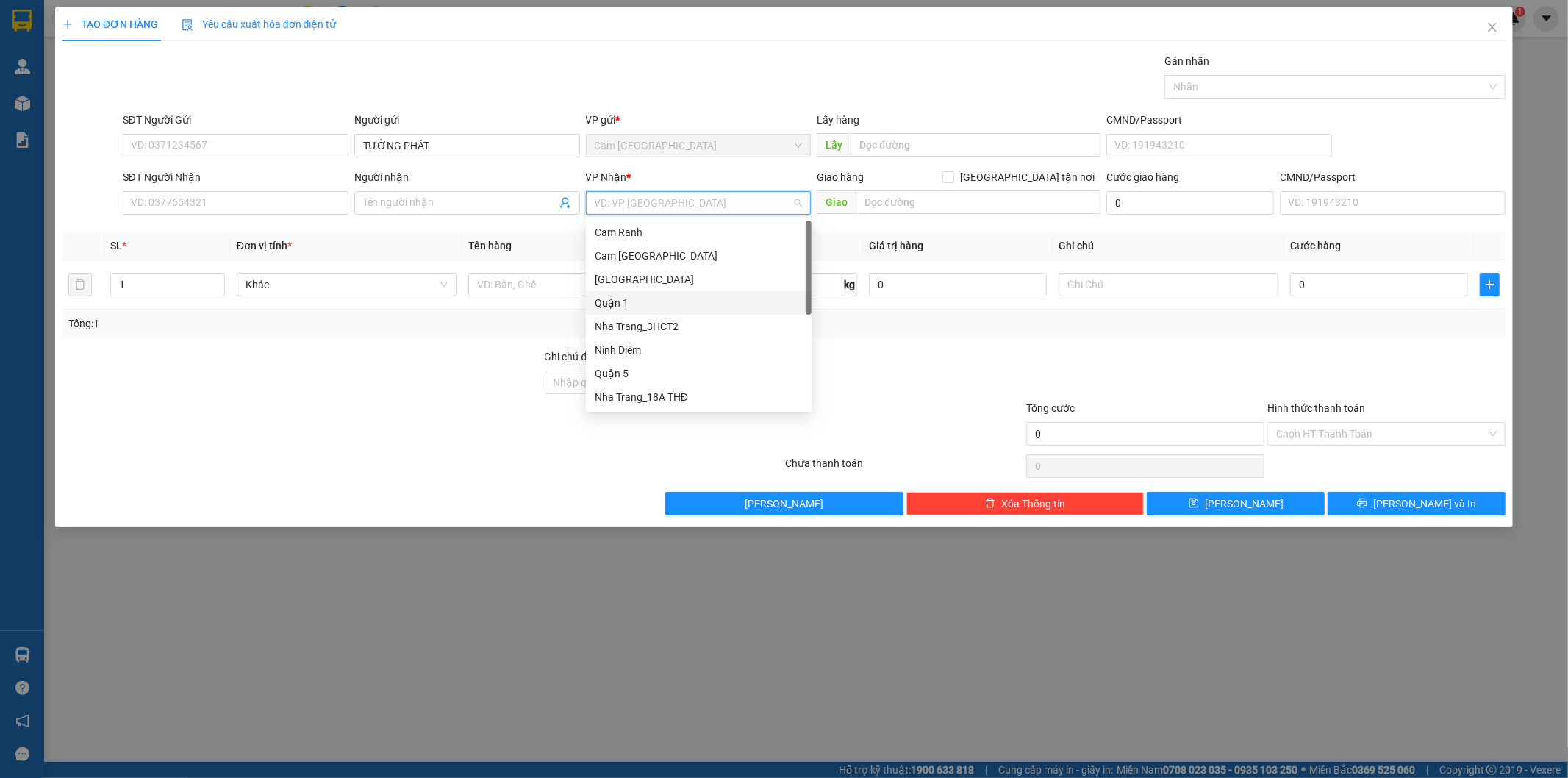
click at [620, 303] on div "Quận 1" at bounding box center [699, 302] width 208 height 16
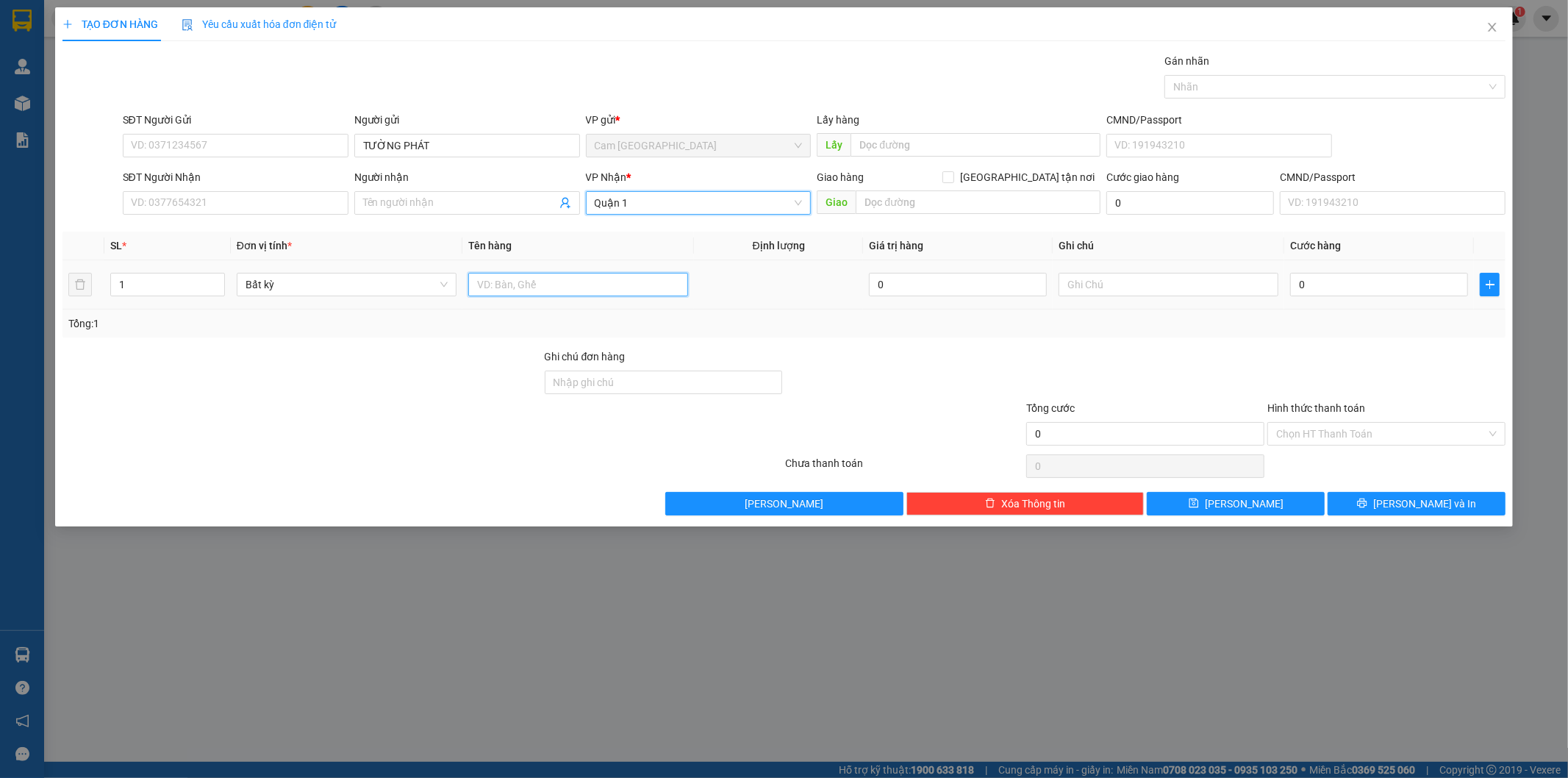
click at [573, 280] on input "text" at bounding box center [578, 284] width 219 height 24
type input "1T ĐEN DẸP"
click at [1348, 284] on input "0" at bounding box center [1379, 284] width 178 height 24
type input "6"
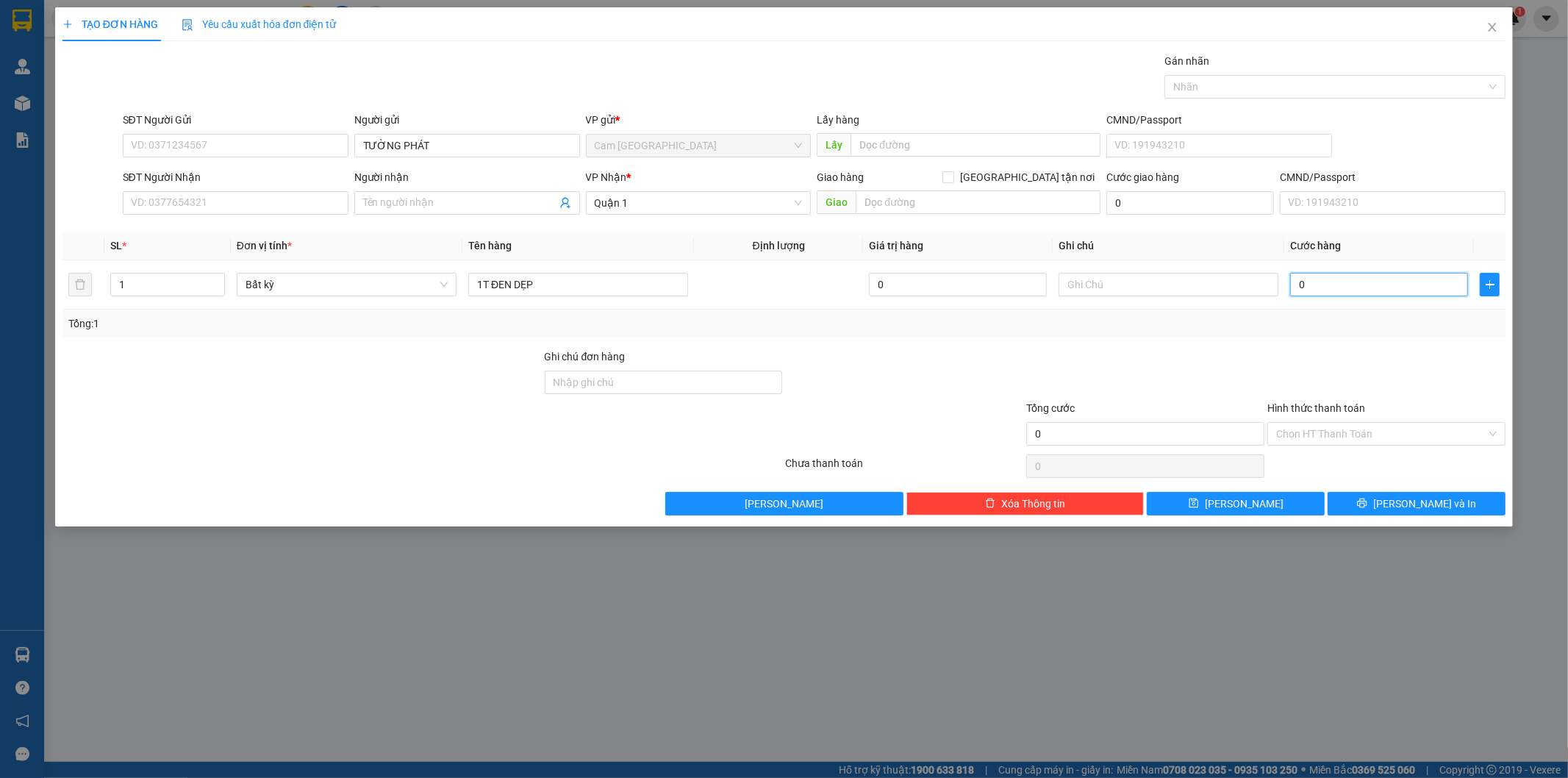
type input "6"
type input "60"
type input "600"
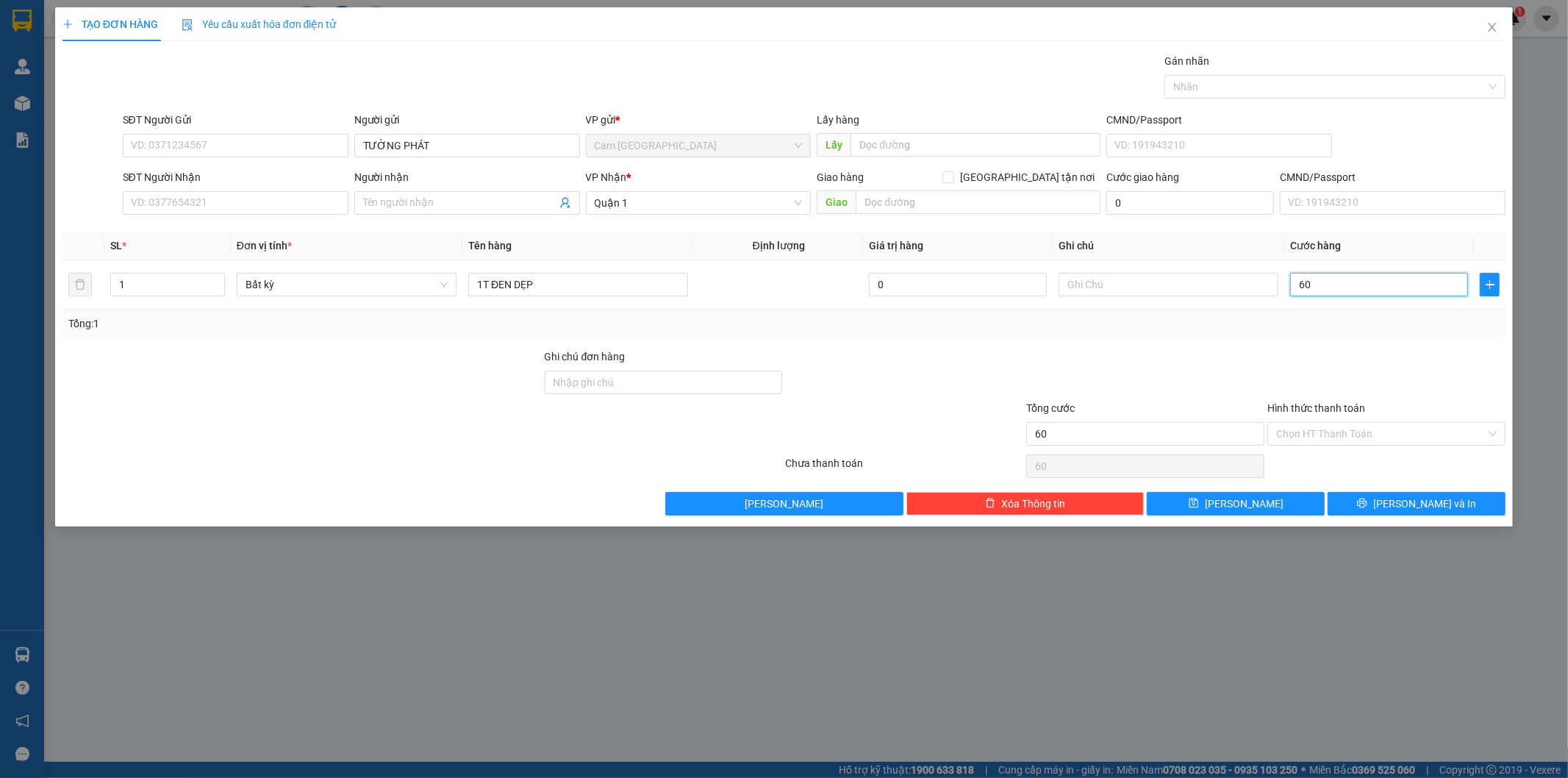
type input "600"
type input "6.000"
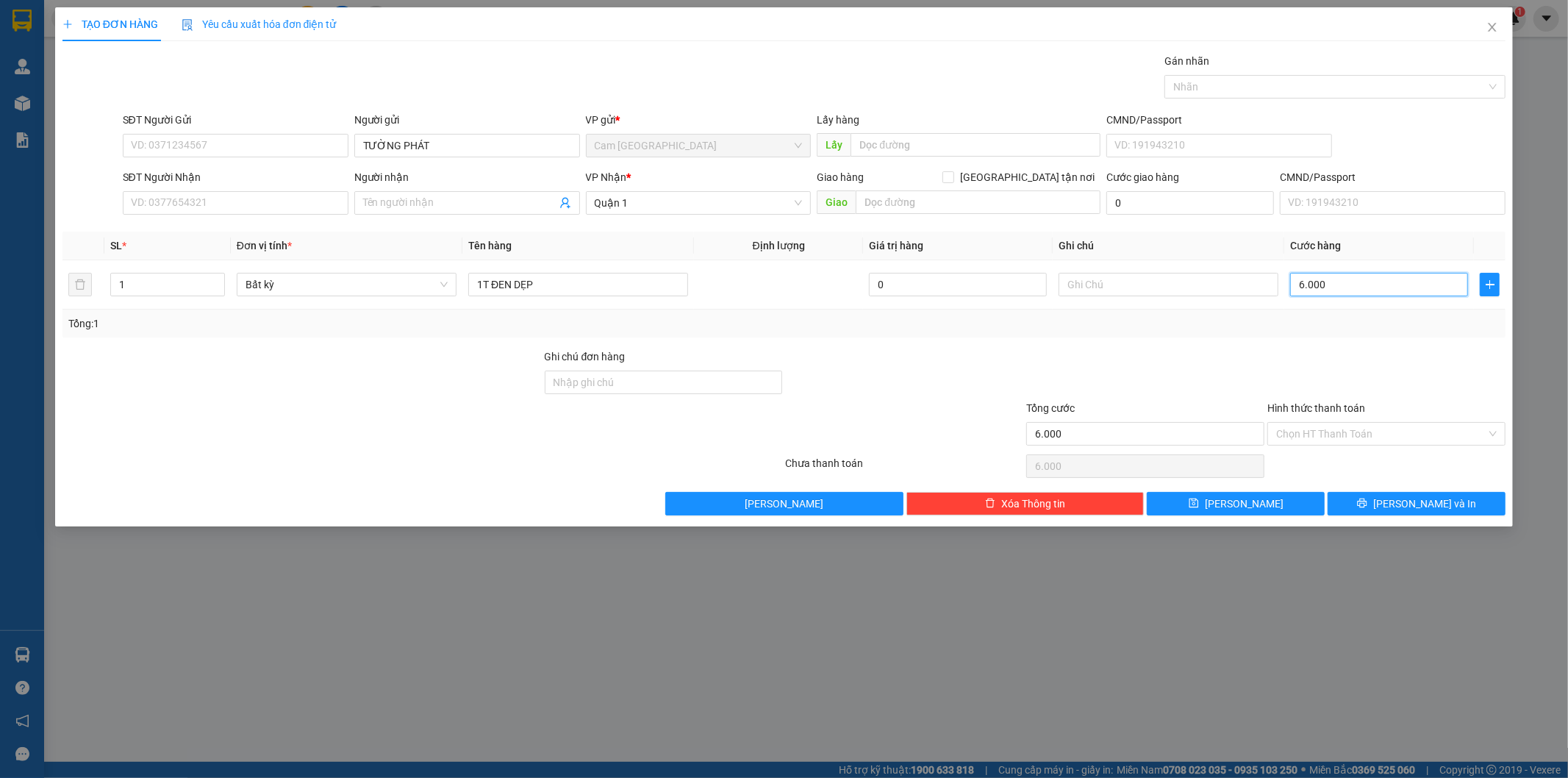
type input "60.000"
click at [1323, 430] on input "Hình thức thanh toán" at bounding box center [1381, 434] width 210 height 22
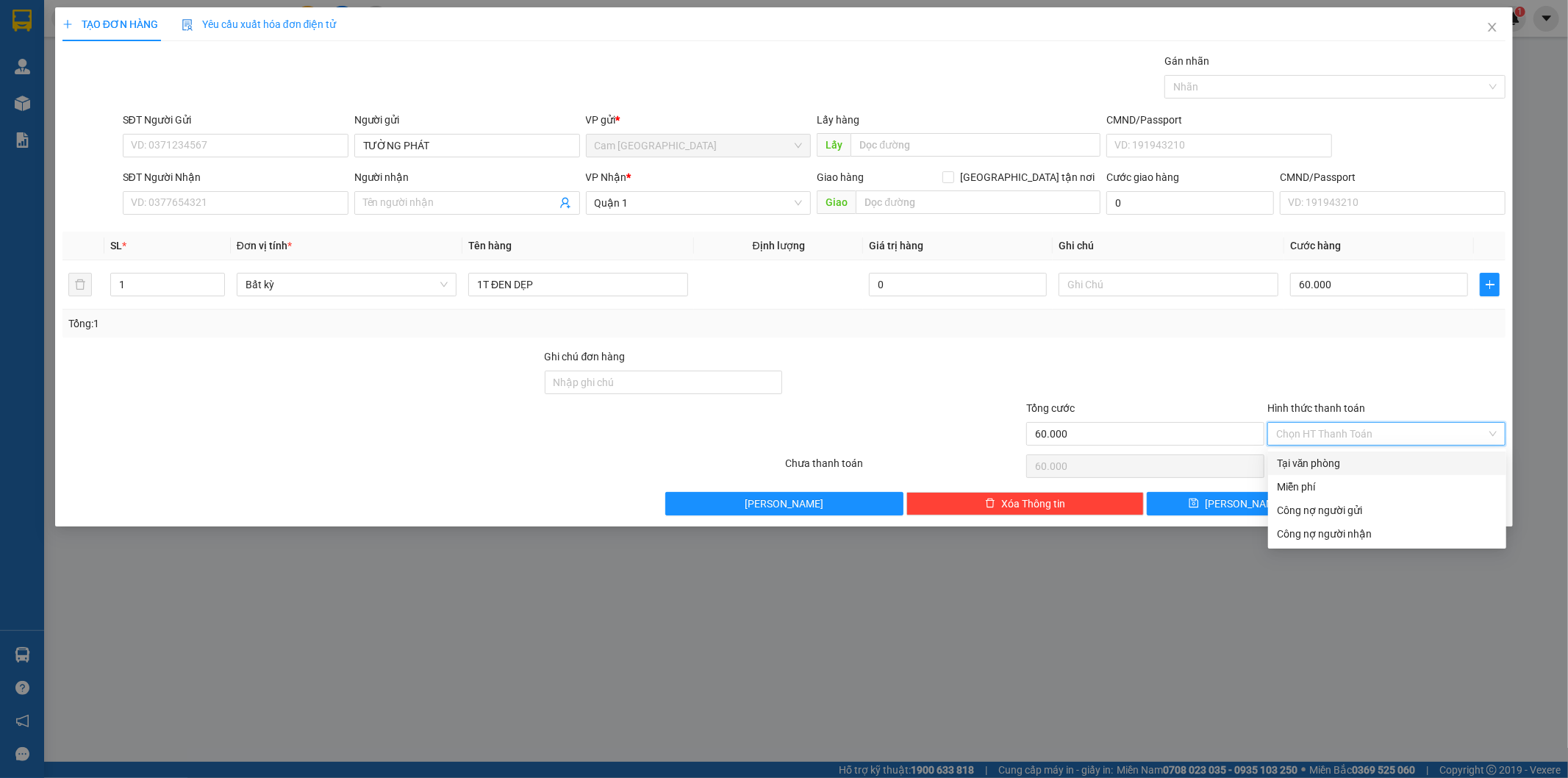
click at [1323, 459] on div "Tại văn phòng" at bounding box center [1387, 462] width 220 height 16
type input "0"
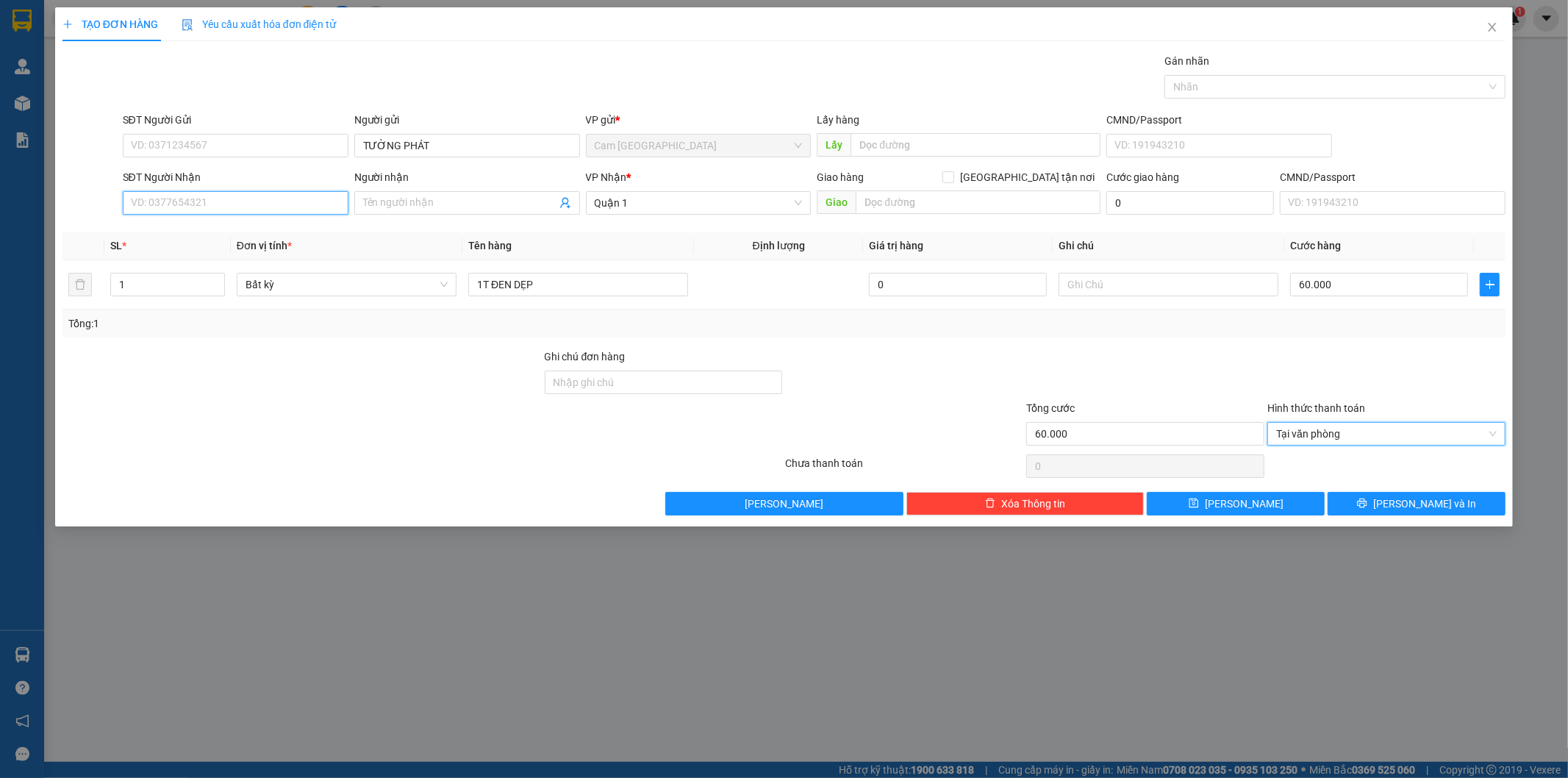
click at [299, 201] on input "SĐT Người Nhận" at bounding box center [235, 203] width 225 height 24
click at [202, 208] on input "SĐT Người Nhận" at bounding box center [235, 203] width 225 height 24
click at [218, 208] on input "SĐT Người Nhận" at bounding box center [235, 203] width 225 height 24
click at [224, 208] on input "SĐT Người Nhận" at bounding box center [235, 203] width 225 height 24
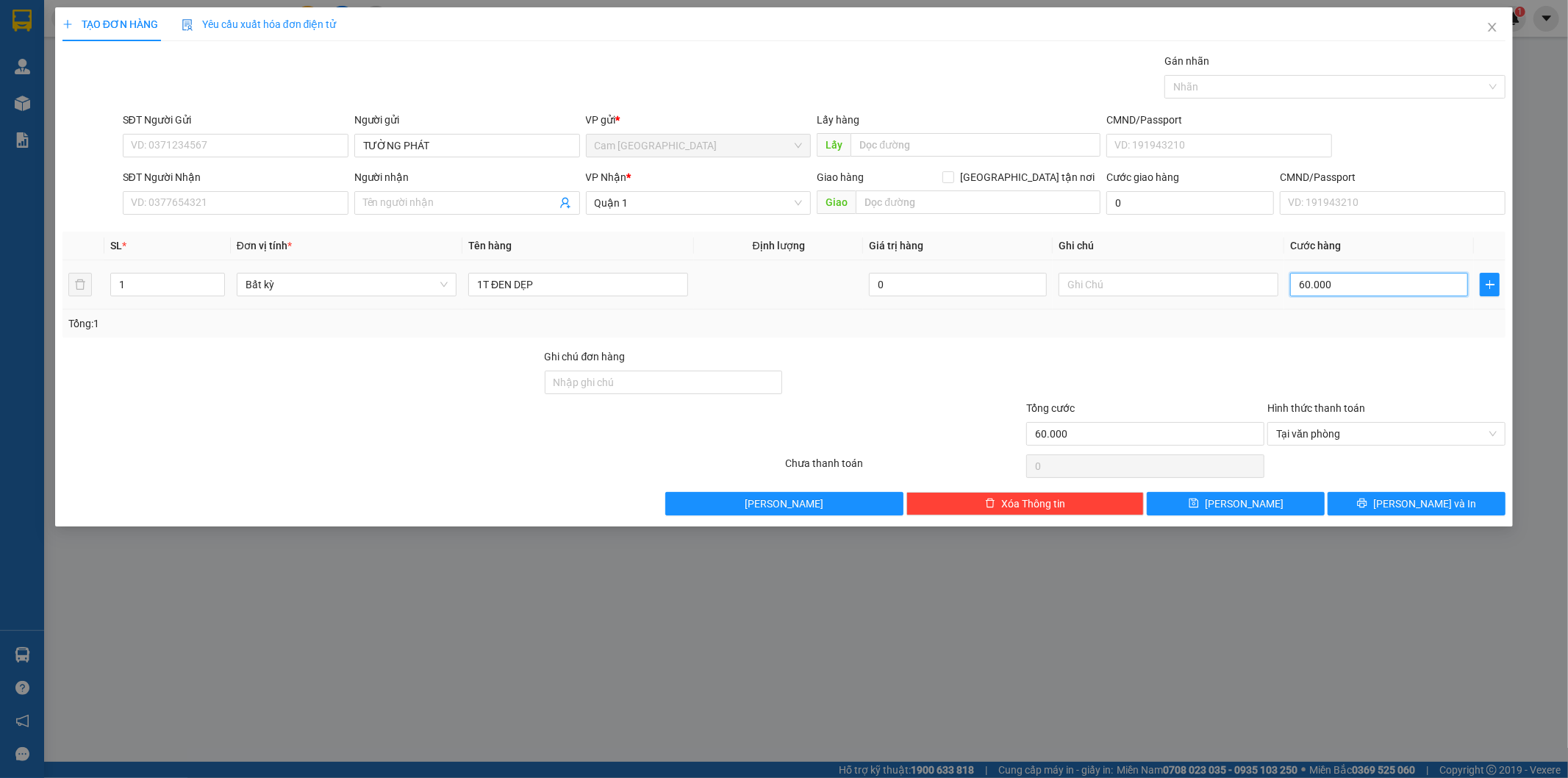
click at [1333, 288] on input "60.000" at bounding box center [1379, 284] width 178 height 24
click at [417, 203] on input "Người nhận" at bounding box center [459, 203] width 193 height 16
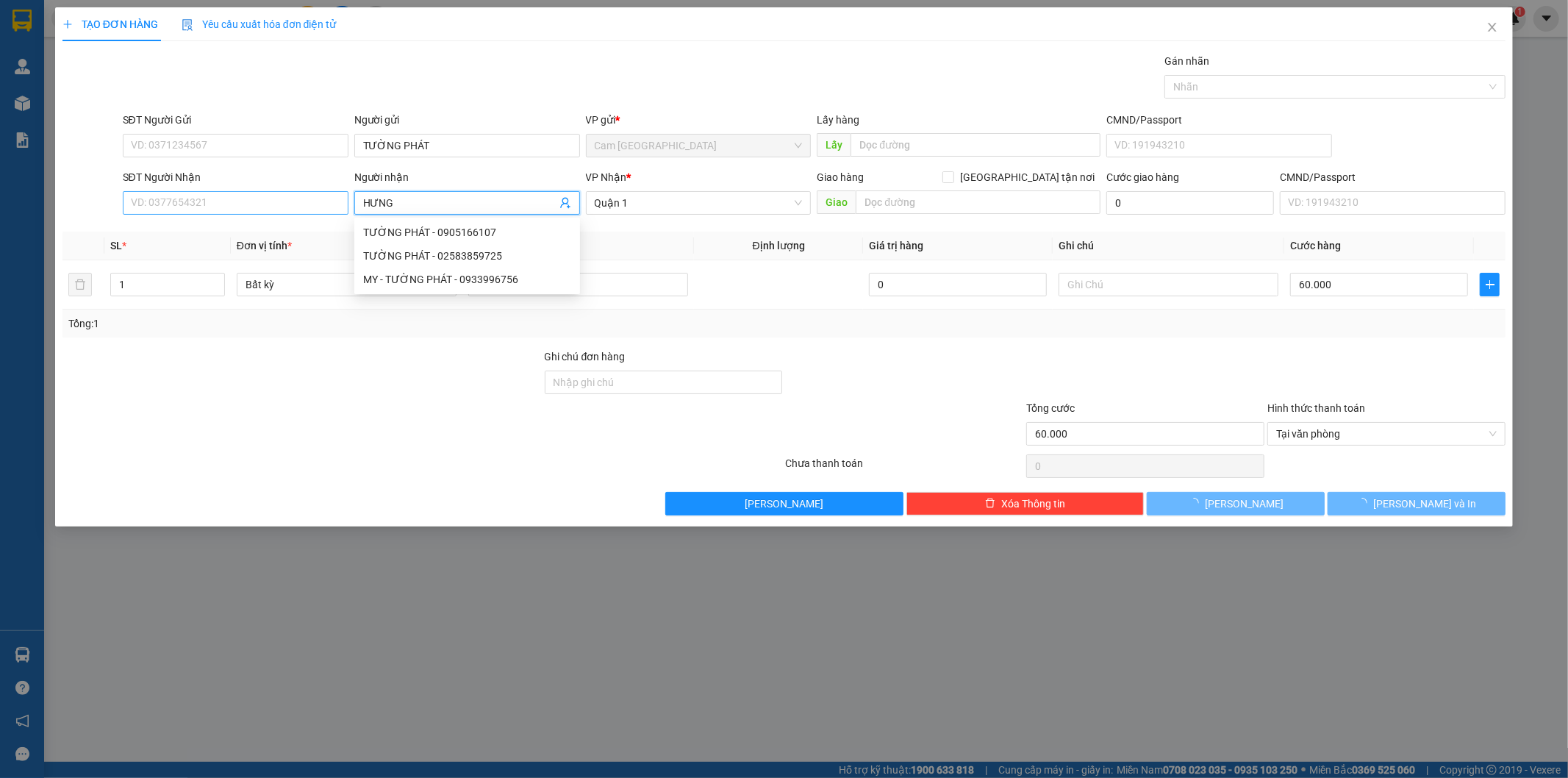
type input "HƯNG"
click at [303, 204] on input "SĐT Người Nhận" at bounding box center [235, 203] width 225 height 24
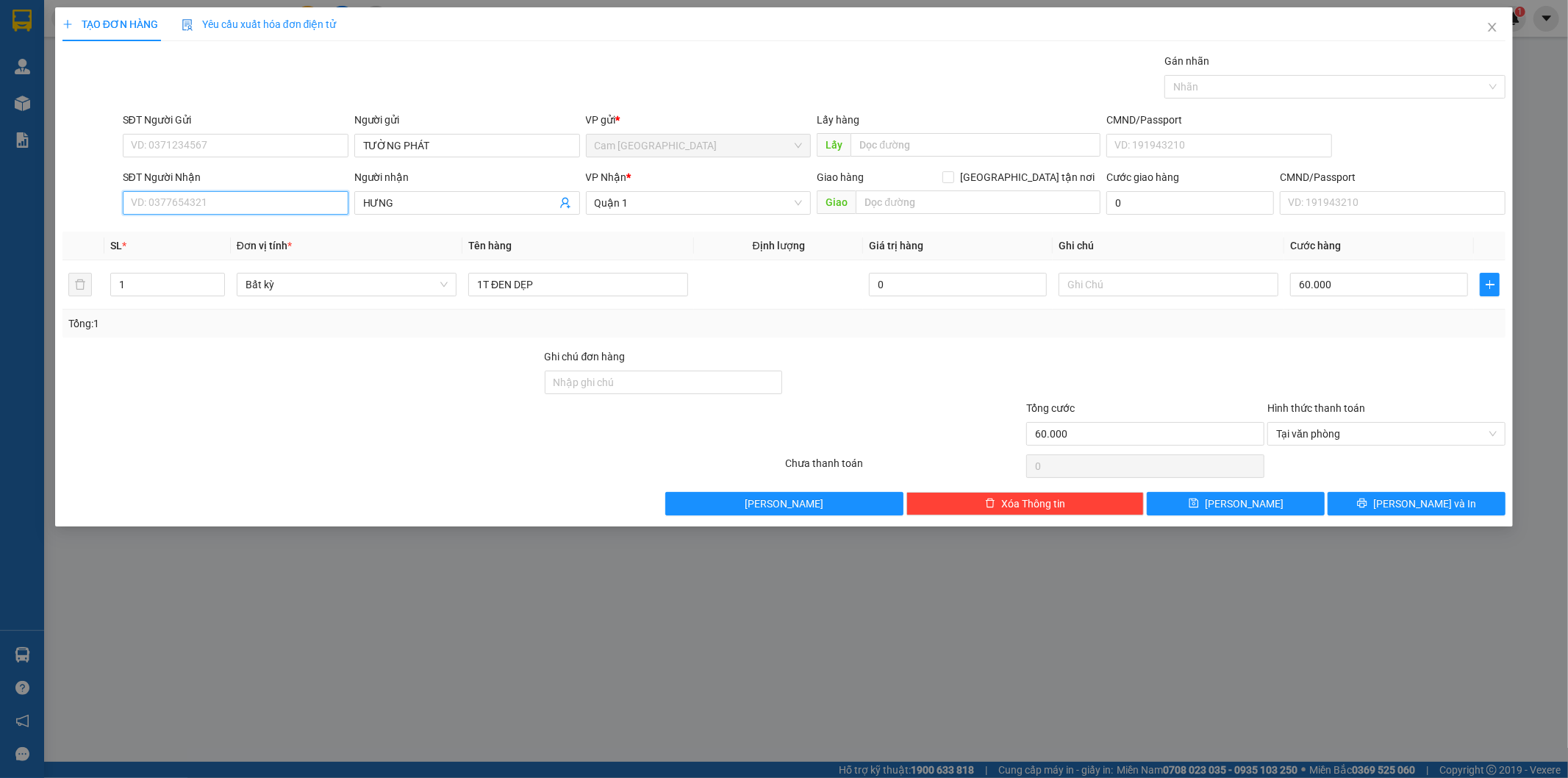
click at [248, 208] on input "SĐT Người Nhận" at bounding box center [235, 203] width 225 height 24
type input "0906997018"
click at [254, 228] on div "0906997018 - HƯNG" at bounding box center [235, 232] width 208 height 16
type input "HƯNG"
type input "0906997018"
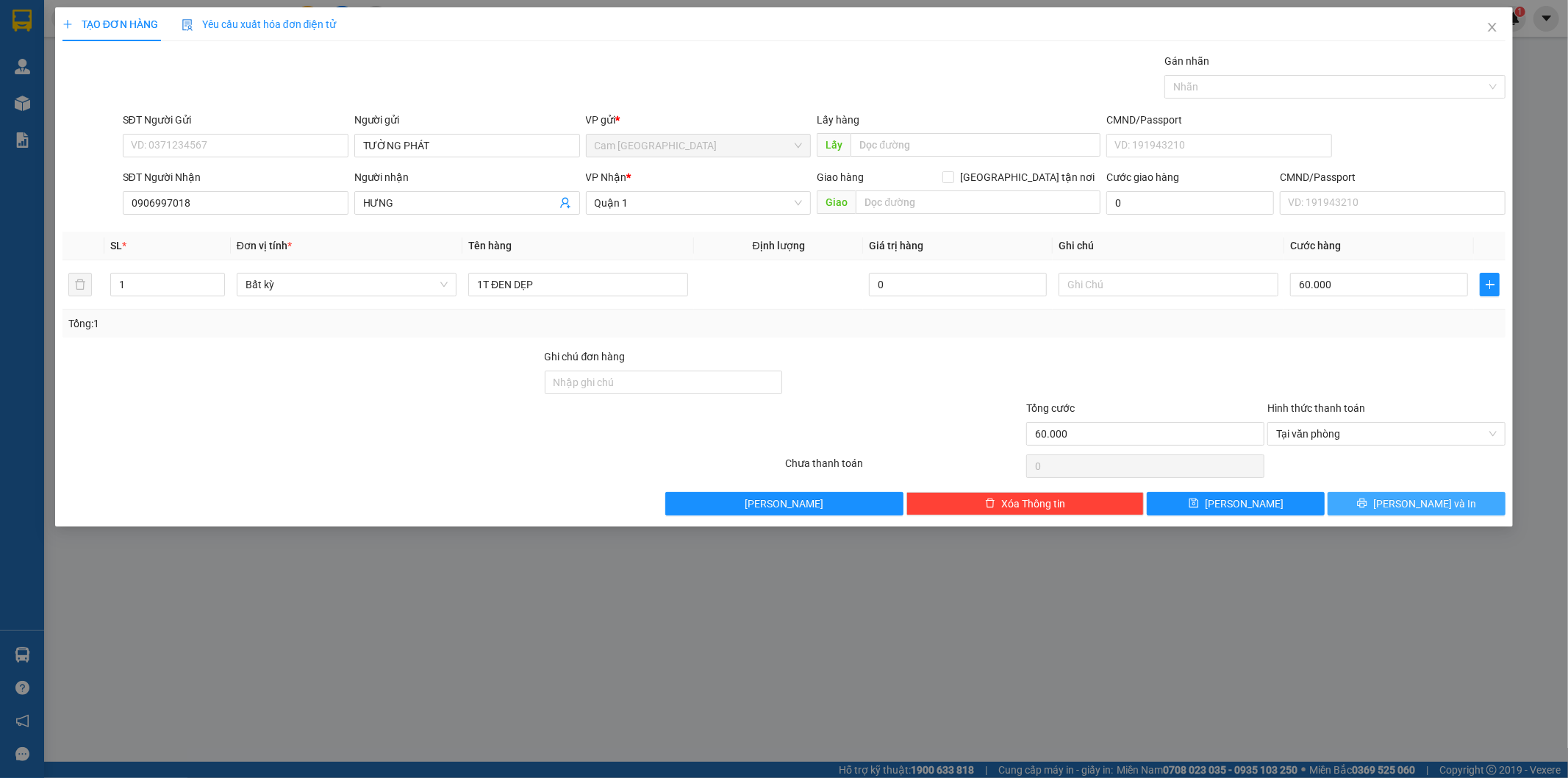
click at [1379, 494] on button "[PERSON_NAME] và In" at bounding box center [1416, 504] width 178 height 24
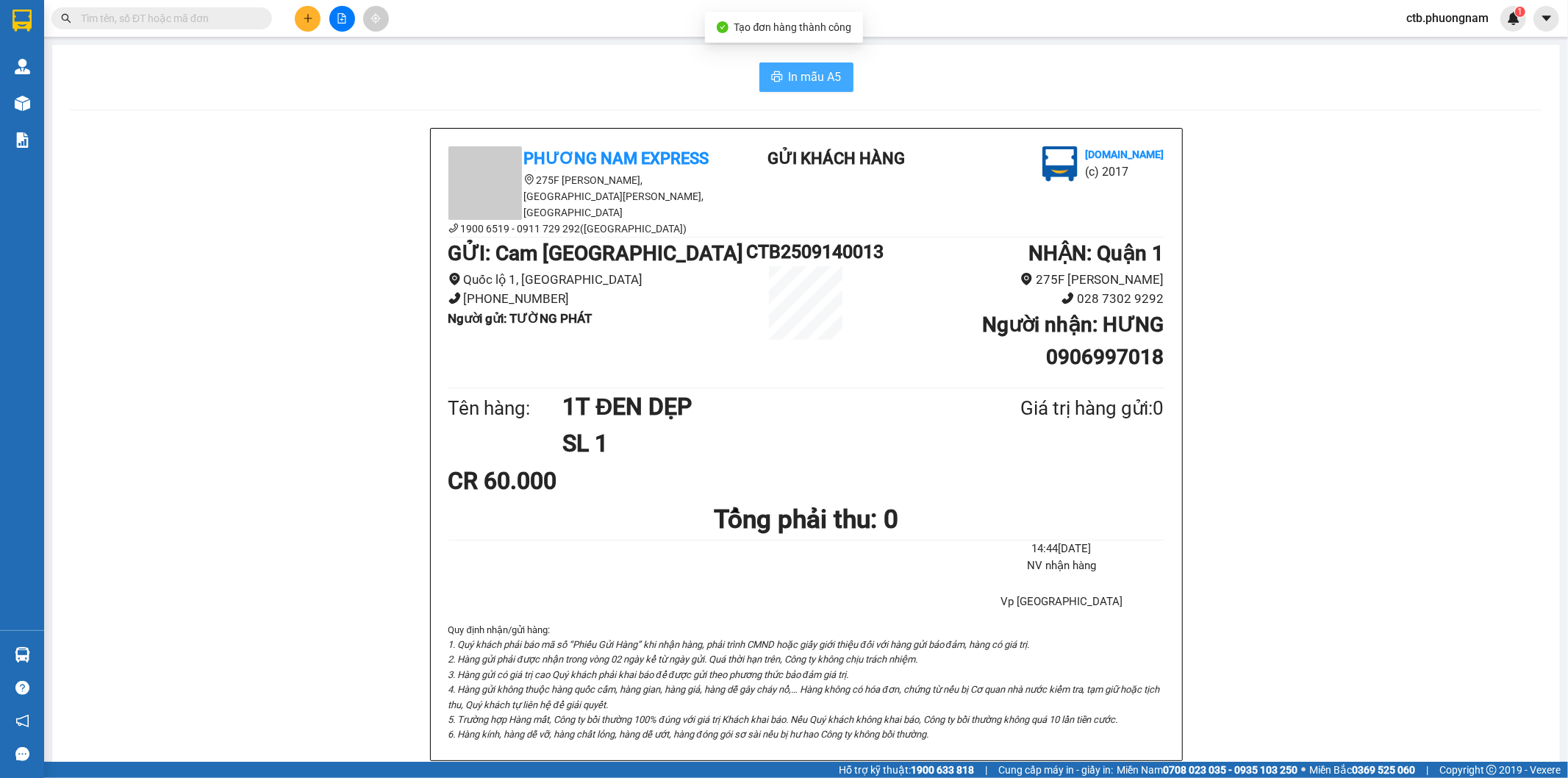
drag, startPoint x: 817, startPoint y: 71, endPoint x: 788, endPoint y: 92, distance: 35.8
click at [816, 71] on span "In mẫu A5" at bounding box center [815, 77] width 53 height 19
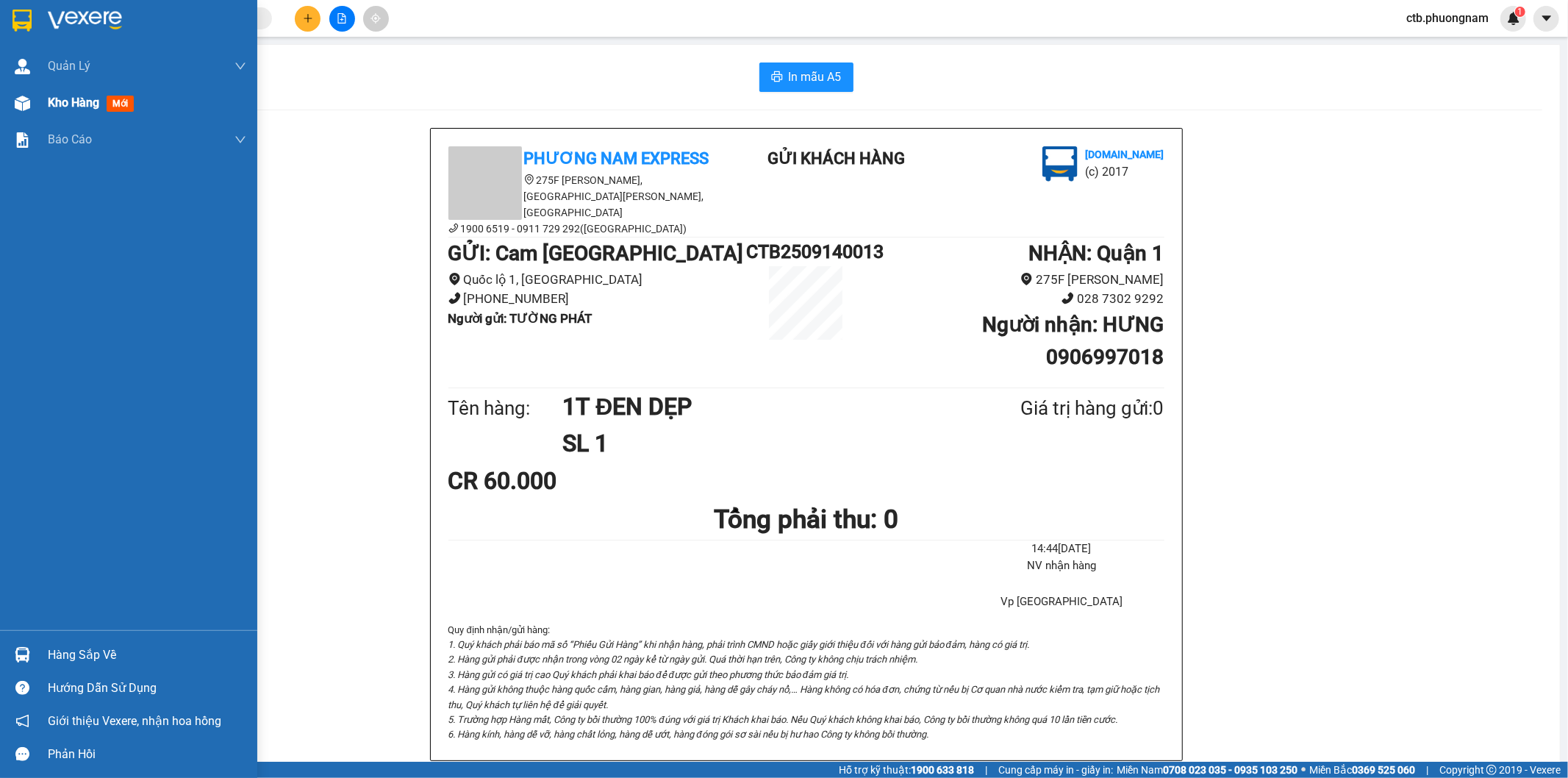
click at [81, 100] on span "Kho hàng" at bounding box center [73, 102] width 51 height 14
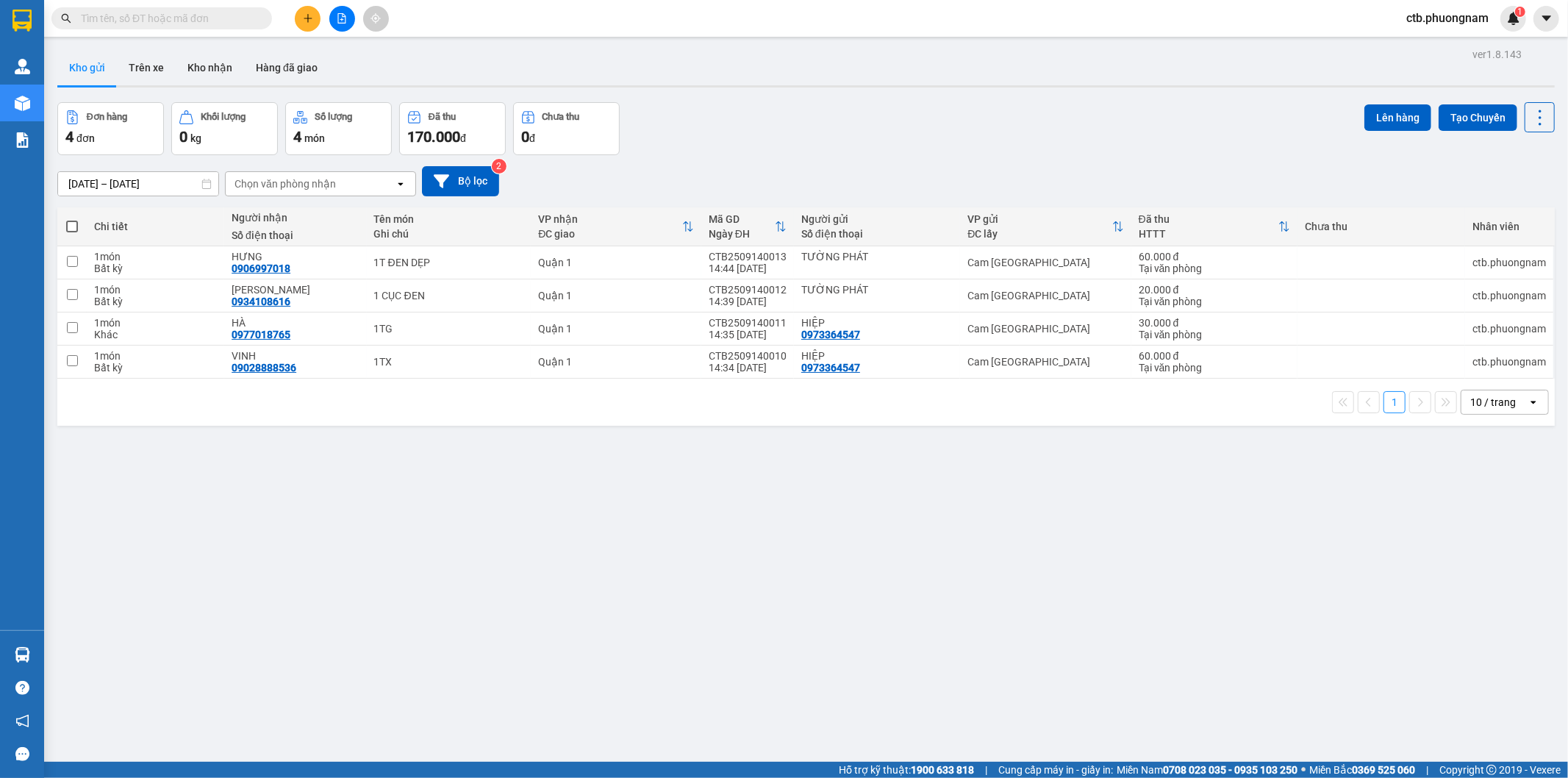
click at [350, 654] on div "ver 1.8.143 Kho gửi Trên xe Kho nhận Hàng đã giao Đơn hàng 4 đơn Khối lượng 0 k…" at bounding box center [806, 433] width 1509 height 778
click at [305, 644] on div "ver 1.8.143 Kho gửi Trên xe Kho nhận Hàng đã giao Đơn hàng 4 đơn Khối lượng 0 k…" at bounding box center [806, 433] width 1509 height 778
click at [305, 12] on button at bounding box center [307, 19] width 25 height 25
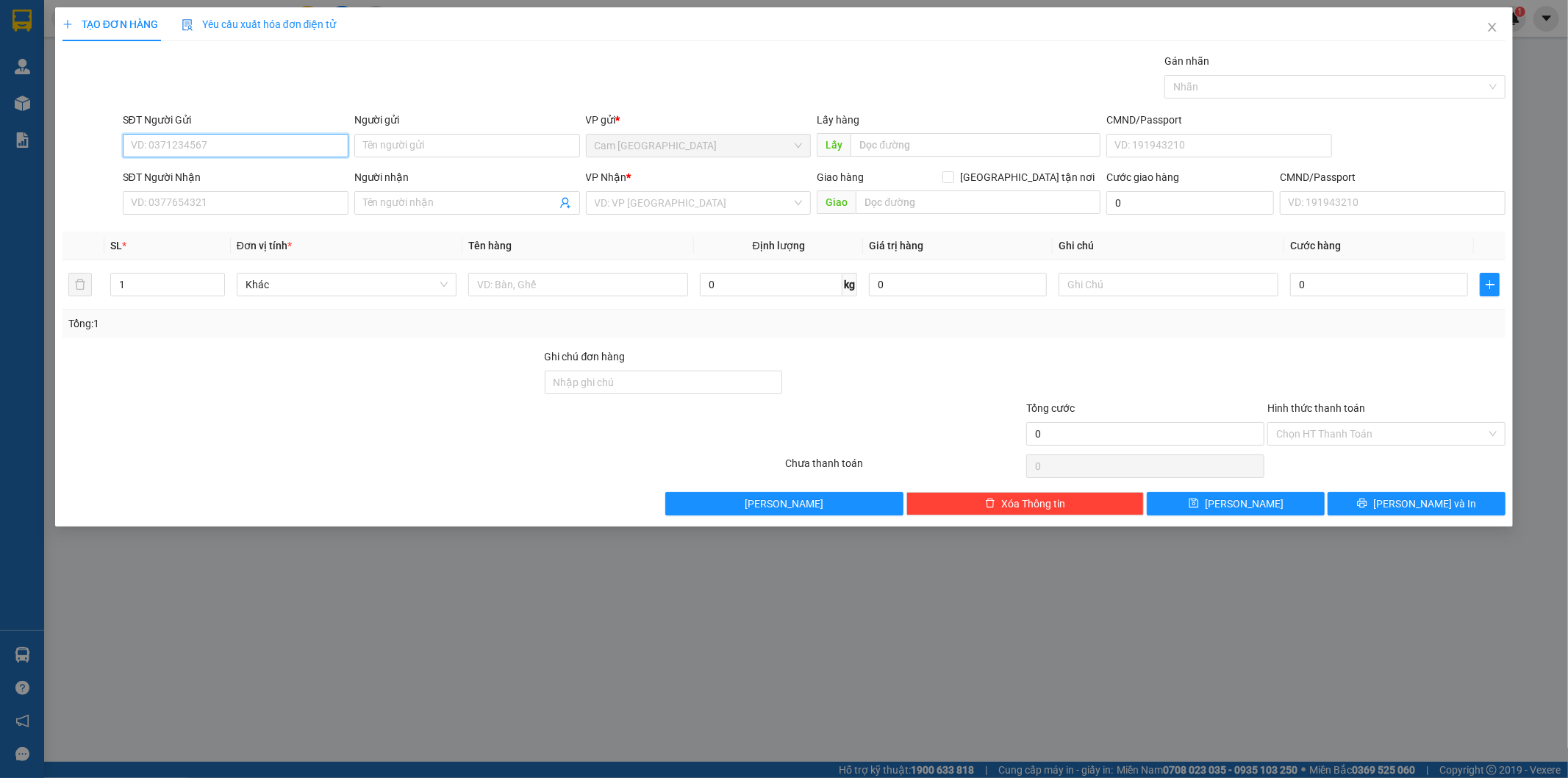
click at [333, 143] on input "SĐT Người Gửi" at bounding box center [235, 146] width 225 height 24
type input "0325559317"
click at [394, 152] on input "Người gửi" at bounding box center [467, 146] width 225 height 24
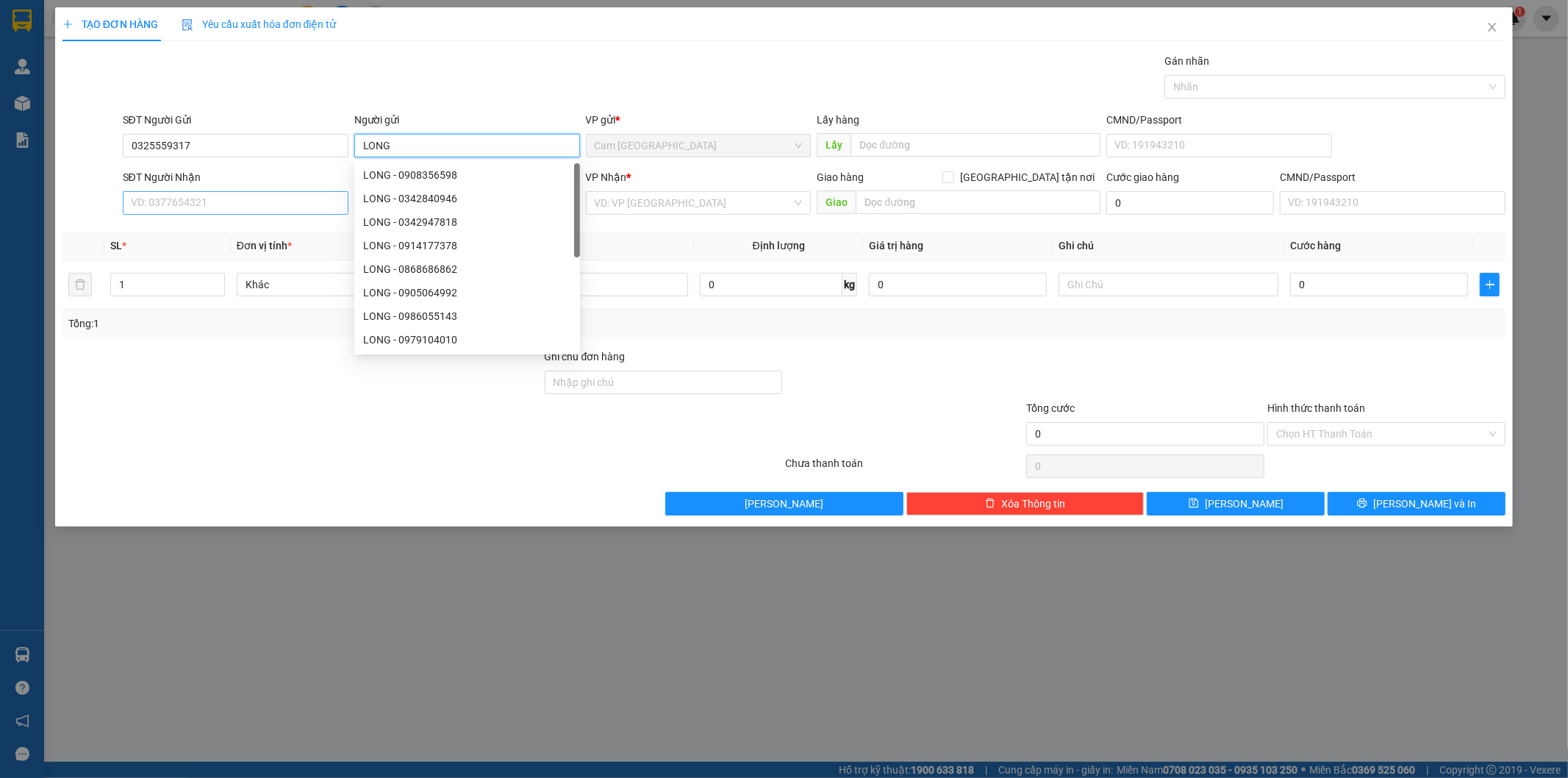
type input "LONG"
click at [273, 208] on input "SĐT Người Nhận" at bounding box center [235, 203] width 225 height 24
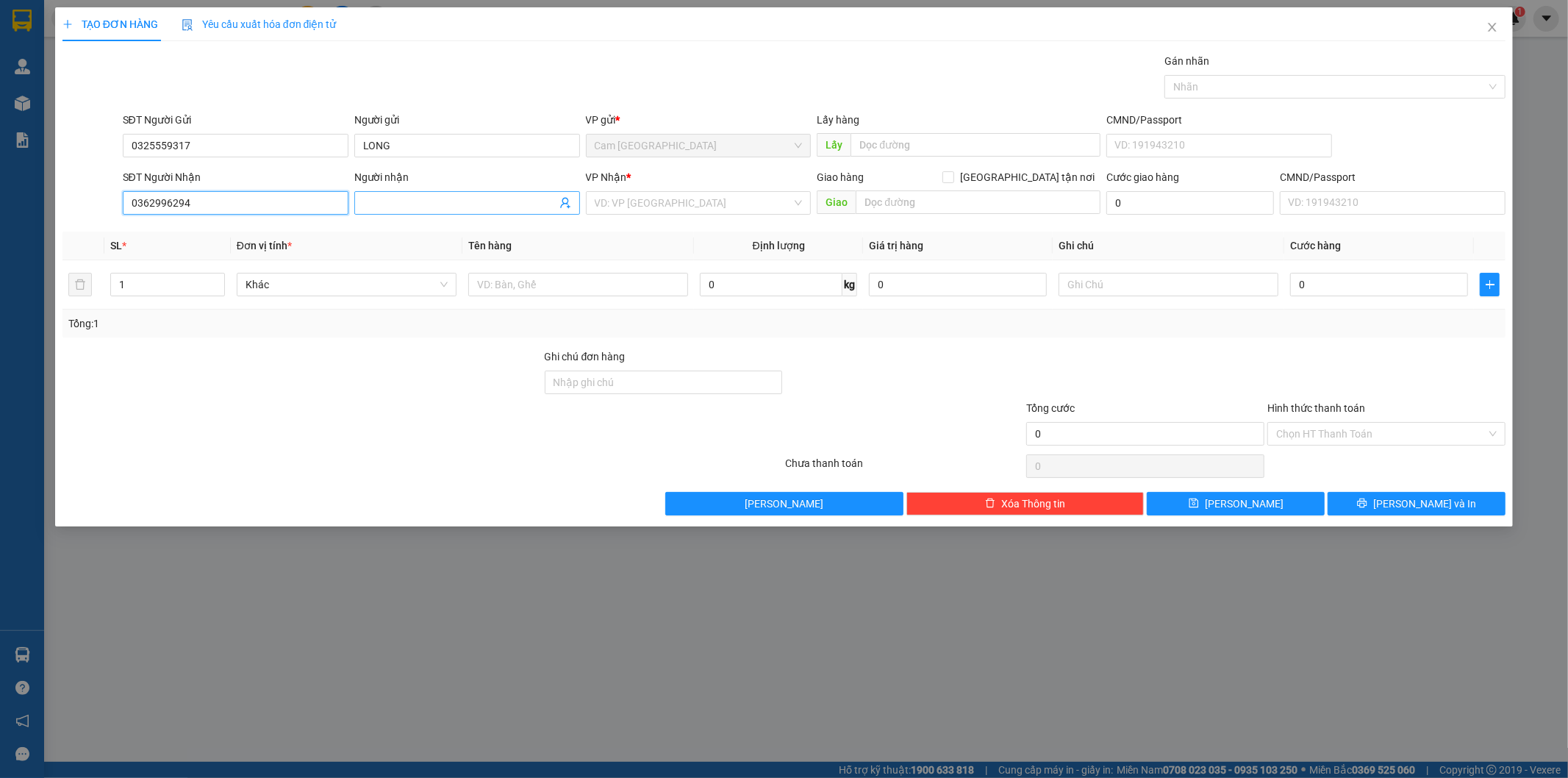
type input "0362996294"
click at [397, 203] on input "Người nhận" at bounding box center [459, 203] width 193 height 16
type input "[PERSON_NAME]"
click at [622, 208] on input "search" at bounding box center [694, 203] width 197 height 22
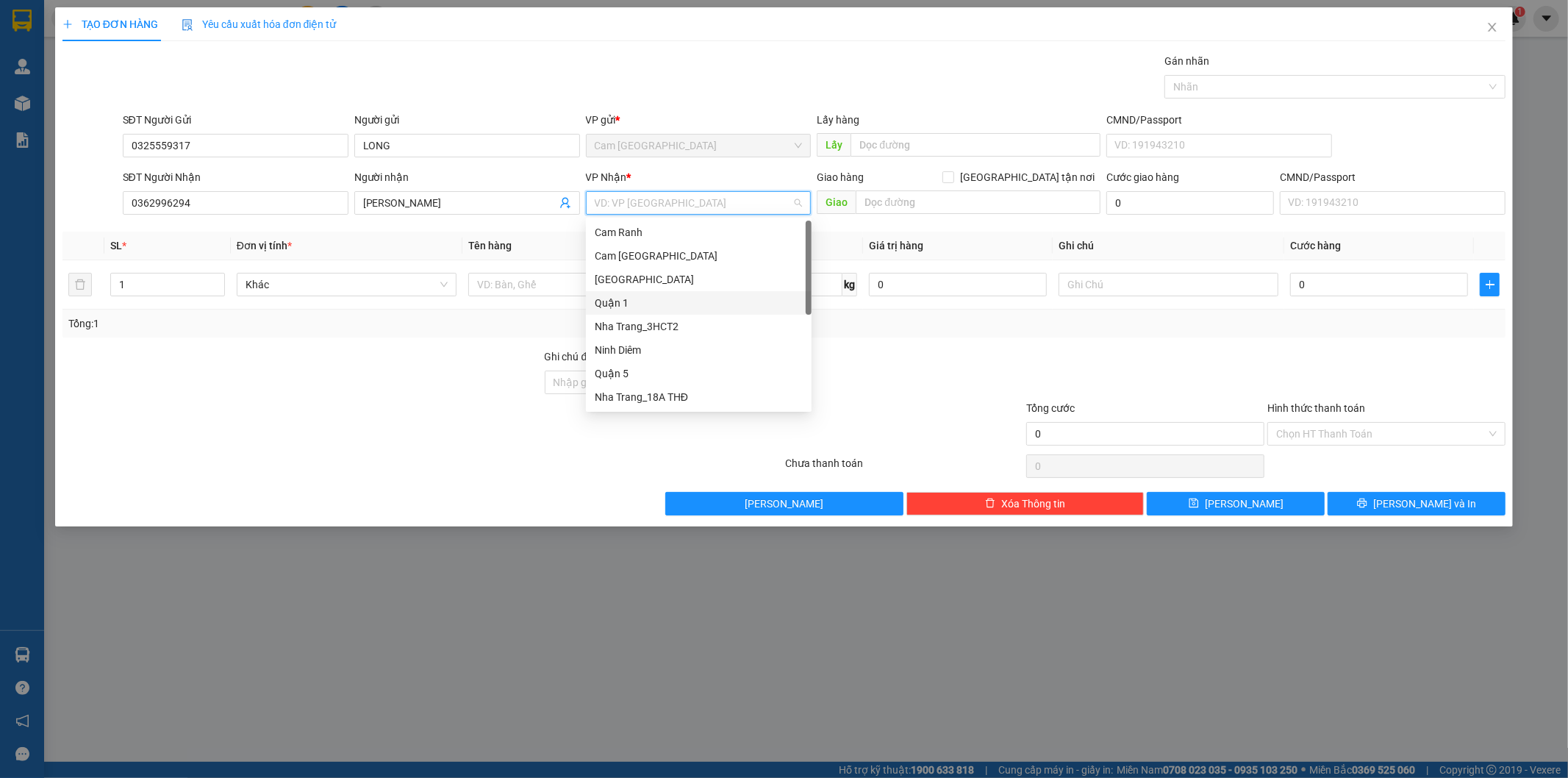
click at [630, 305] on div "Quận 1" at bounding box center [699, 302] width 208 height 16
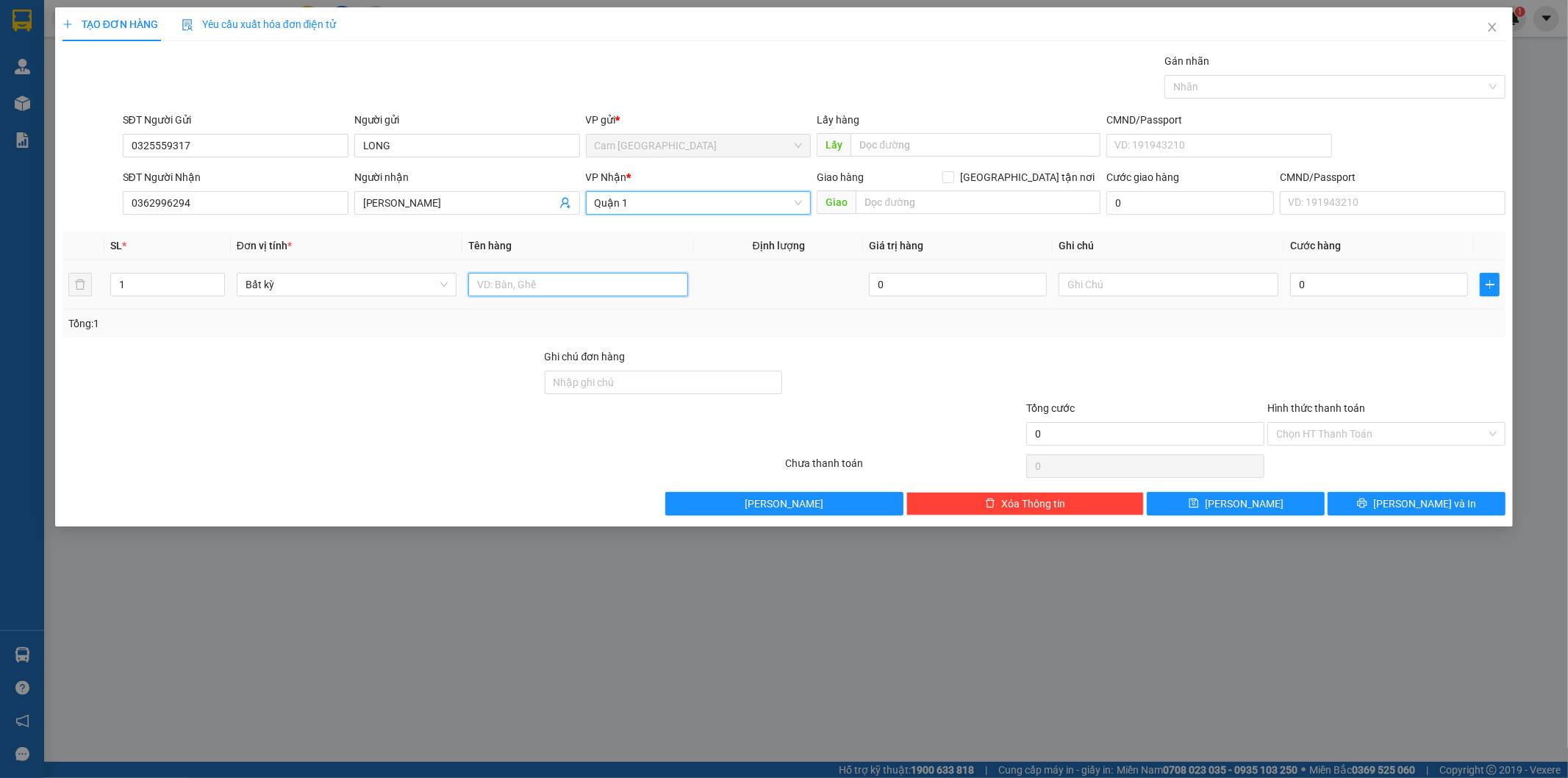
click at [547, 287] on input "text" at bounding box center [578, 284] width 219 height 24
type input "8"
type input "1TX"
click at [1318, 284] on input "0" at bounding box center [1379, 284] width 178 height 24
type input "8"
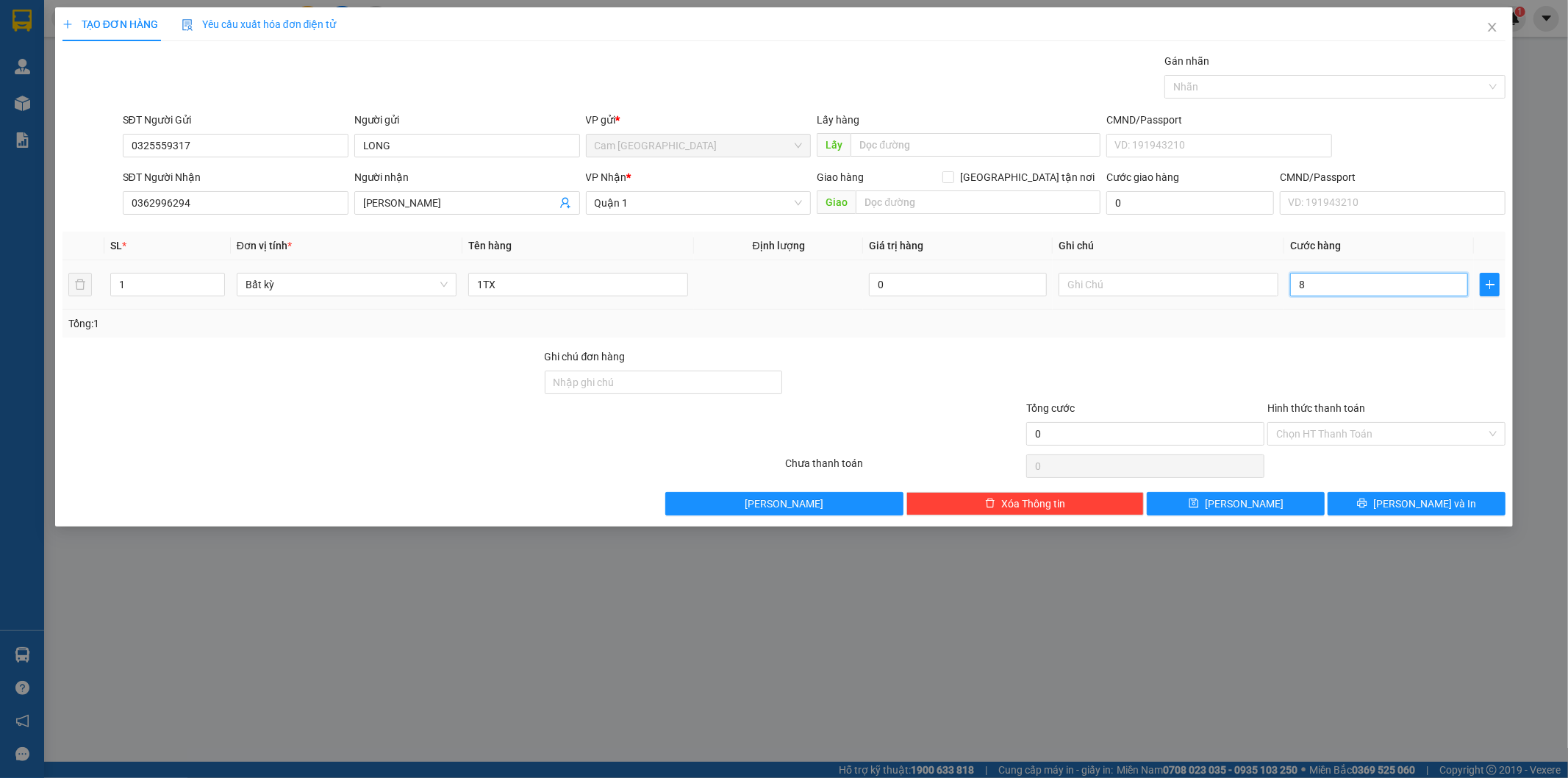
type input "8"
type input "80"
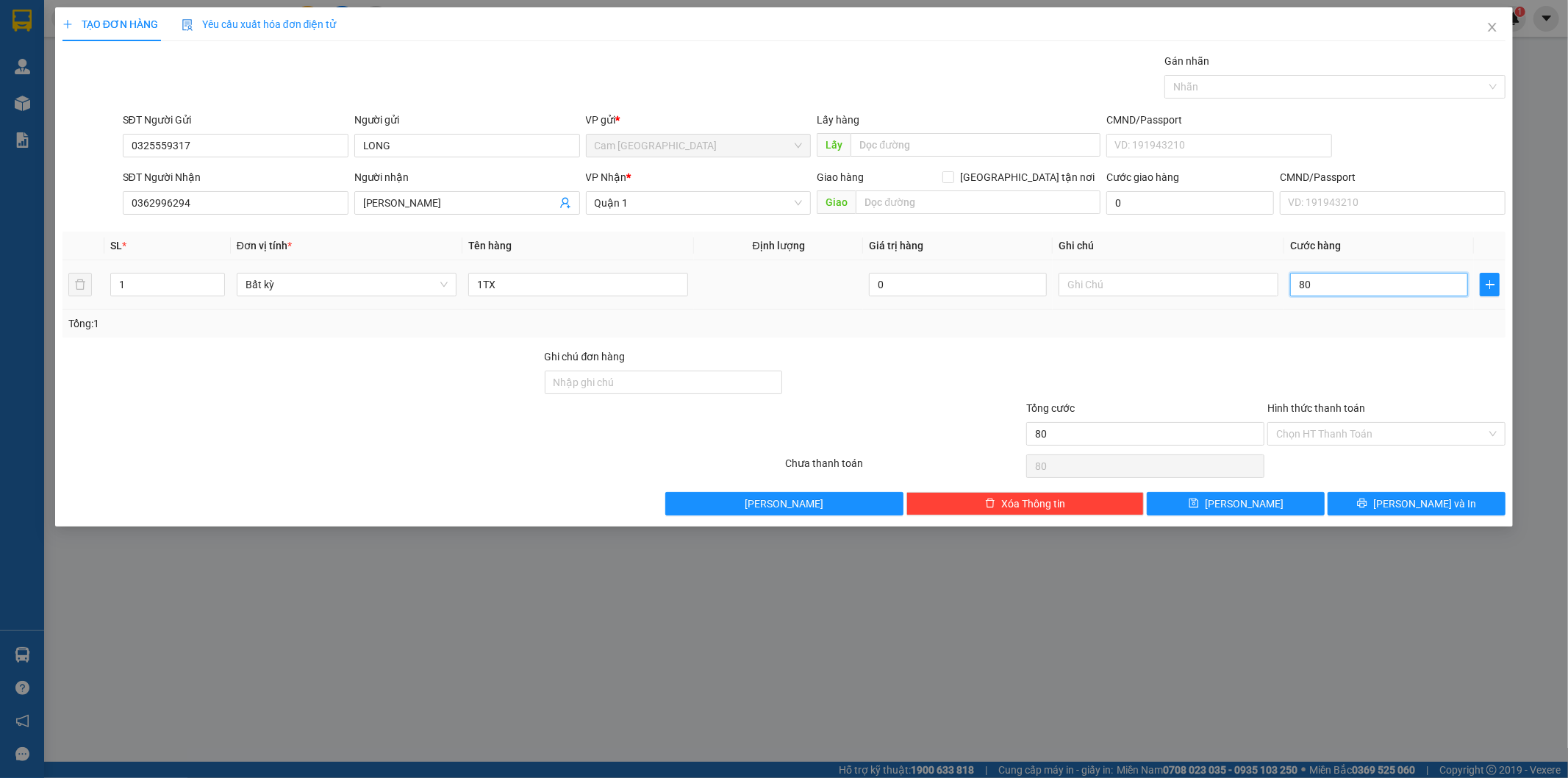
type input "800"
type input "8.000"
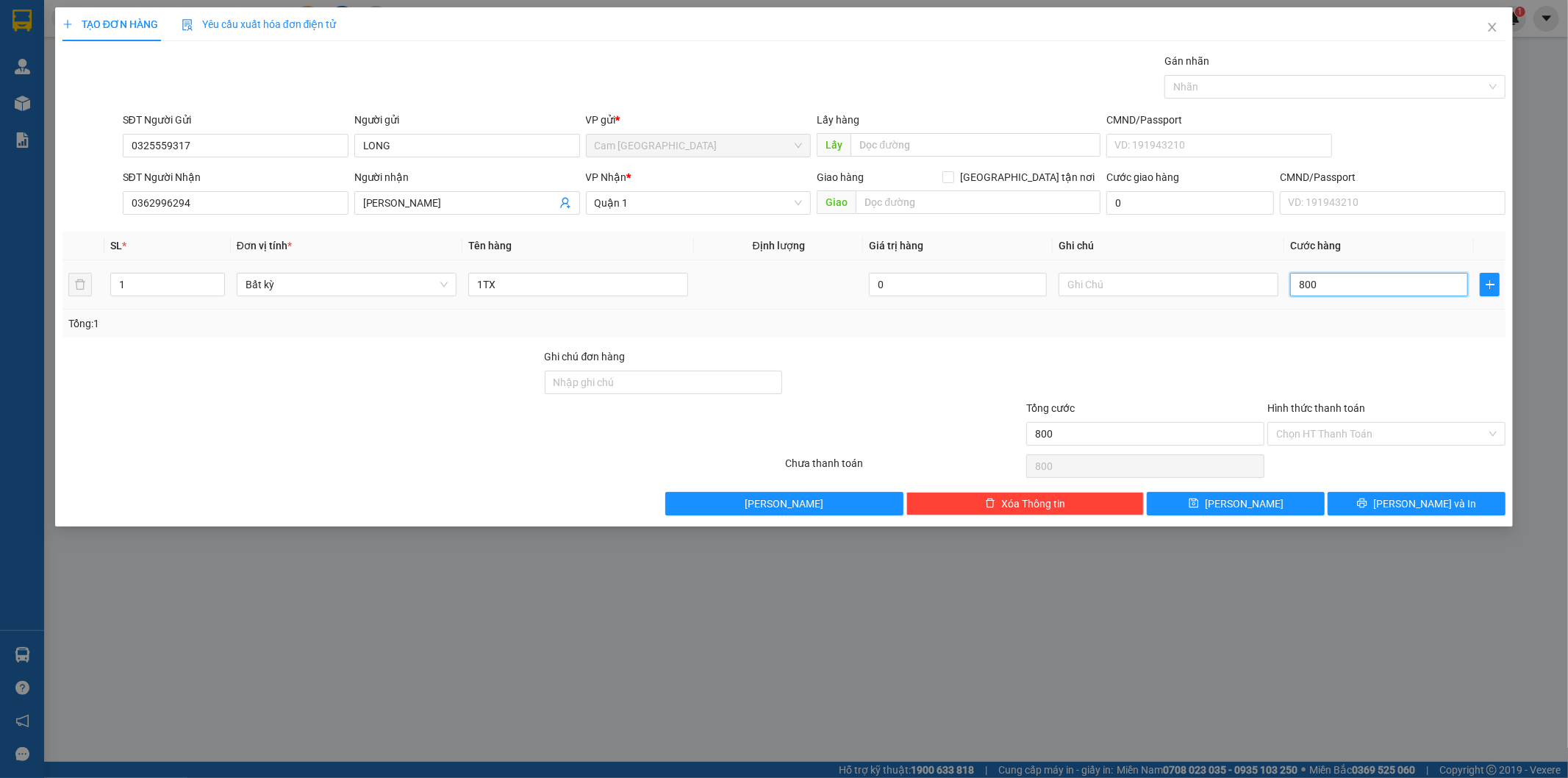
type input "8.000"
type input "80.000"
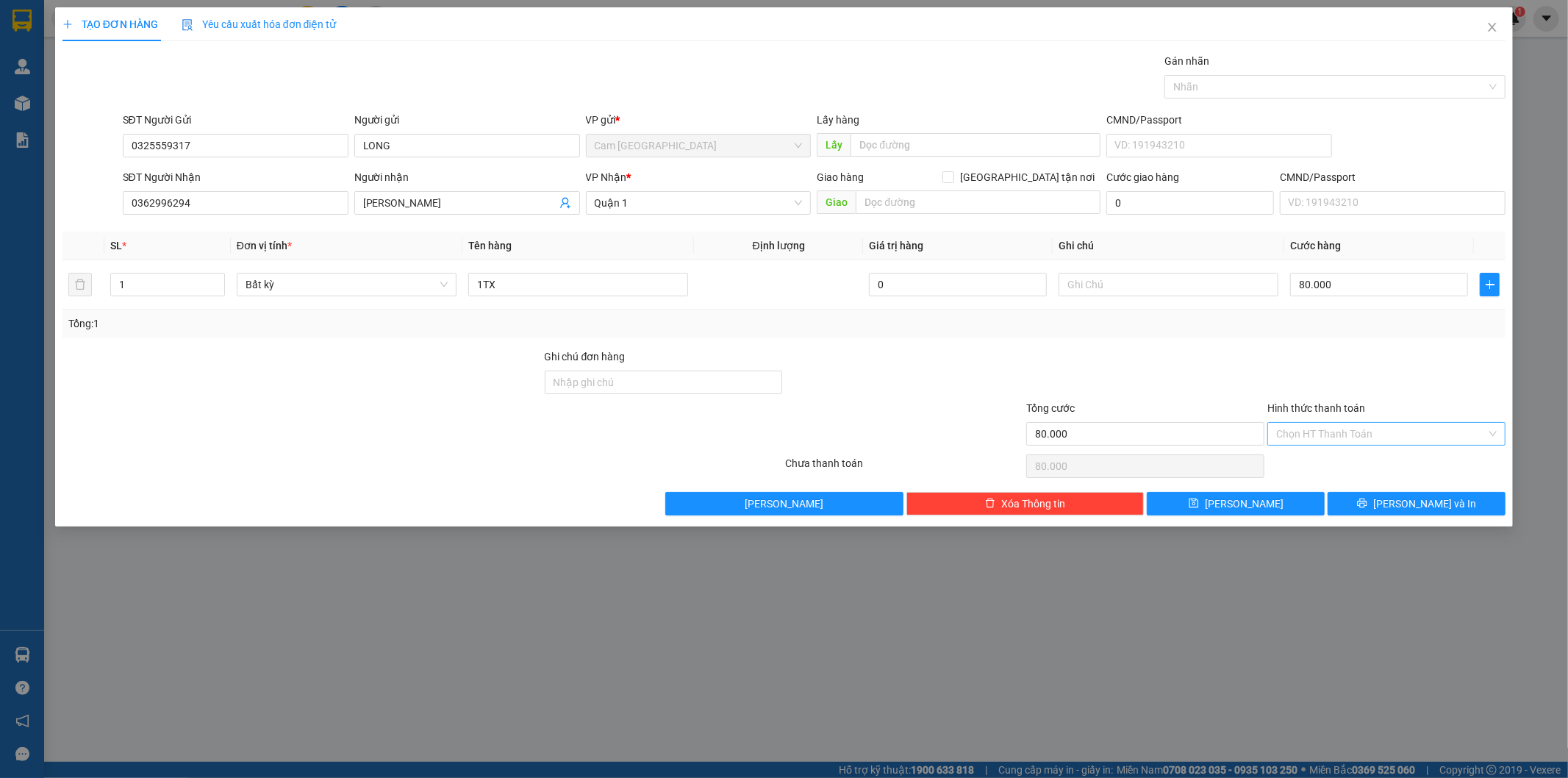
drag, startPoint x: 1309, startPoint y: 426, endPoint x: 1309, endPoint y: 437, distance: 11.0
click at [1309, 427] on input "Hình thức thanh toán" at bounding box center [1381, 434] width 210 height 22
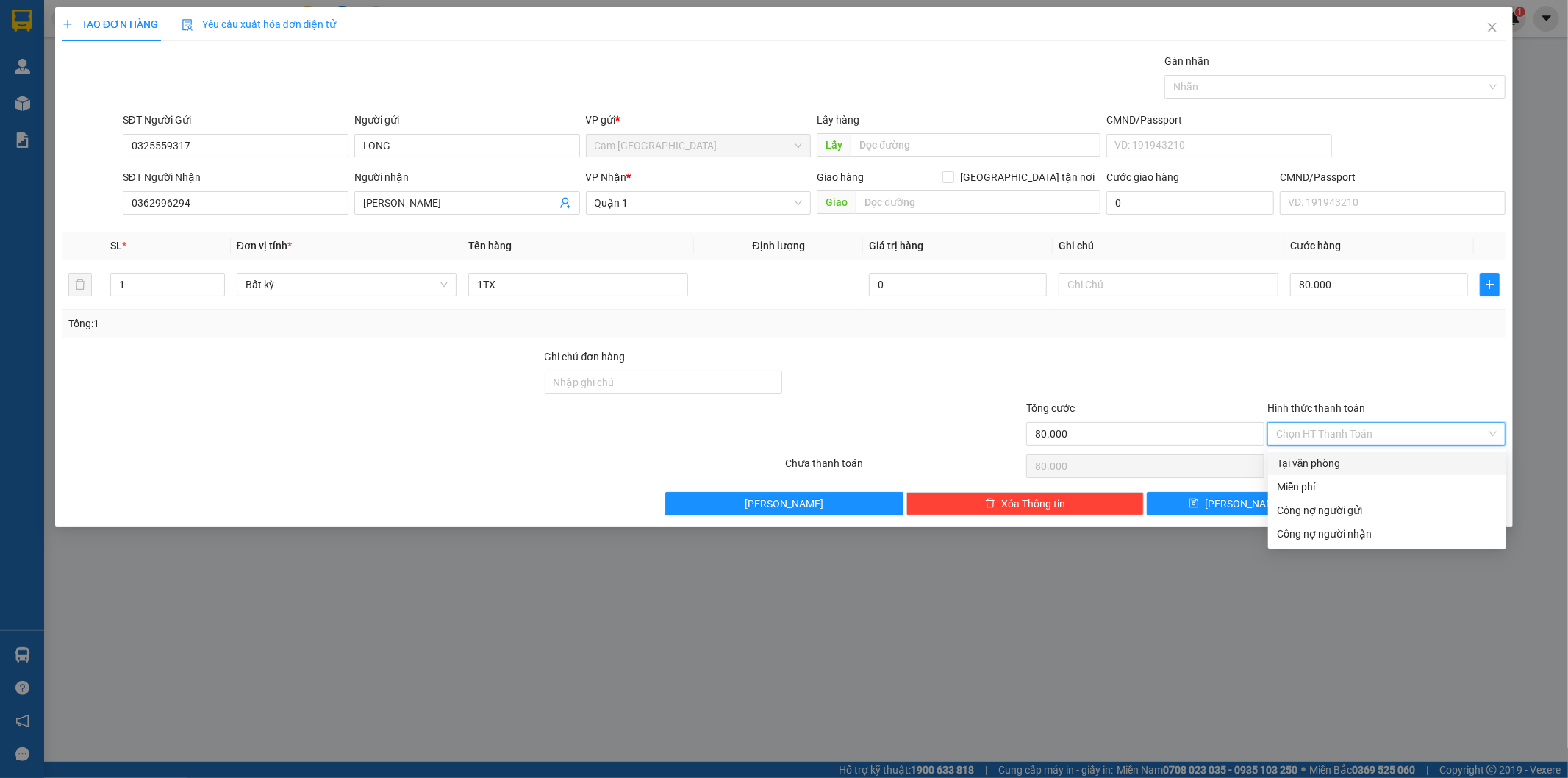
click at [1303, 460] on div "Tại văn phòng" at bounding box center [1387, 462] width 220 height 16
type input "0"
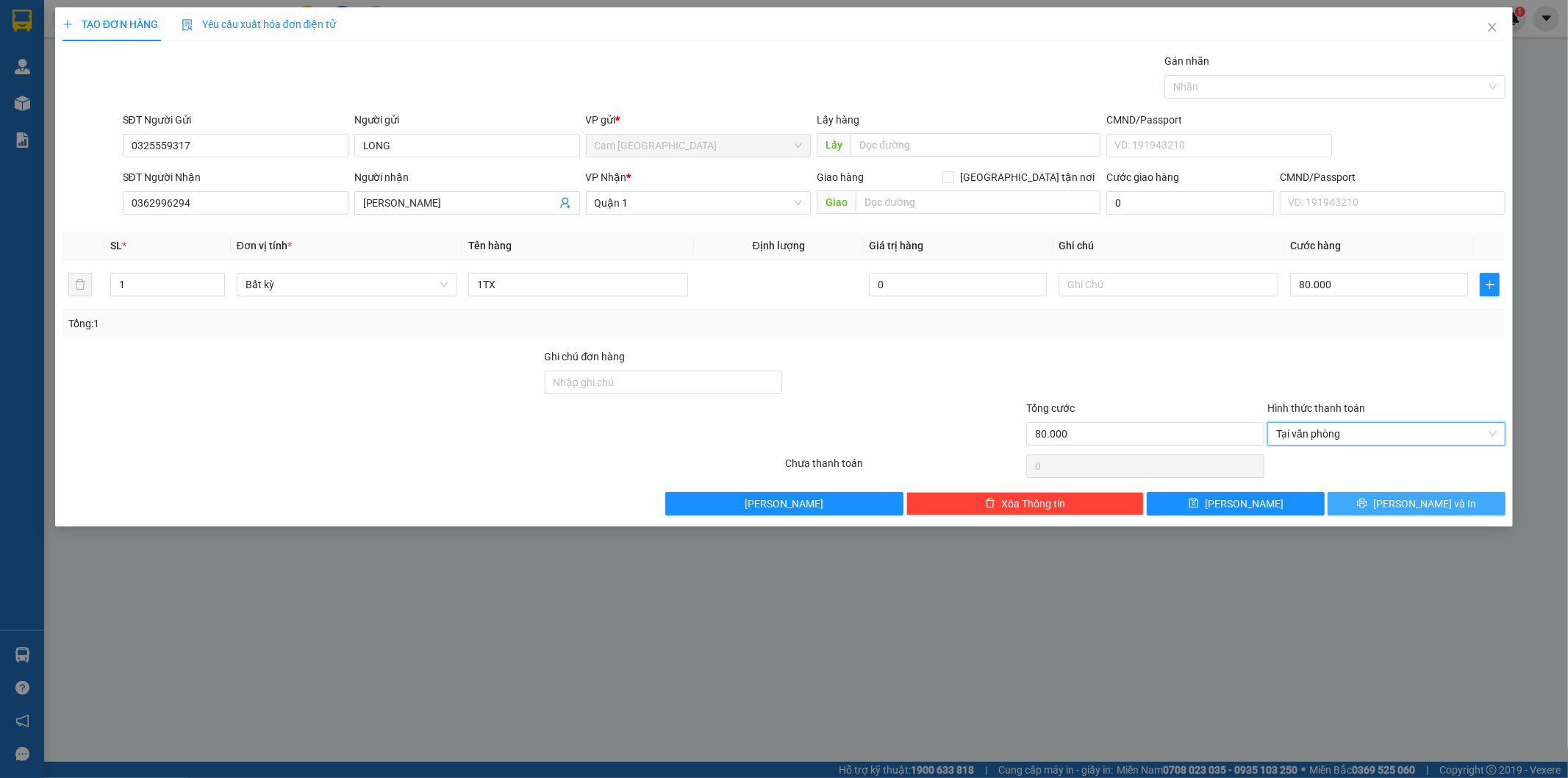
click at [1367, 499] on icon "printer" at bounding box center [1362, 503] width 10 height 10
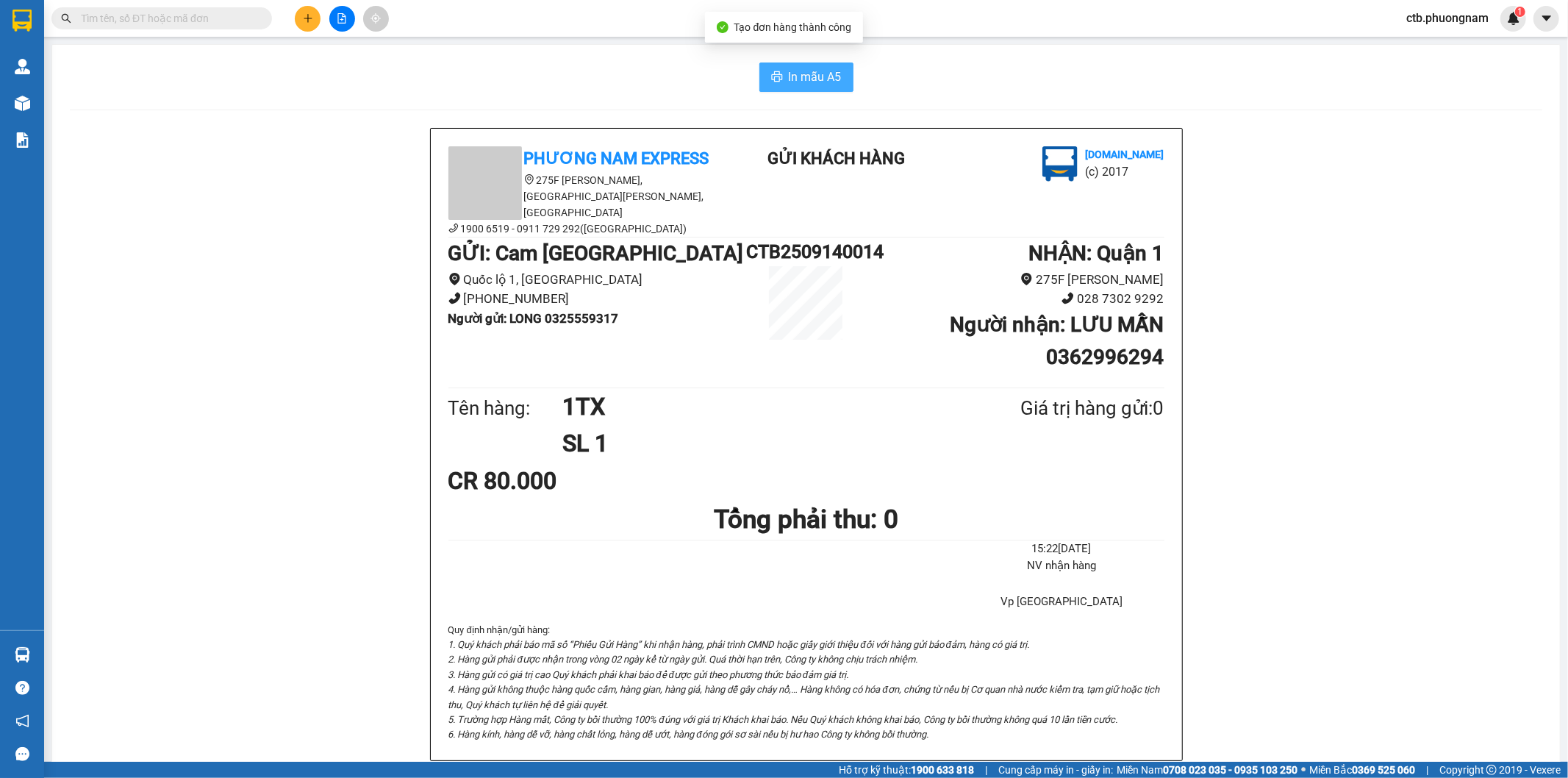
click at [781, 78] on button "In mẫu A5" at bounding box center [806, 77] width 94 height 30
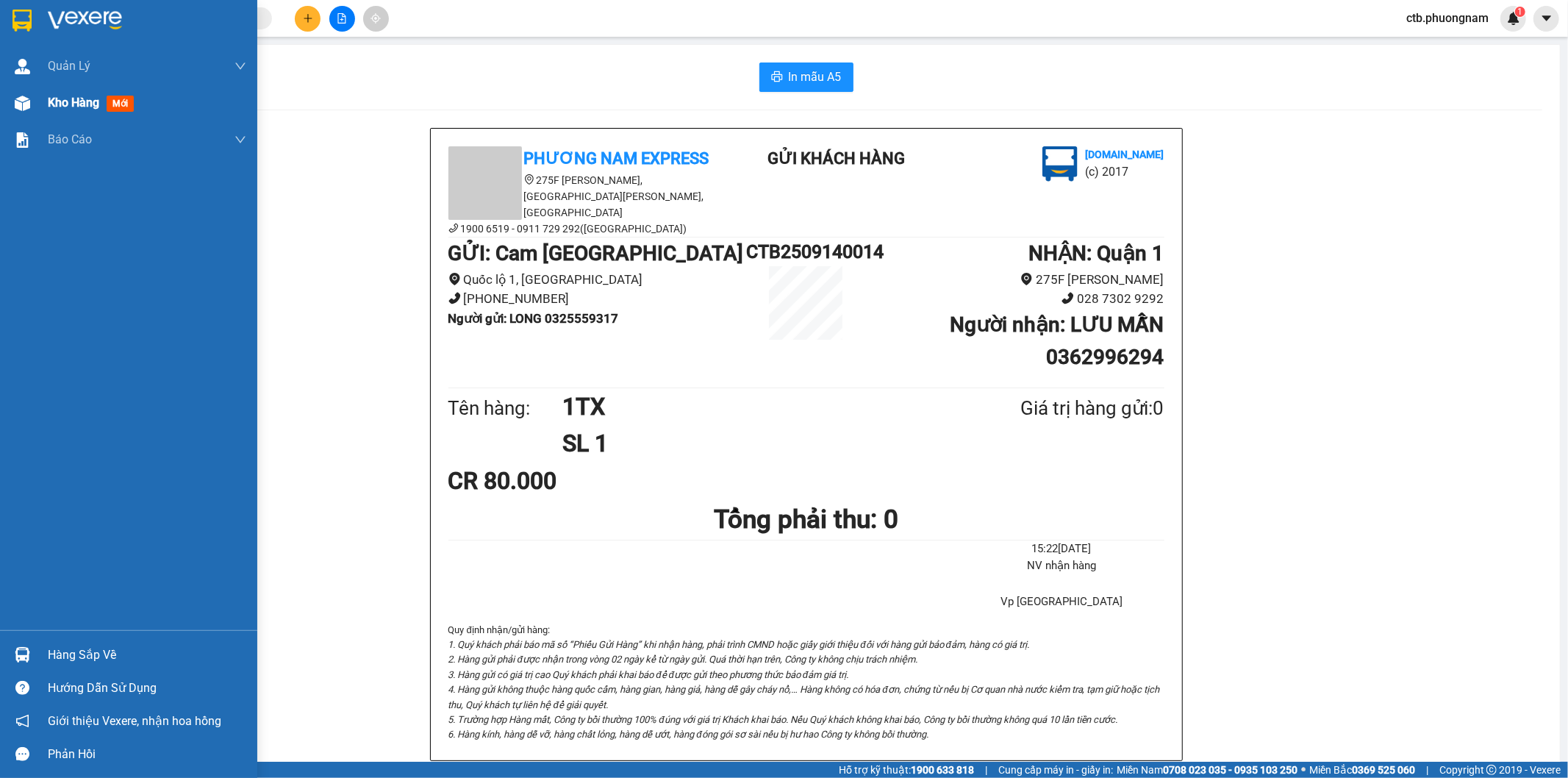
click at [18, 101] on img at bounding box center [22, 103] width 15 height 15
